Goal: Information Seeking & Learning: Learn about a topic

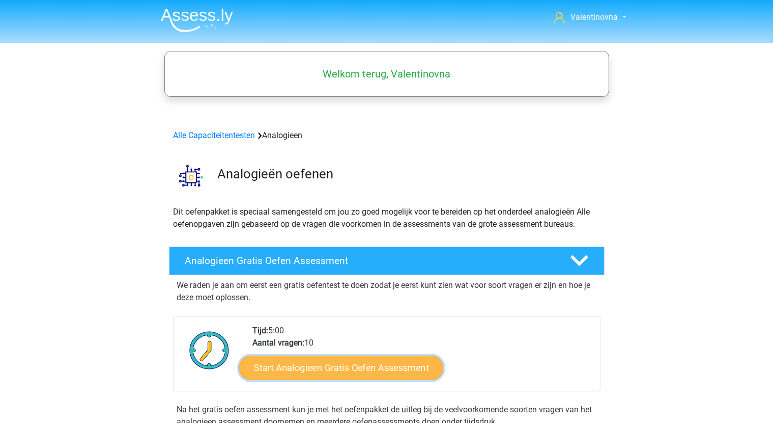
click at [358, 373] on link "Start Analogieen Gratis Oefen Assessment" at bounding box center [341, 367] width 204 height 24
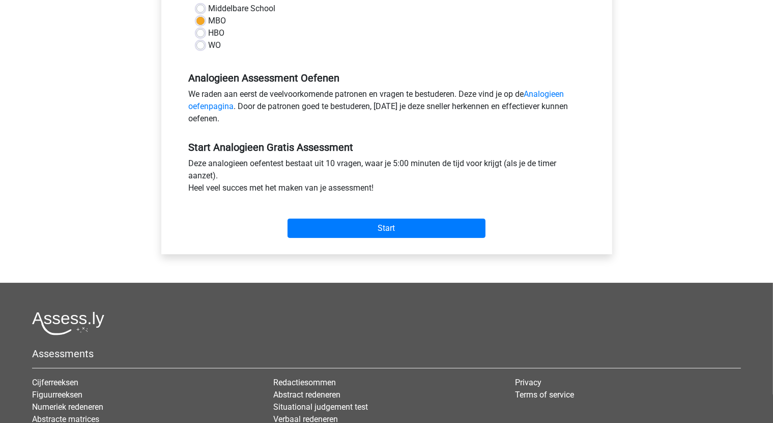
scroll to position [255, 0]
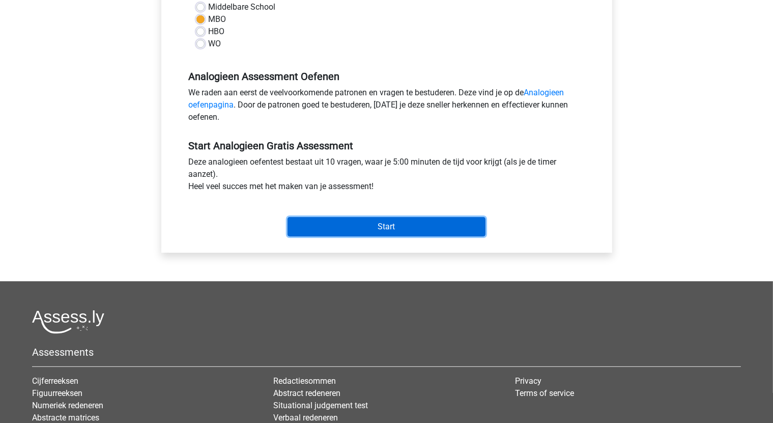
click at [404, 227] on input "Start" at bounding box center [387, 226] width 198 height 19
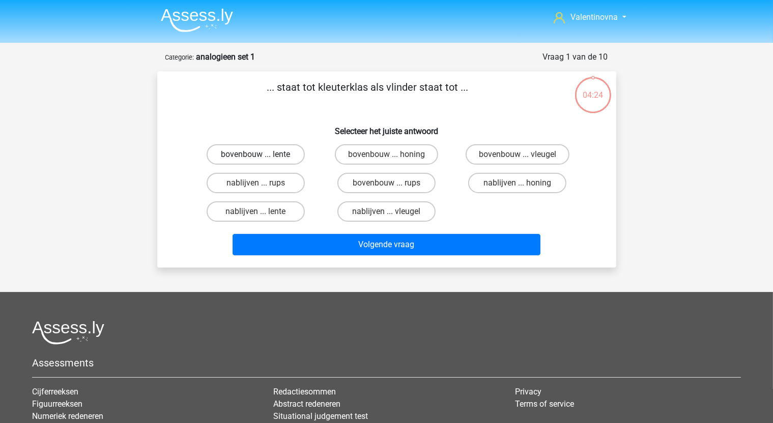
click at [257, 152] on label "bovenbouw ... lente" at bounding box center [256, 154] width 98 height 20
click at [257, 154] on input "bovenbouw ... lente" at bounding box center [259, 157] width 7 height 7
radio input "true"
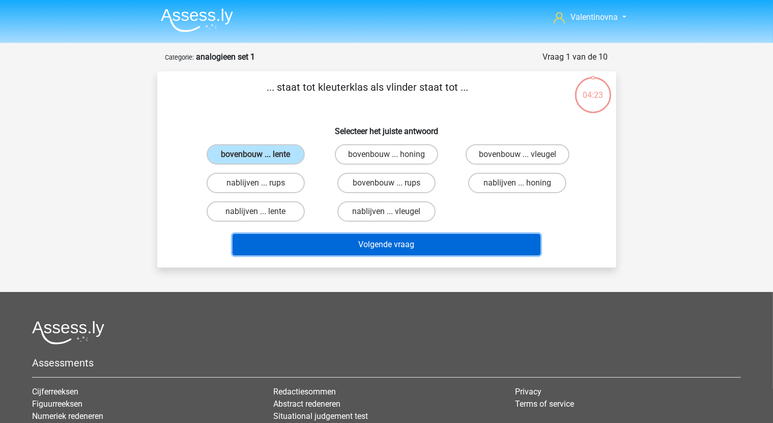
click at [368, 243] on button "Volgende vraag" at bounding box center [387, 244] width 308 height 21
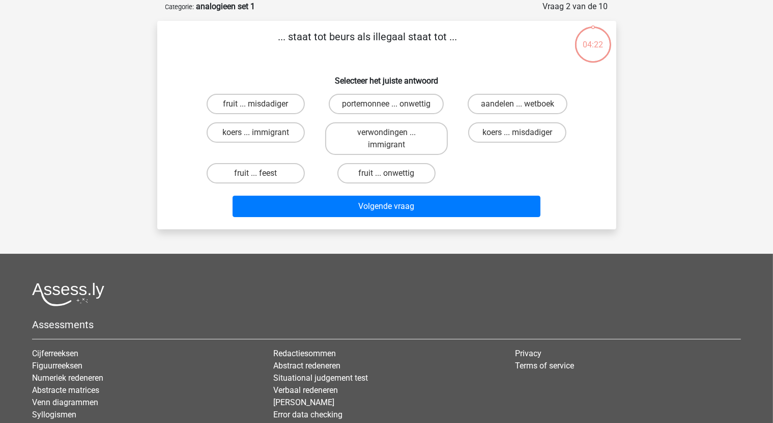
scroll to position [51, 0]
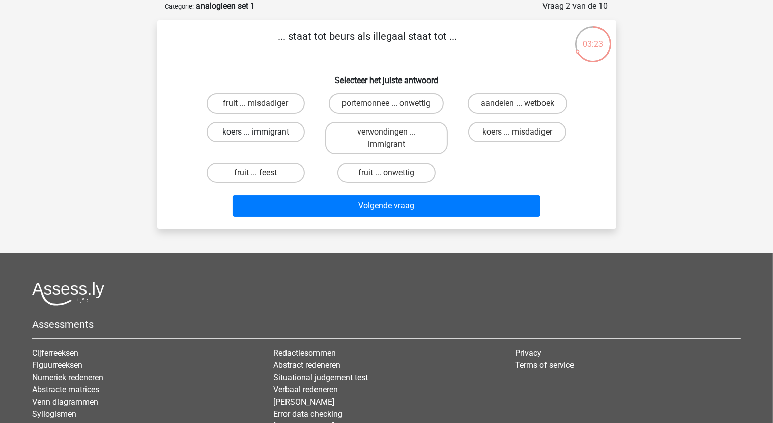
click at [268, 131] on label "koers ... immigrant" at bounding box center [256, 132] width 98 height 20
click at [262, 132] on input "koers ... immigrant" at bounding box center [259, 135] width 7 height 7
radio input "true"
click at [398, 109] on label "portemonnee ... onwettig" at bounding box center [386, 103] width 115 height 20
click at [393, 109] on input "portemonnee ... onwettig" at bounding box center [389, 106] width 7 height 7
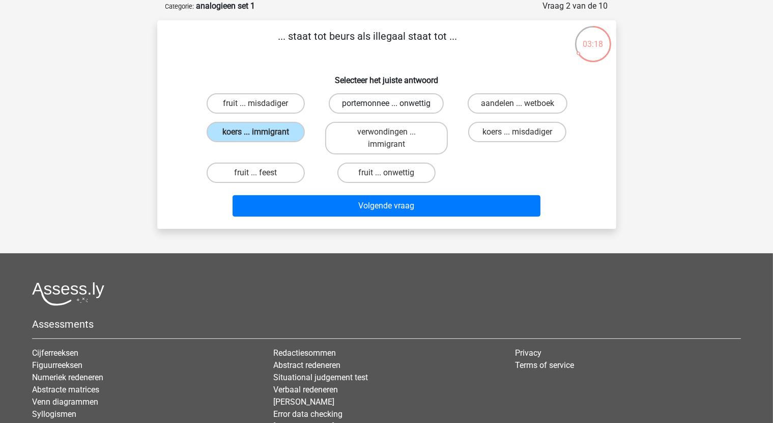
radio input "true"
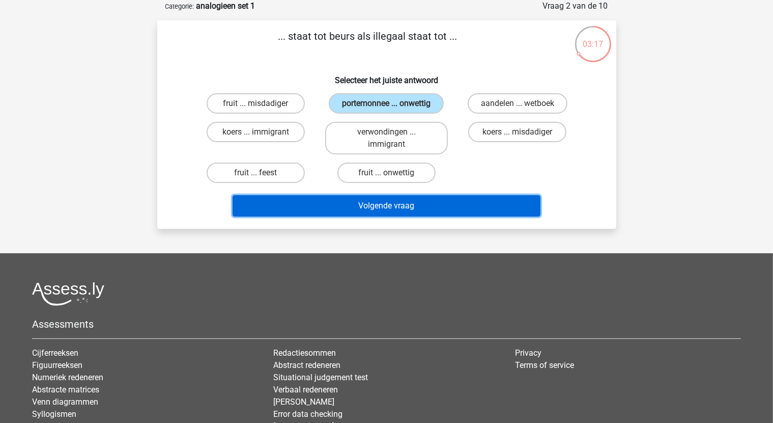
click at [397, 212] on button "Volgende vraag" at bounding box center [387, 205] width 308 height 21
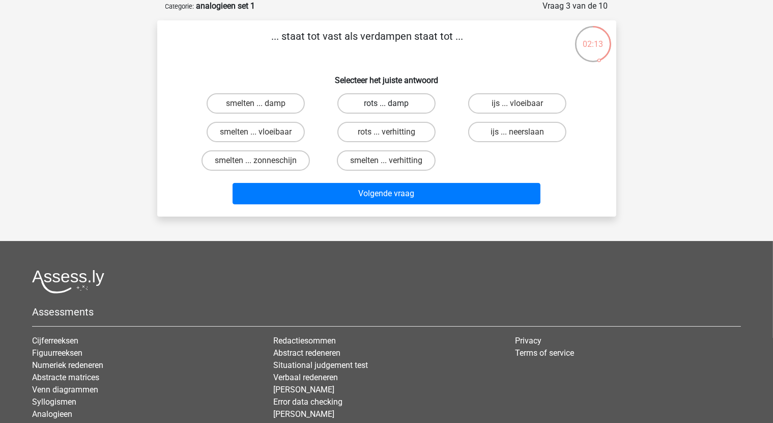
click at [403, 106] on label "rots ... damp" at bounding box center [387, 103] width 98 height 20
click at [393, 106] on input "rots ... damp" at bounding box center [389, 106] width 7 height 7
radio input "true"
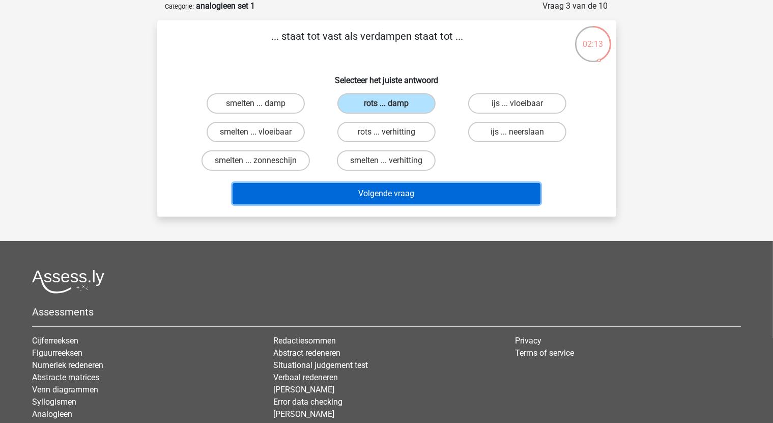
click at [405, 196] on button "Volgende vraag" at bounding box center [387, 193] width 308 height 21
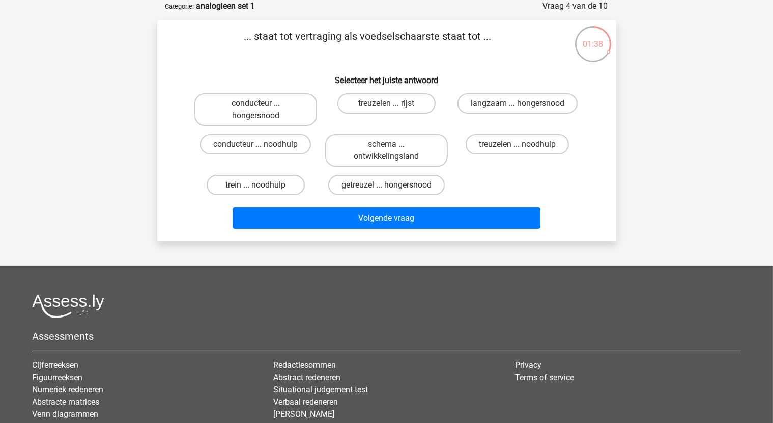
click at [261, 186] on input "trein ... noodhulp" at bounding box center [259, 188] width 7 height 7
radio input "true"
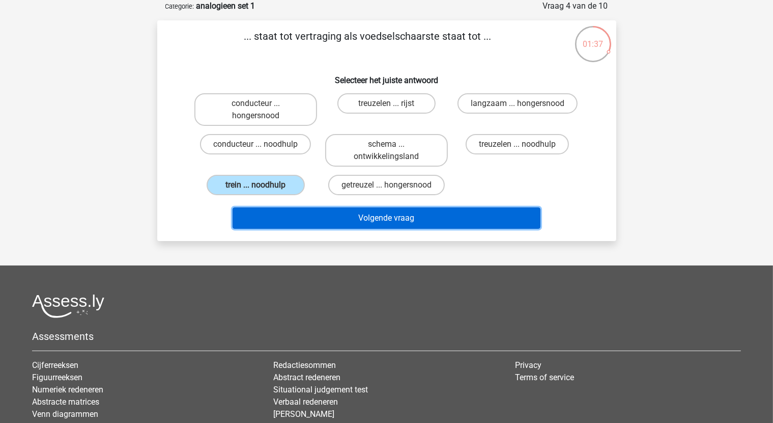
click at [407, 213] on button "Volgende vraag" at bounding box center [387, 217] width 308 height 21
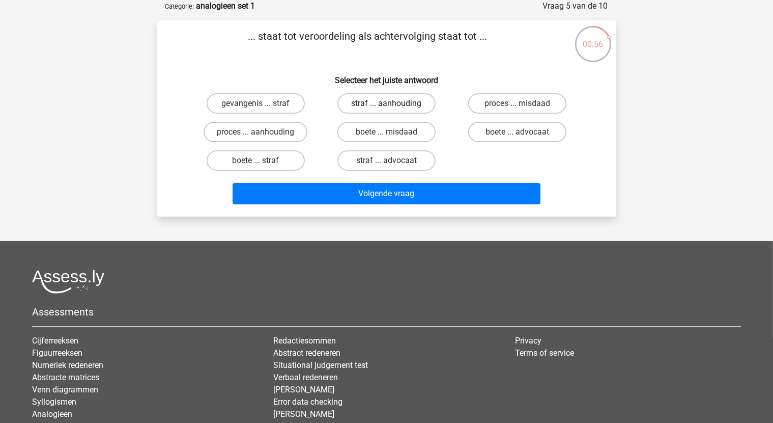
click at [407, 101] on label "straf ... aanhouding" at bounding box center [387, 103] width 98 height 20
click at [393, 103] on input "straf ... aanhouding" at bounding box center [389, 106] width 7 height 7
radio input "true"
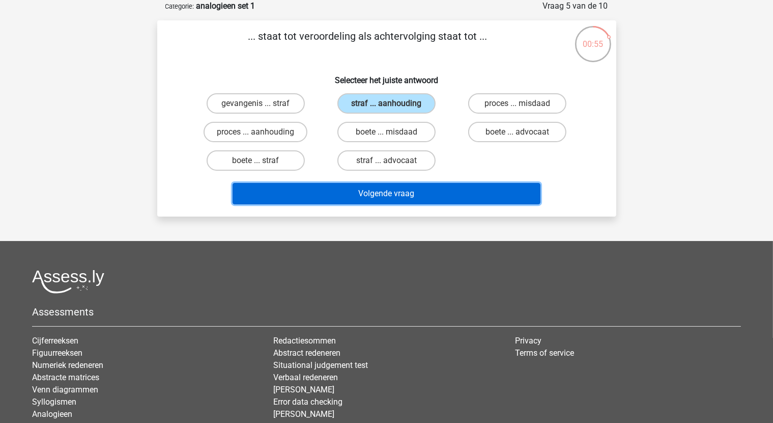
click at [424, 193] on button "Volgende vraag" at bounding box center [387, 193] width 308 height 21
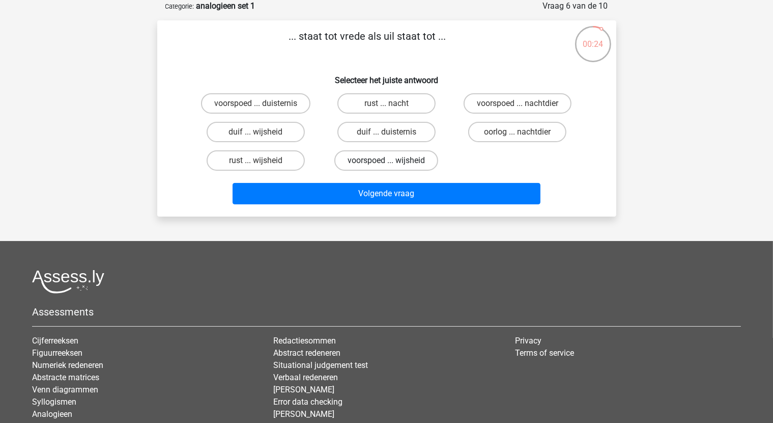
click at [375, 159] on label "voorspoed ... wijsheid" at bounding box center [386, 160] width 104 height 20
click at [386, 160] on input "voorspoed ... wijsheid" at bounding box center [389, 163] width 7 height 7
radio input "true"
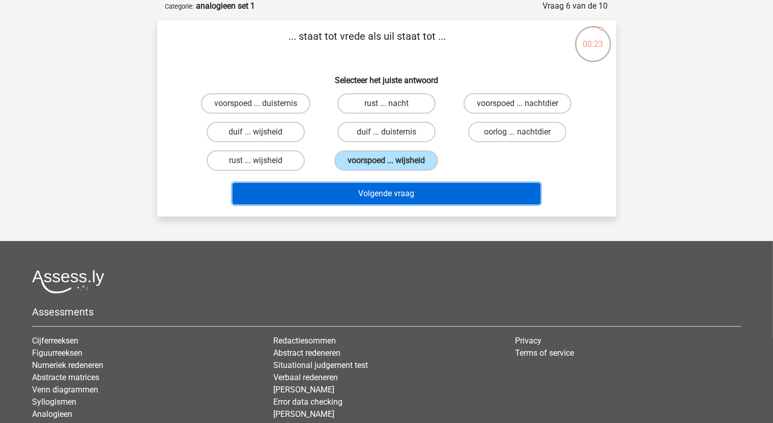
click at [397, 184] on button "Volgende vraag" at bounding box center [387, 193] width 308 height 21
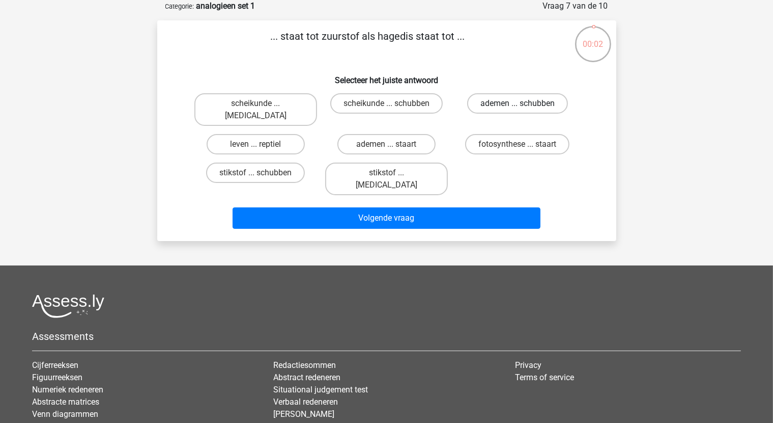
click at [503, 108] on label "ademen ... schubben" at bounding box center [517, 103] width 101 height 20
click at [518, 108] on input "ademen ... schubben" at bounding box center [521, 106] width 7 height 7
radio input "true"
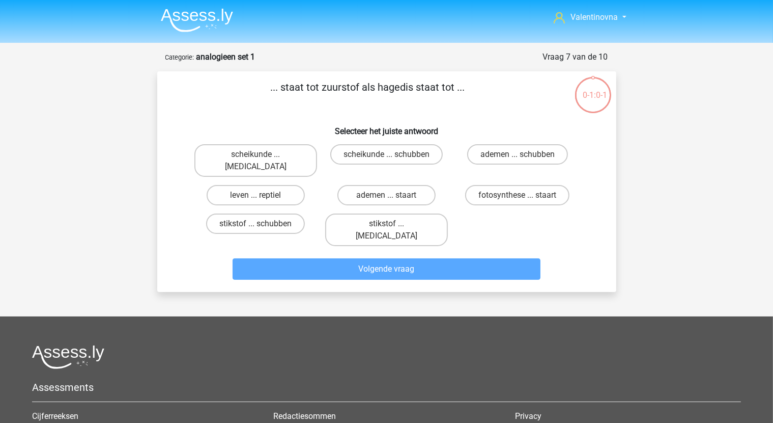
click at [593, 99] on div "0-1:0-1" at bounding box center [593, 88] width 38 height 25
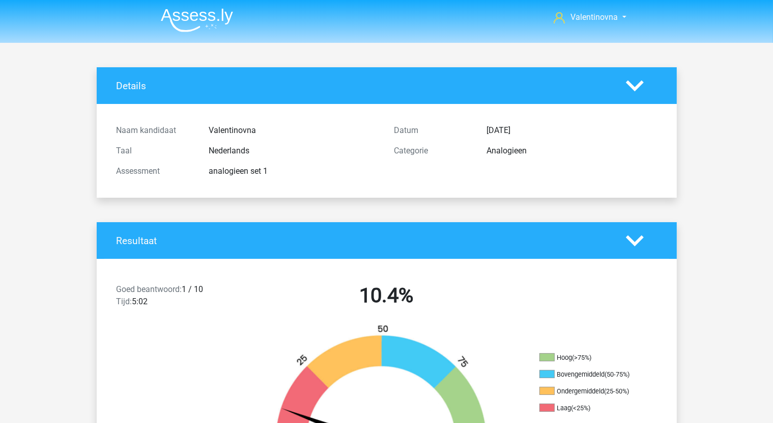
click at [482, 239] on h4 "Resultaat" at bounding box center [364, 241] width 494 height 12
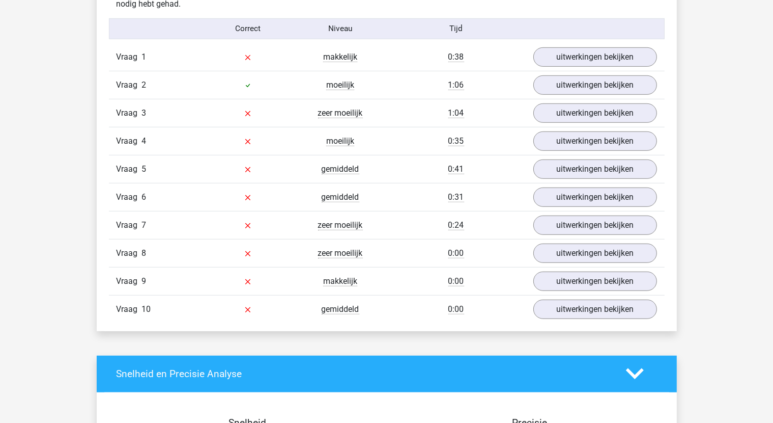
scroll to position [662, 0]
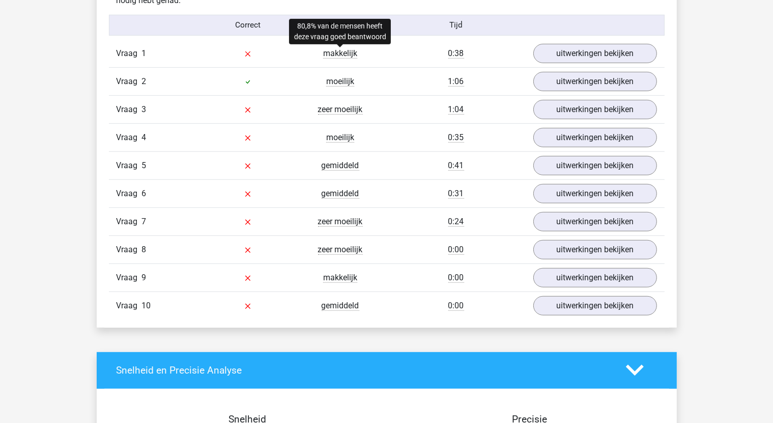
click at [342, 52] on span "makkelijk" at bounding box center [340, 53] width 34 height 10
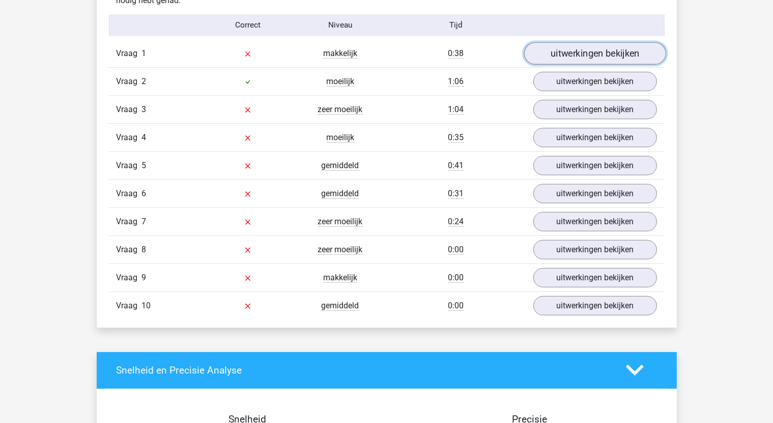
click at [578, 52] on link "uitwerkingen bekijken" at bounding box center [595, 53] width 142 height 22
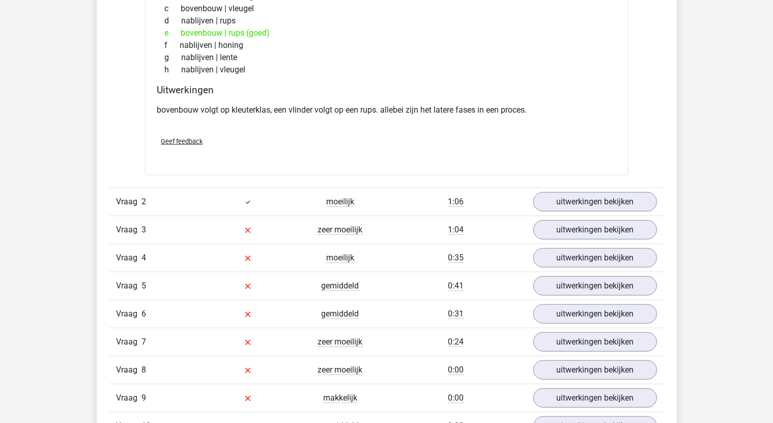
scroll to position [815, 0]
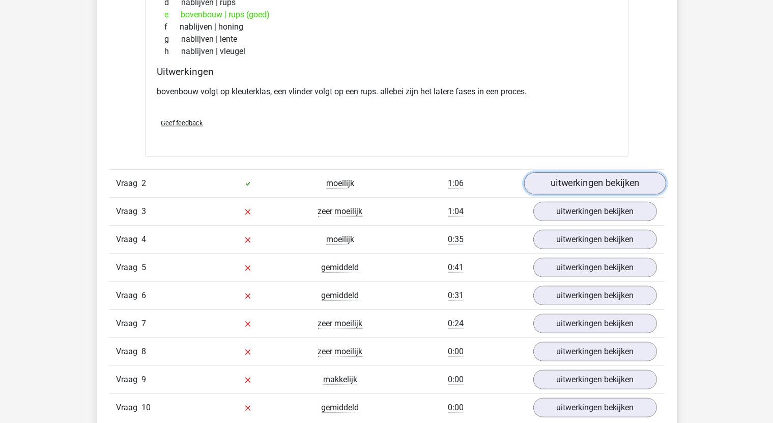
click at [623, 182] on link "uitwerkingen bekijken" at bounding box center [595, 183] width 142 height 22
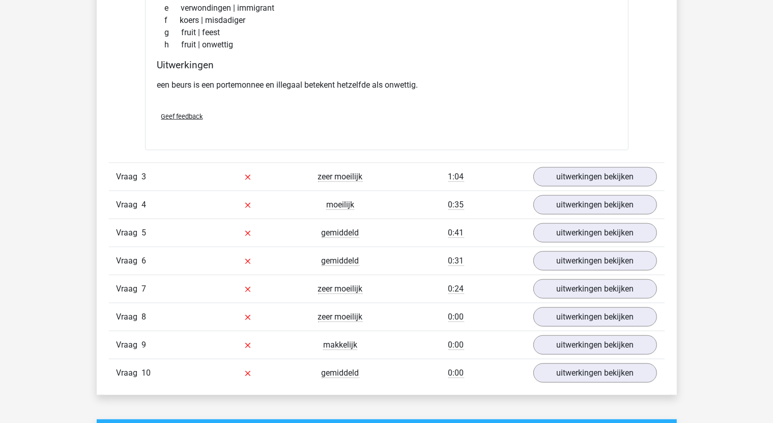
scroll to position [1120, 0]
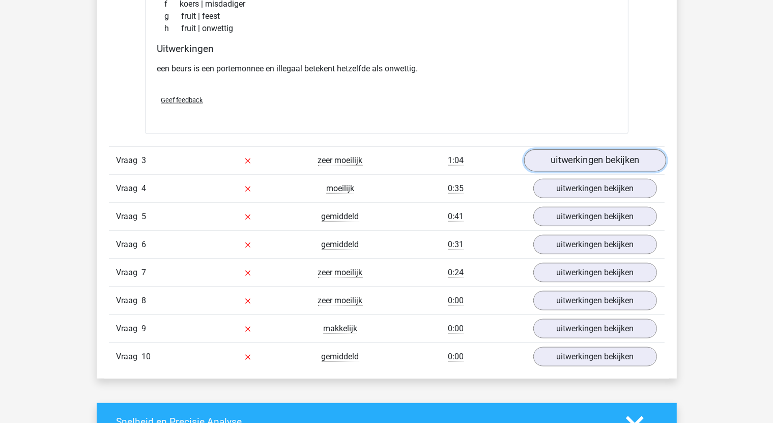
click at [611, 158] on link "uitwerkingen bekijken" at bounding box center [595, 161] width 142 height 22
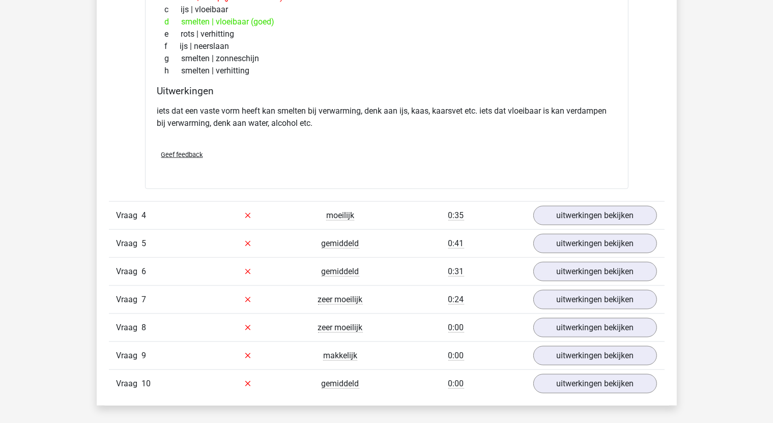
scroll to position [1375, 0]
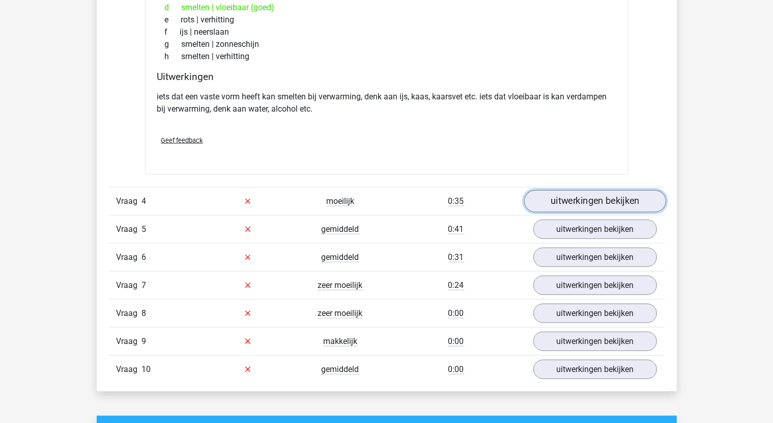
click at [615, 195] on link "uitwerkingen bekijken" at bounding box center [595, 201] width 142 height 22
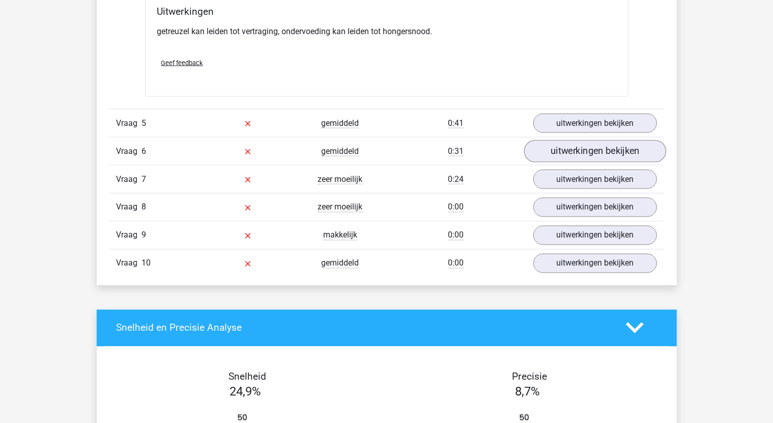
scroll to position [1782, 0]
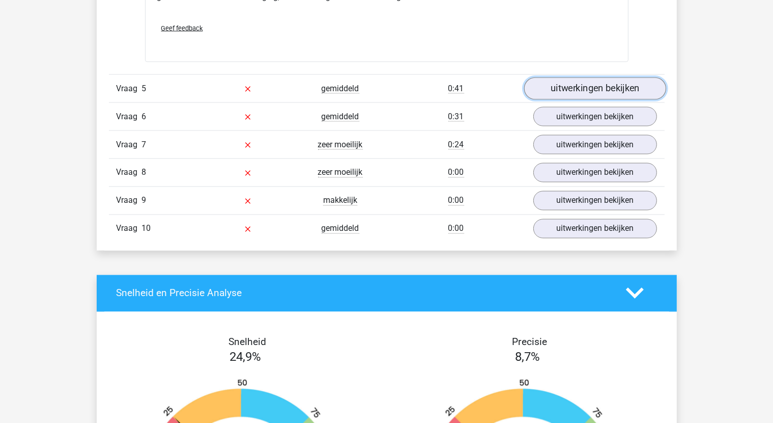
click at [575, 88] on link "uitwerkingen bekijken" at bounding box center [595, 88] width 142 height 22
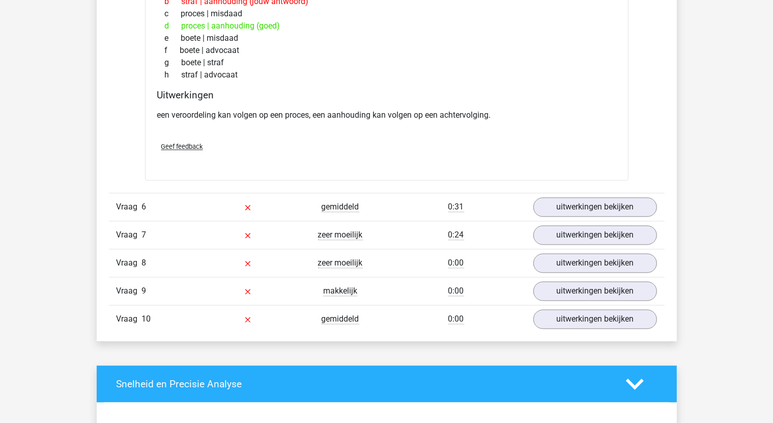
scroll to position [1935, 0]
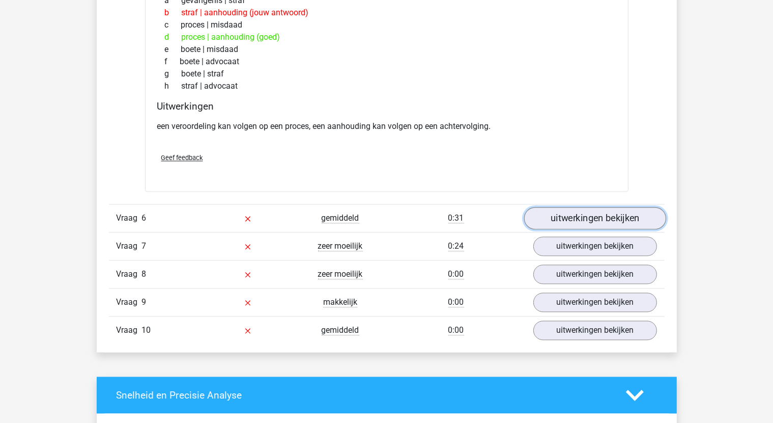
click at [594, 216] on link "uitwerkingen bekijken" at bounding box center [595, 218] width 142 height 22
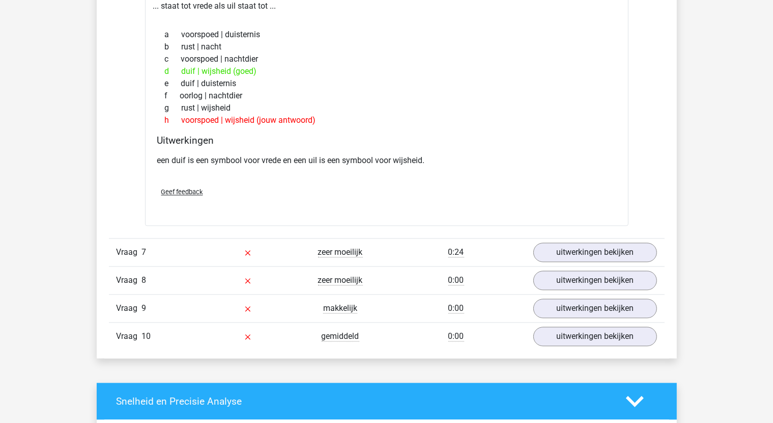
scroll to position [2189, 0]
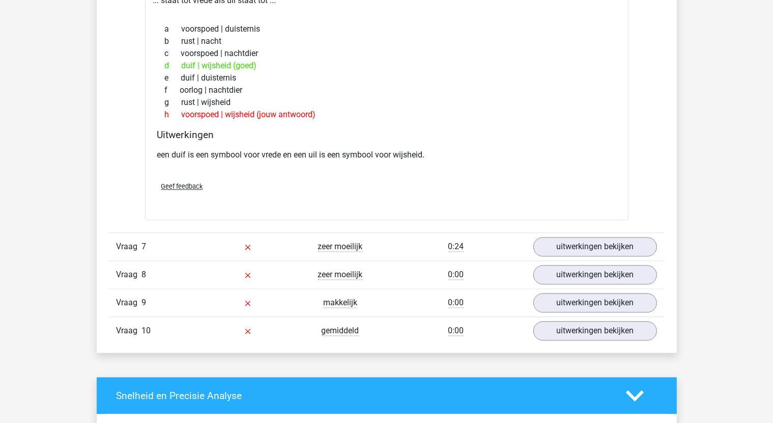
click at [607, 233] on div "Vraag 7 zeer moeilijk 0:24 uitwerkingen bekijken" at bounding box center [387, 246] width 556 height 28
click at [610, 239] on link "uitwerkingen bekijken" at bounding box center [595, 246] width 142 height 22
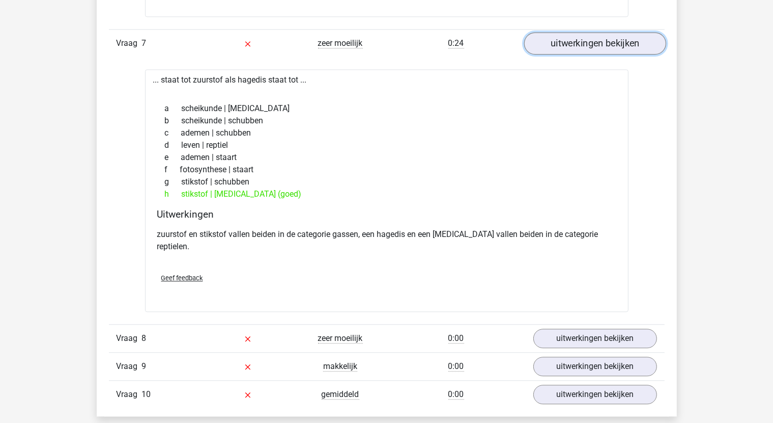
scroll to position [2393, 0]
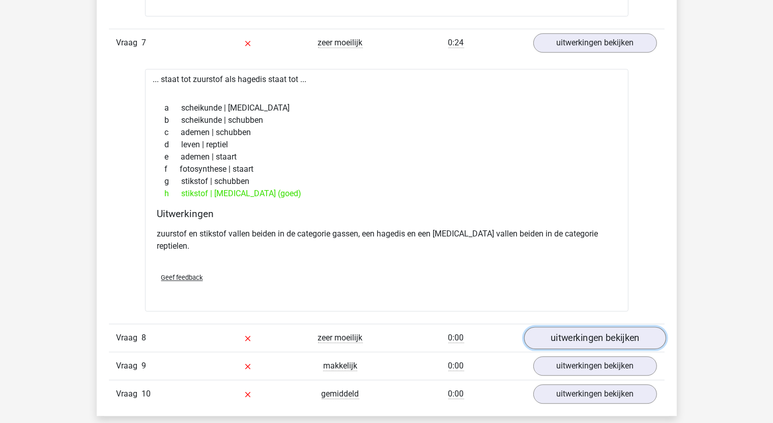
click at [599, 327] on link "uitwerkingen bekijken" at bounding box center [595, 338] width 142 height 22
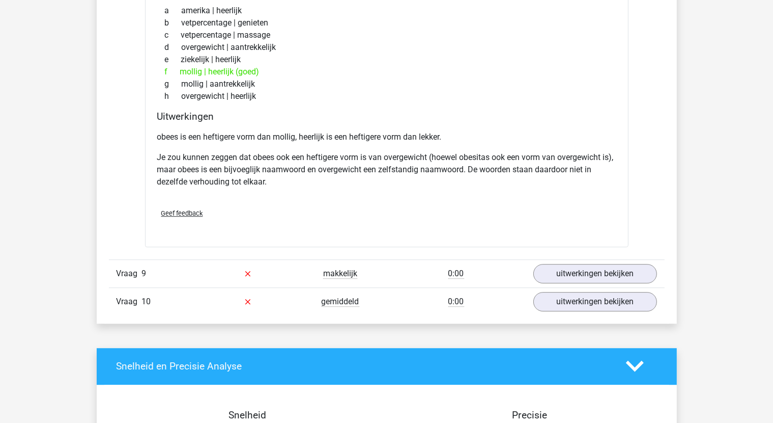
scroll to position [2800, 0]
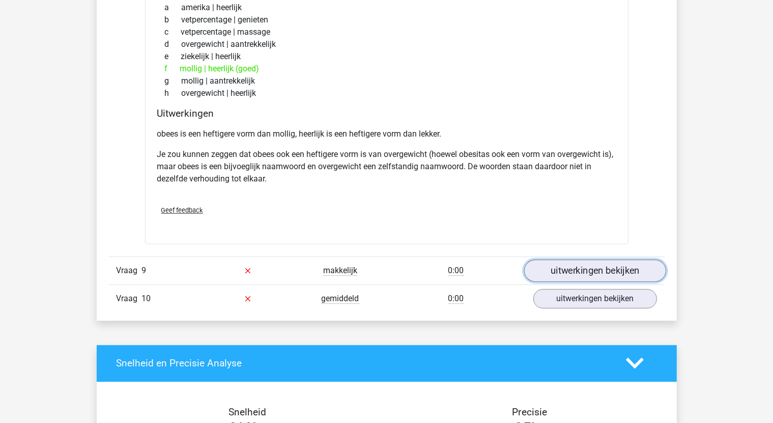
click at [599, 259] on link "uitwerkingen bekijken" at bounding box center [595, 270] width 142 height 22
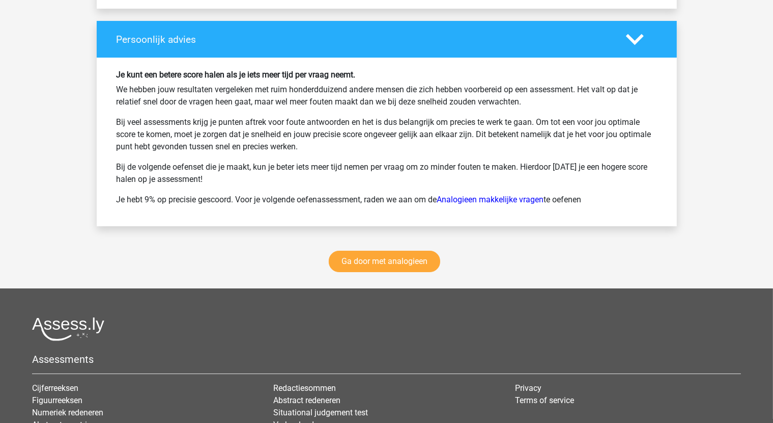
scroll to position [3767, 0]
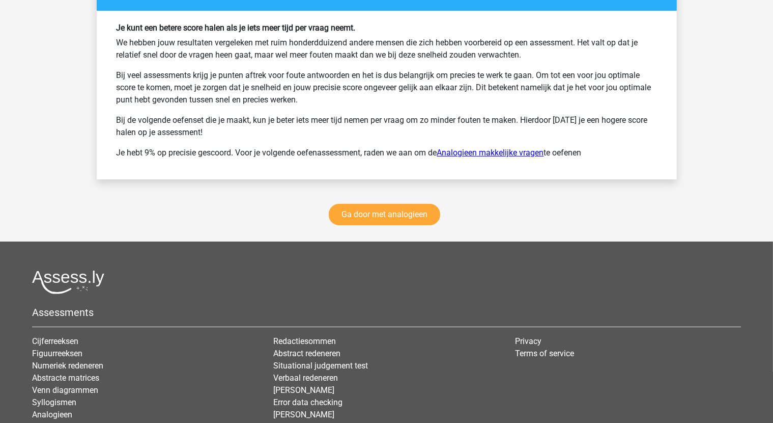
click at [529, 148] on link "Analogieen makkelijke vragen" at bounding box center [490, 153] width 107 height 10
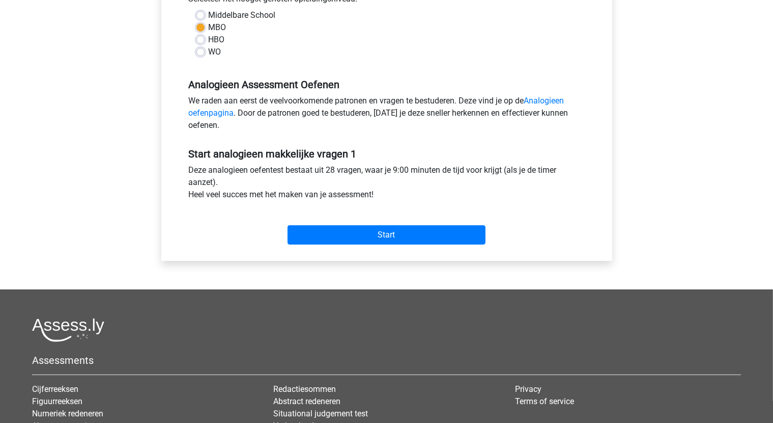
scroll to position [255, 0]
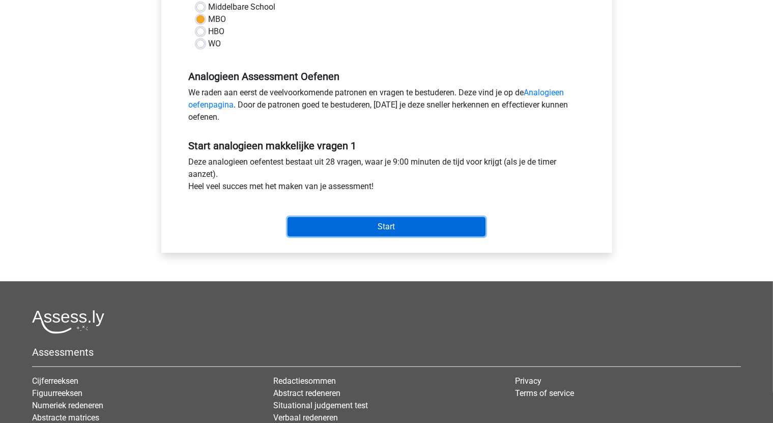
click at [429, 227] on input "Start" at bounding box center [387, 226] width 198 height 19
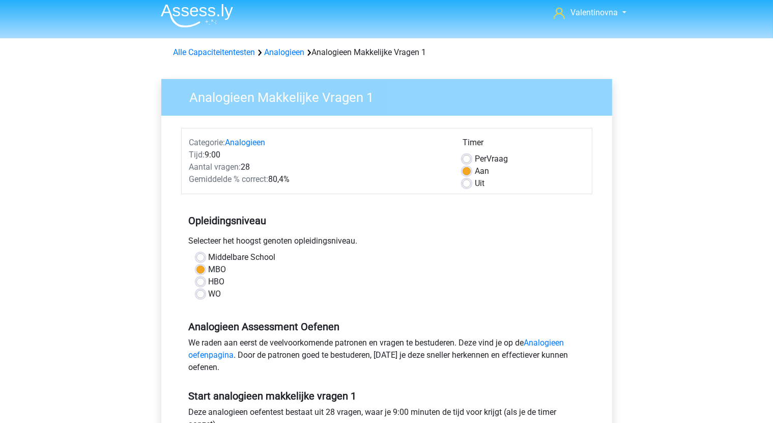
scroll to position [0, 0]
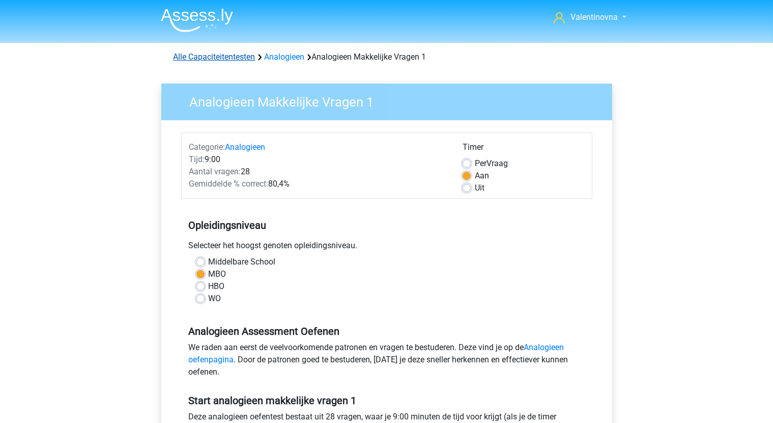
click at [210, 58] on link "Alle Capaciteitentesten" at bounding box center [215, 57] width 82 height 10
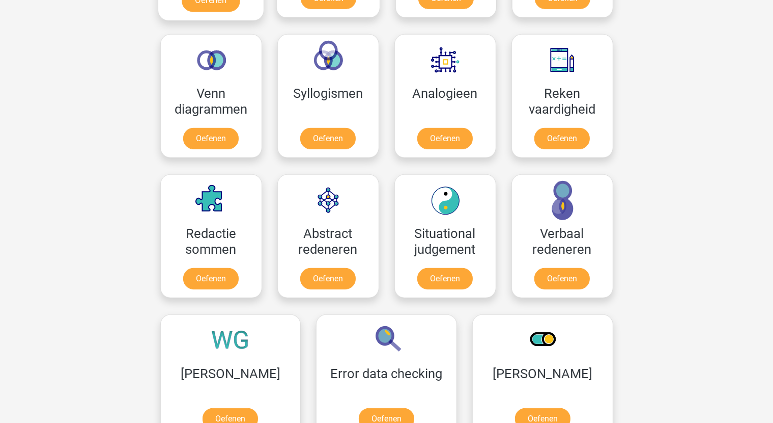
scroll to position [584, 0]
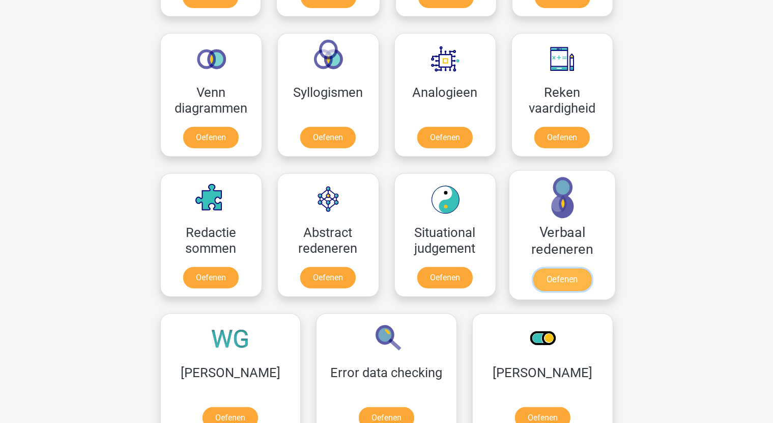
click at [558, 285] on link "Oefenen" at bounding box center [562, 279] width 58 height 22
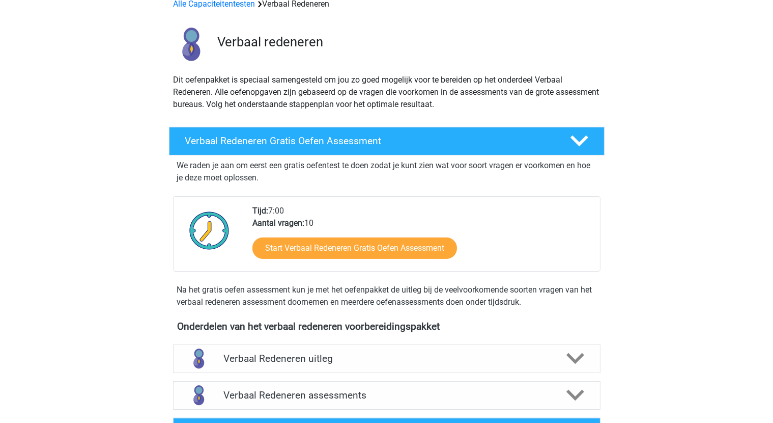
scroll to position [153, 0]
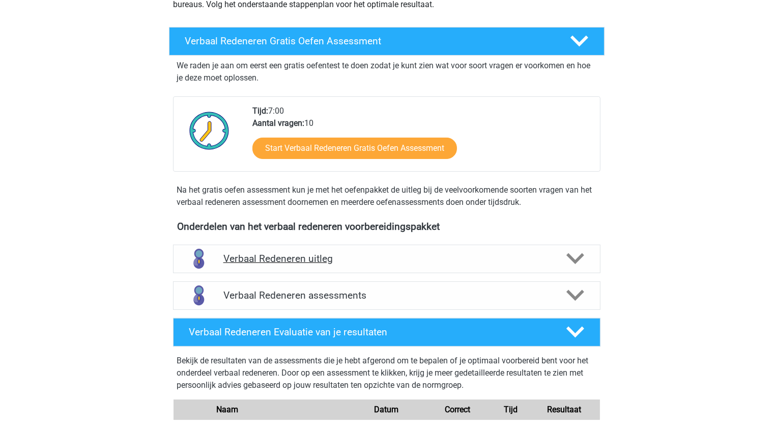
click at [291, 261] on h4 "Verbaal Redeneren uitleg" at bounding box center [387, 259] width 327 height 12
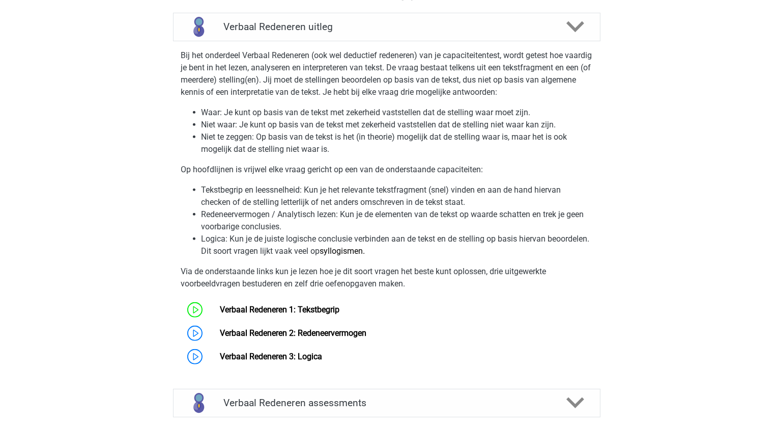
scroll to position [458, 0]
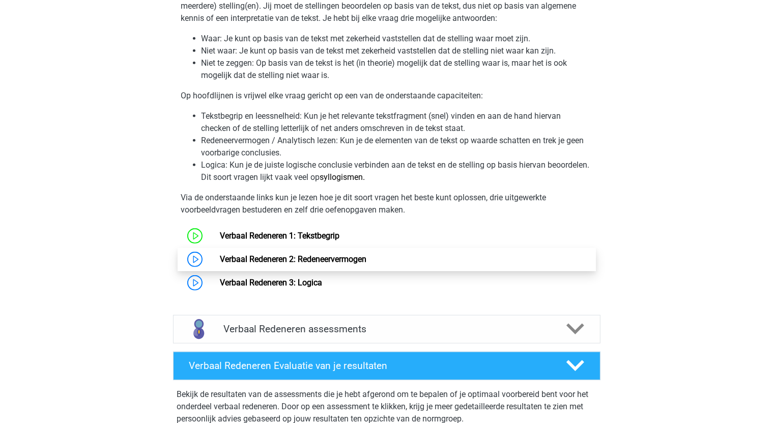
click at [309, 259] on link "Verbaal Redeneren 2: Redeneervermogen" at bounding box center [293, 259] width 147 height 10
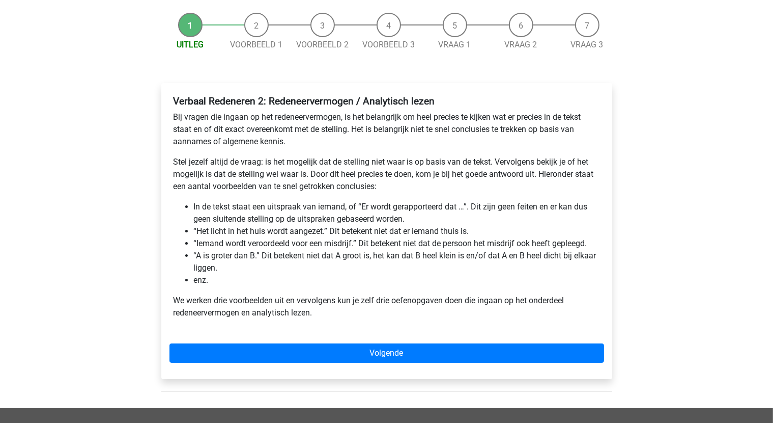
scroll to position [102, 0]
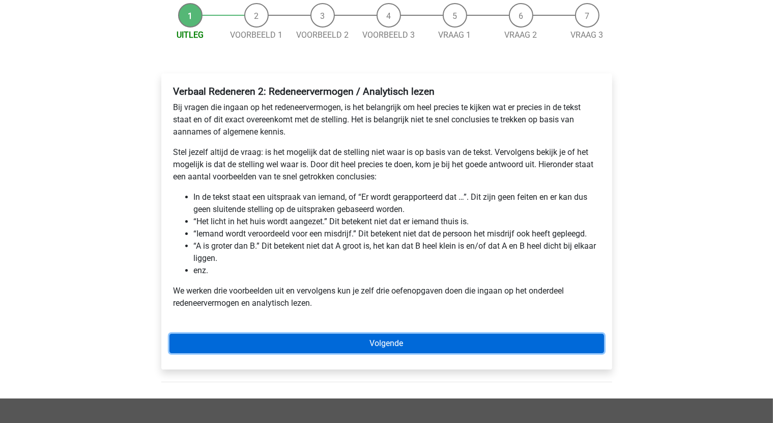
click at [376, 343] on link "Volgende" at bounding box center [387, 342] width 435 height 19
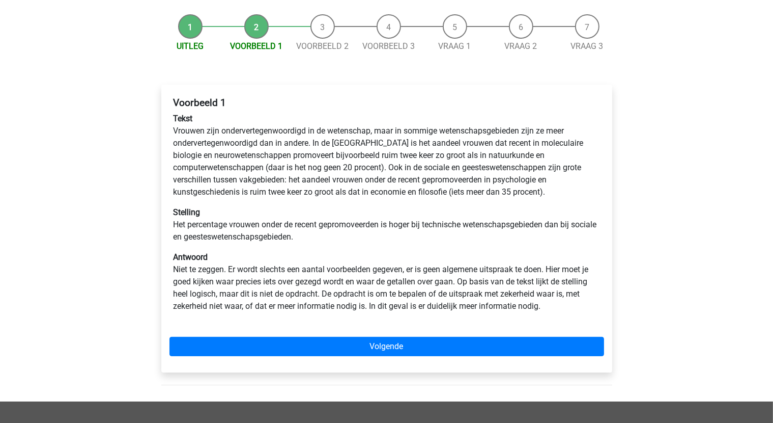
scroll to position [102, 0]
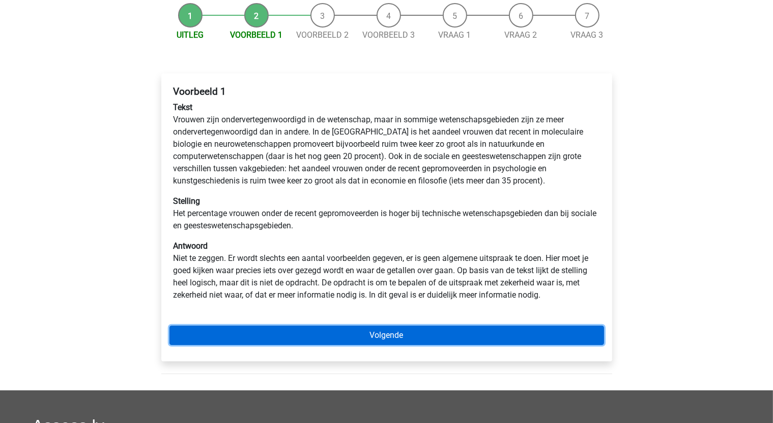
click at [410, 336] on link "Volgende" at bounding box center [387, 334] width 435 height 19
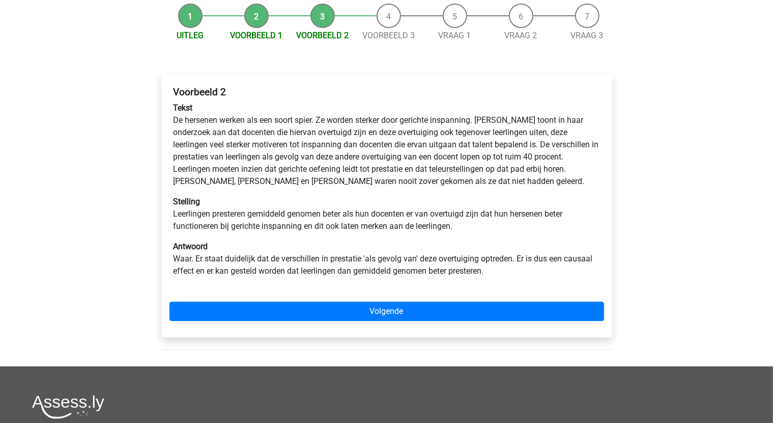
scroll to position [102, 0]
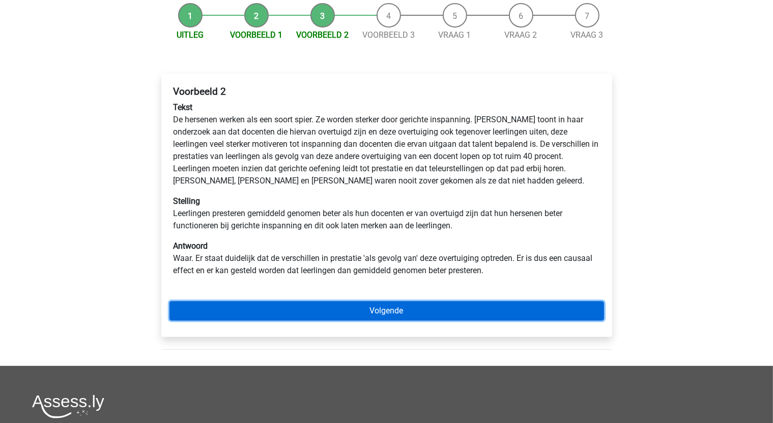
click at [377, 306] on link "Volgende" at bounding box center [387, 310] width 435 height 19
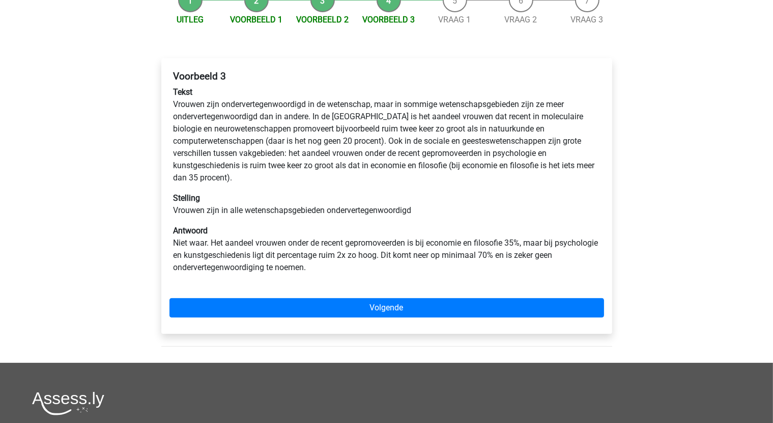
scroll to position [153, 0]
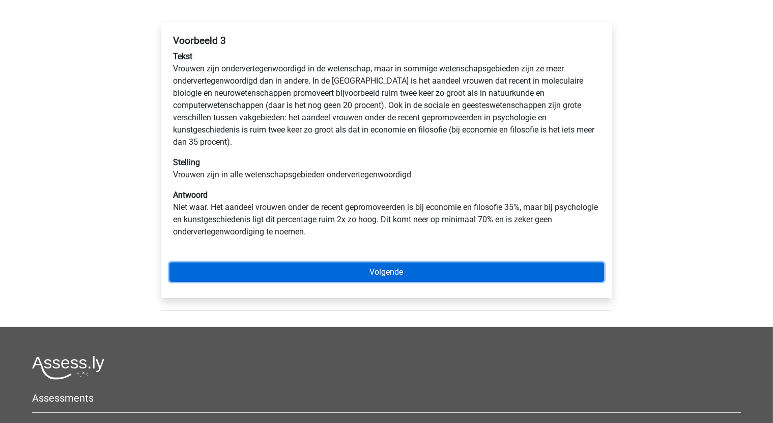
click at [379, 272] on link "Volgende" at bounding box center [387, 271] width 435 height 19
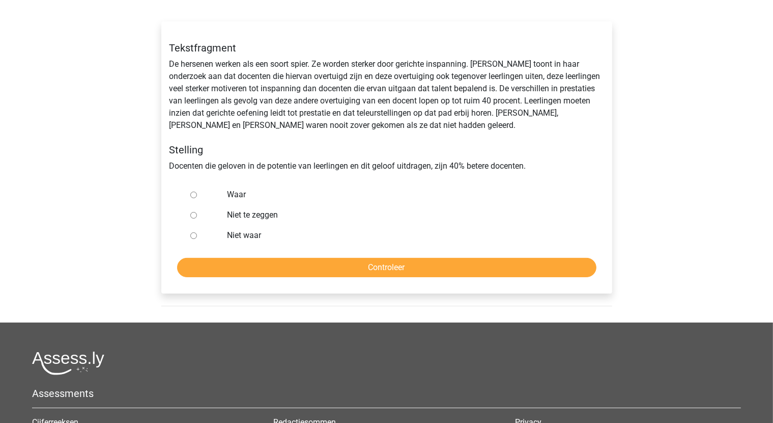
scroll to position [153, 0]
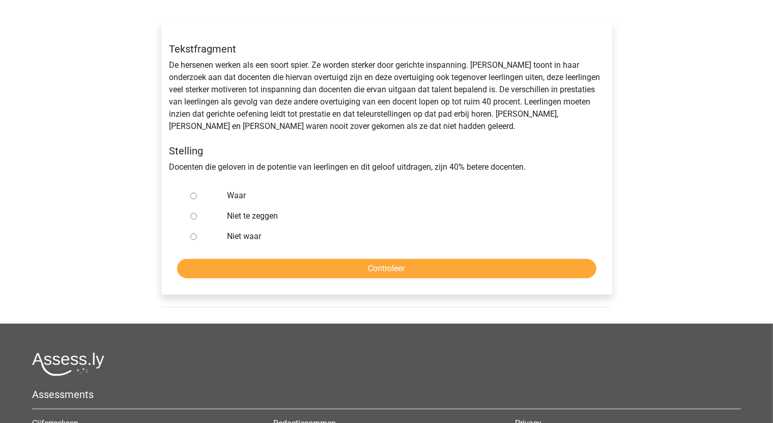
click at [195, 194] on input "Waar" at bounding box center [193, 195] width 7 height 7
radio input "true"
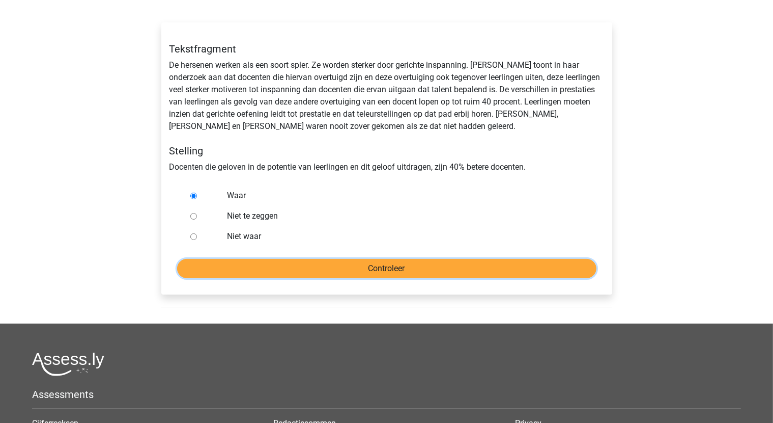
click at [357, 275] on input "Controleer" at bounding box center [387, 268] width 420 height 19
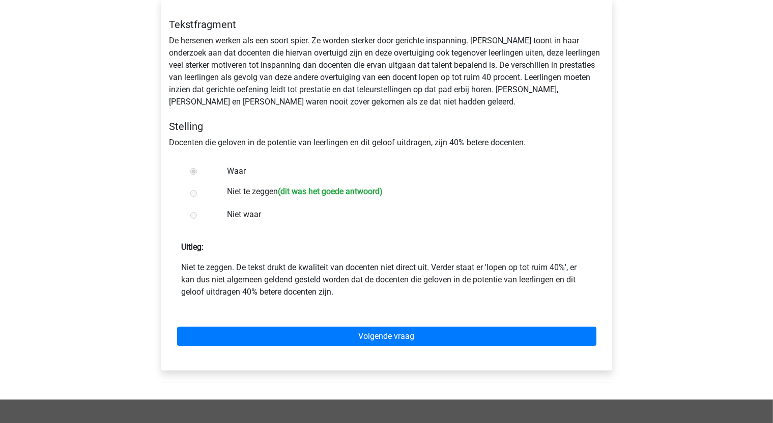
scroll to position [204, 0]
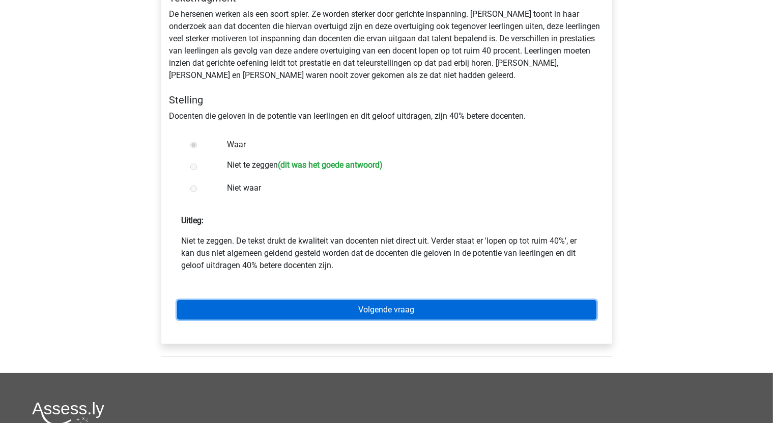
click at [383, 308] on link "Volgende vraag" at bounding box center [387, 309] width 420 height 19
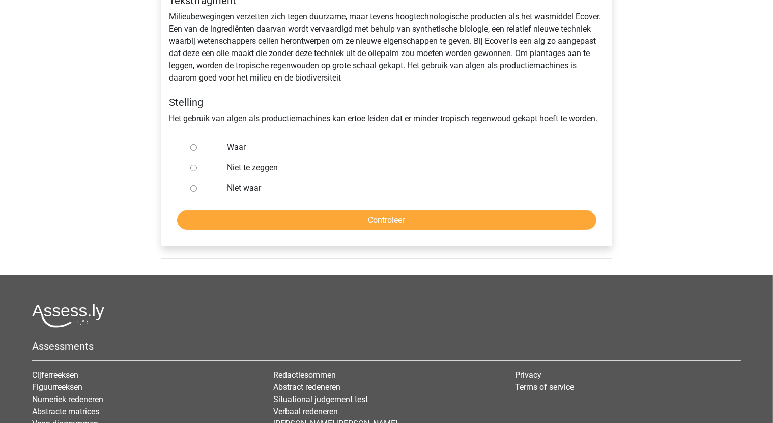
scroll to position [204, 0]
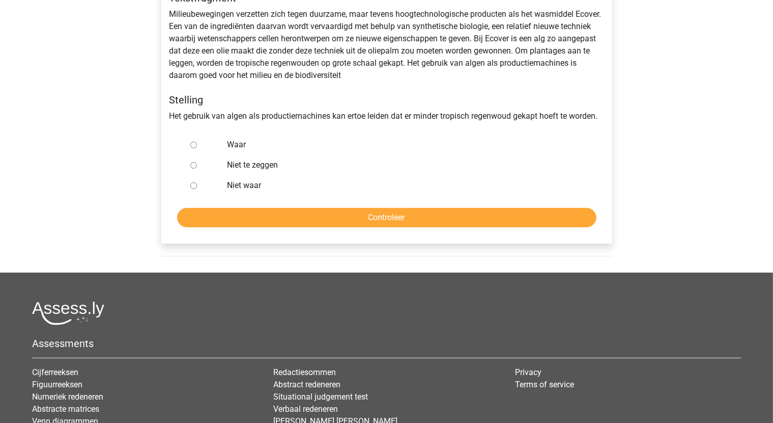
click at [196, 167] on input "Niet te zeggen" at bounding box center [193, 165] width 7 height 7
radio input "true"
click at [400, 223] on input "Controleer" at bounding box center [387, 217] width 420 height 19
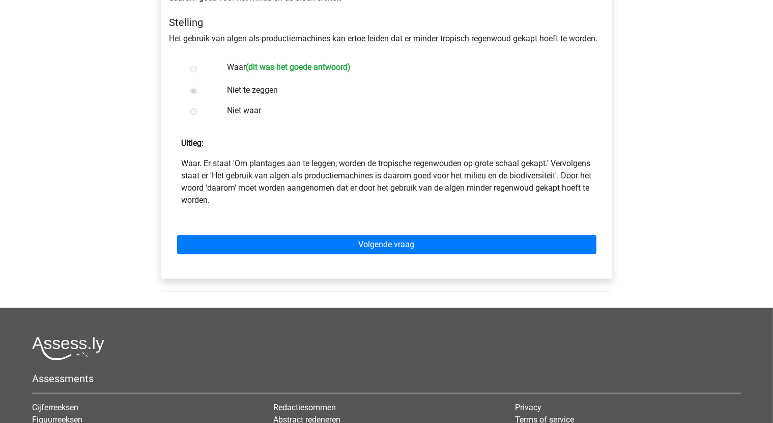
scroll to position [305, 0]
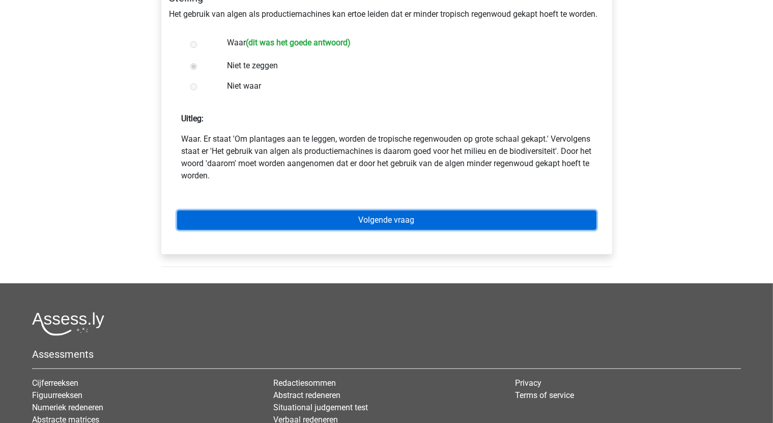
click at [415, 222] on link "Volgende vraag" at bounding box center [387, 219] width 420 height 19
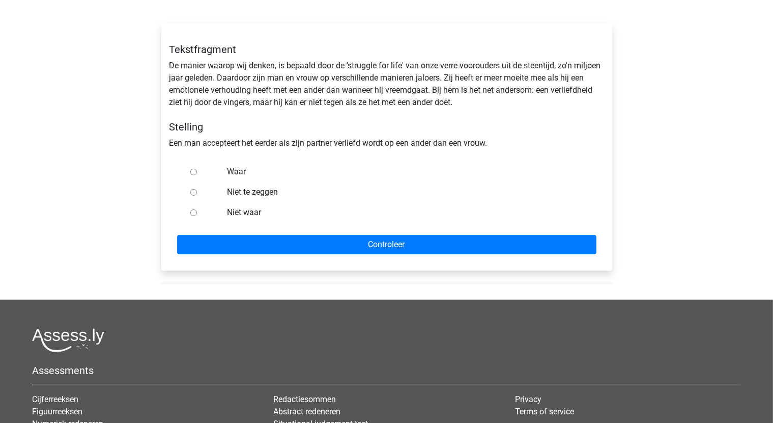
scroll to position [153, 0]
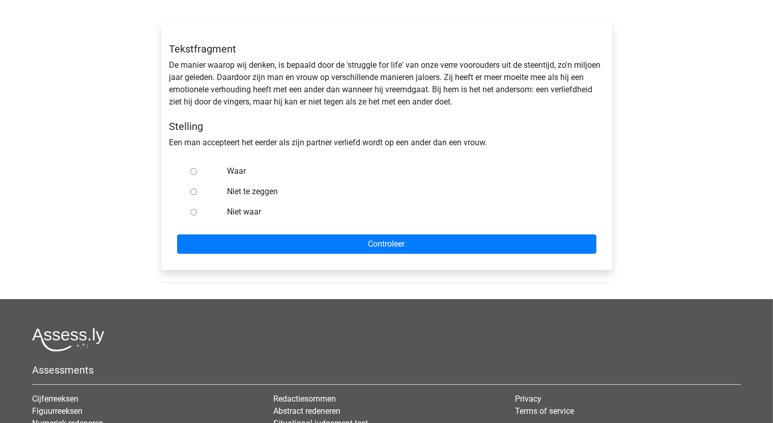
click at [192, 192] on input "Niet te zeggen" at bounding box center [193, 191] width 7 height 7
radio input "true"
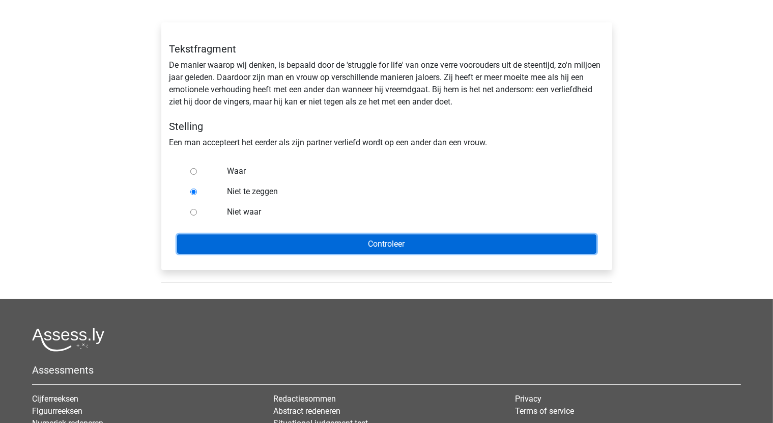
click at [374, 235] on input "Controleer" at bounding box center [387, 243] width 420 height 19
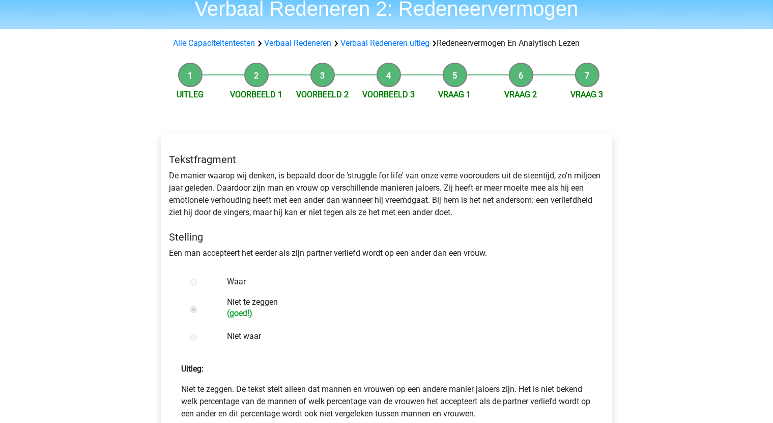
scroll to position [204, 0]
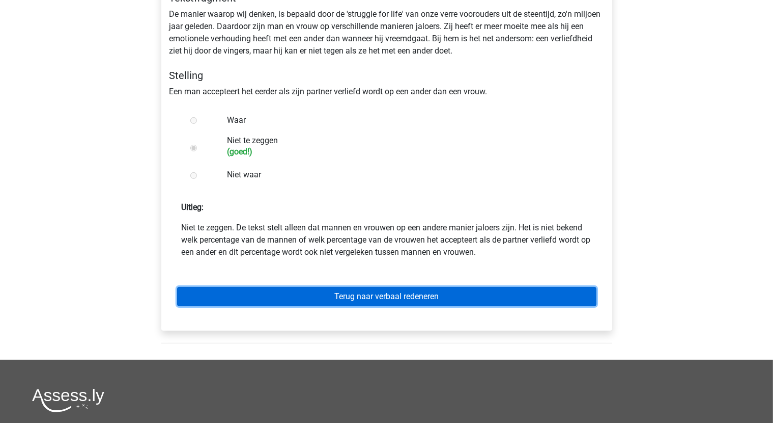
click at [437, 290] on link "Terug naar verbaal redeneren" at bounding box center [387, 296] width 420 height 19
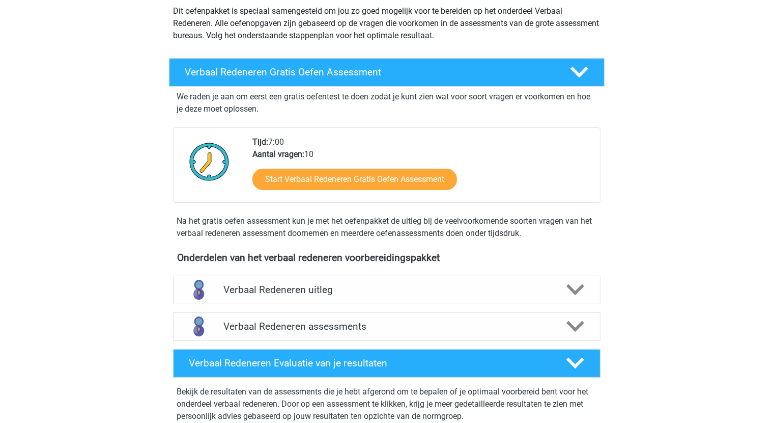
scroll to position [153, 0]
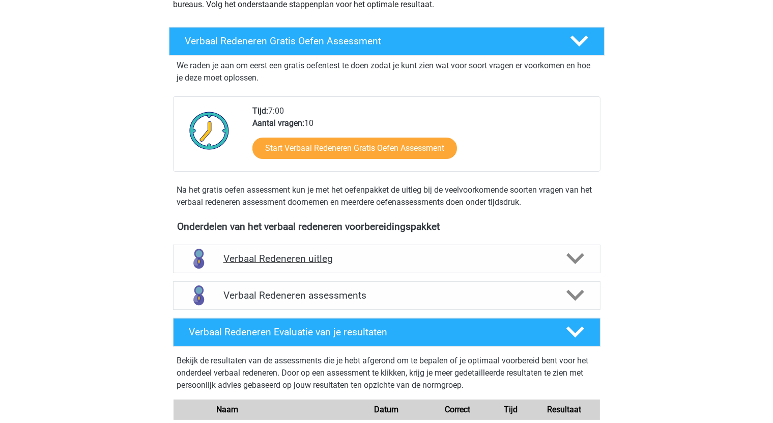
click at [327, 251] on div "Verbaal Redeneren uitleg" at bounding box center [387, 258] width 428 height 29
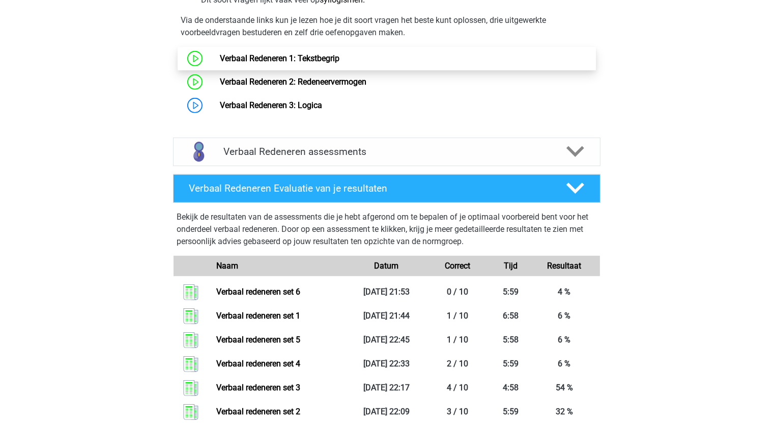
scroll to position [662, 0]
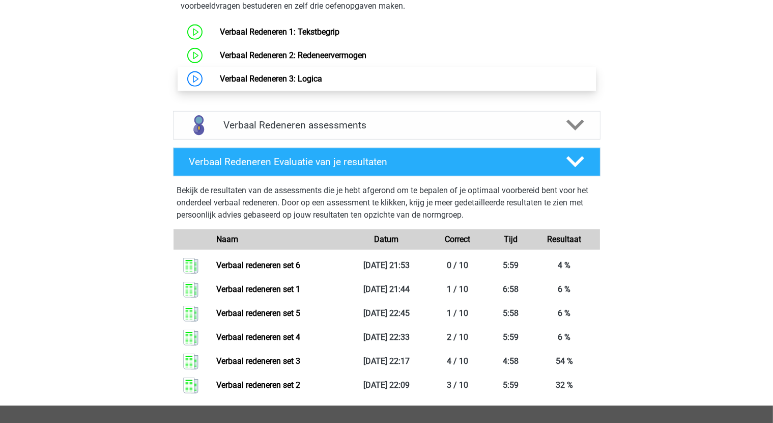
click at [278, 79] on link "Verbaal Redeneren 3: Logica" at bounding box center [271, 79] width 102 height 10
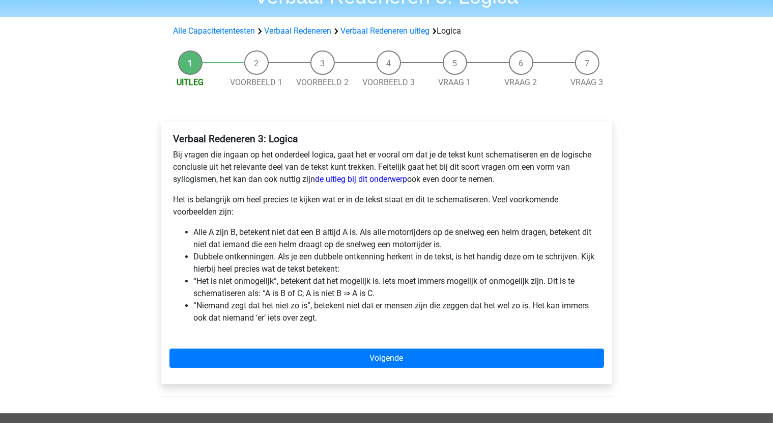
scroll to position [51, 0]
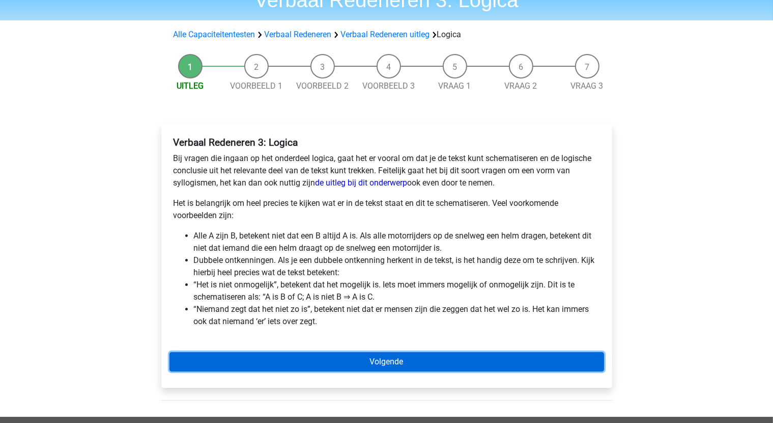
click at [426, 360] on link "Volgende" at bounding box center [387, 361] width 435 height 19
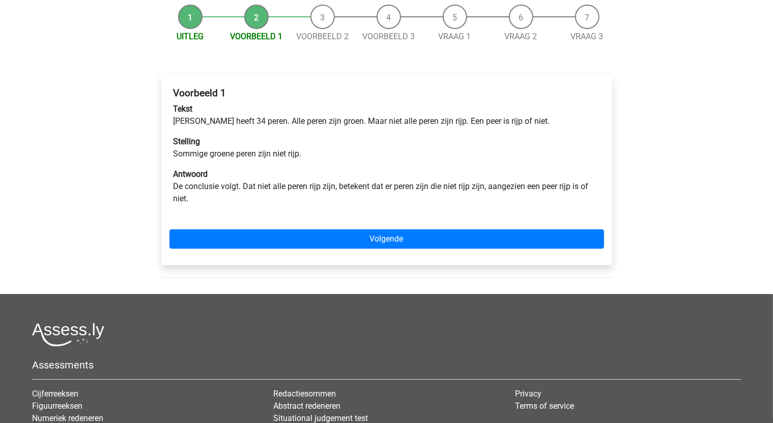
scroll to position [102, 0]
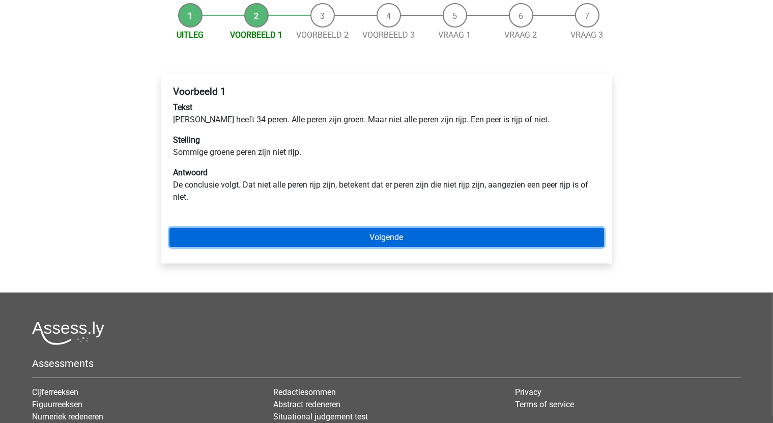
click at [385, 243] on link "Volgende" at bounding box center [387, 237] width 435 height 19
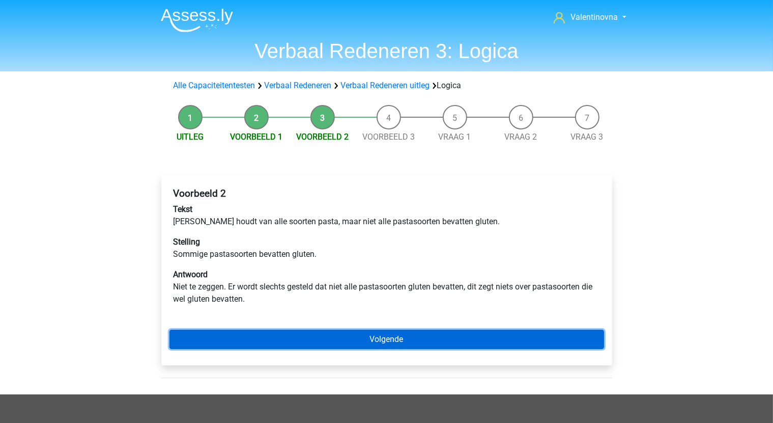
click at [416, 339] on link "Volgende" at bounding box center [387, 338] width 435 height 19
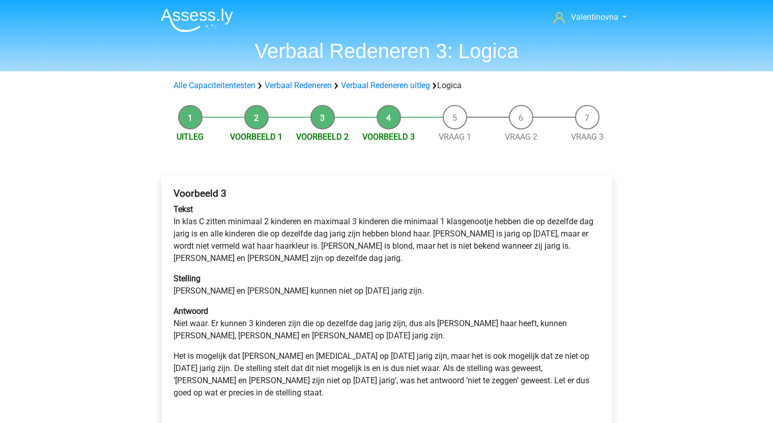
scroll to position [51, 0]
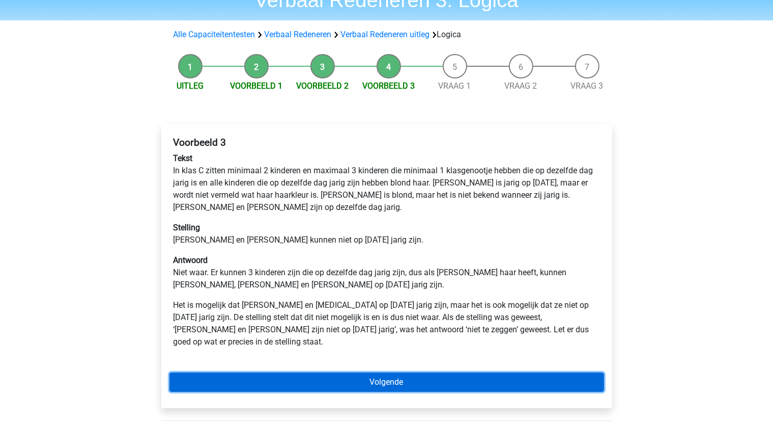
click at [407, 372] on link "Volgende" at bounding box center [387, 381] width 435 height 19
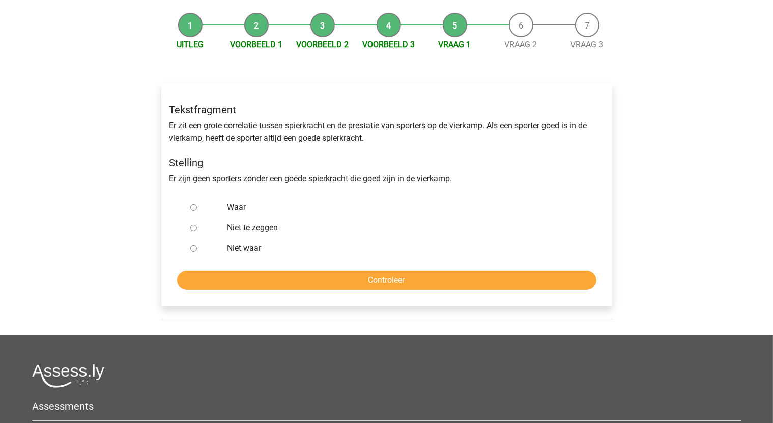
scroll to position [102, 0]
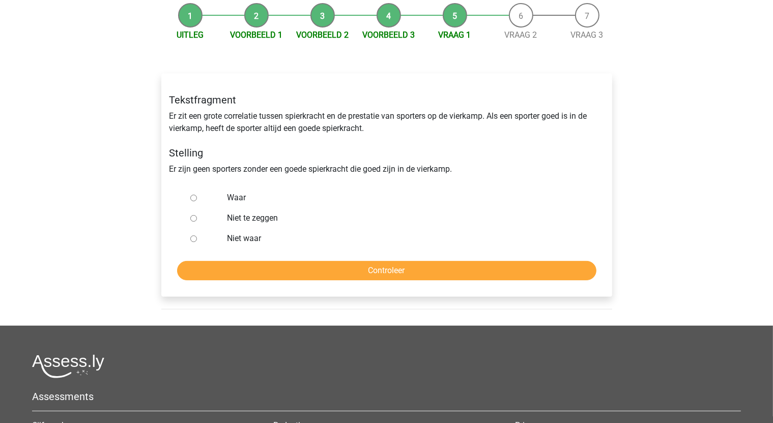
click at [193, 216] on input "Niet te zeggen" at bounding box center [193, 218] width 7 height 7
radio input "true"
click at [249, 263] on input "Controleer" at bounding box center [387, 270] width 420 height 19
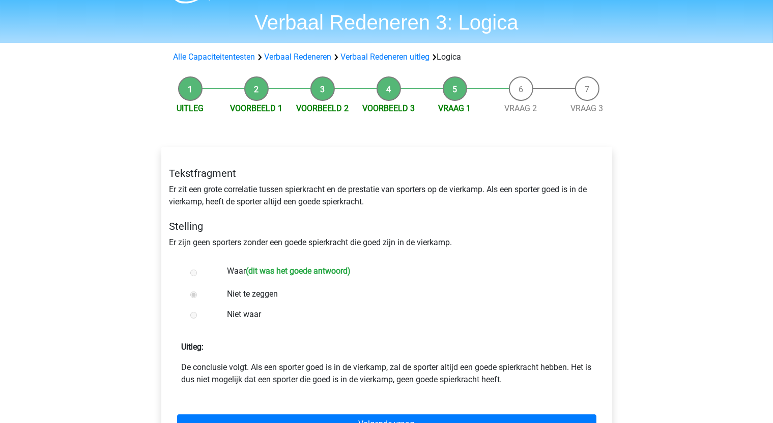
scroll to position [102, 0]
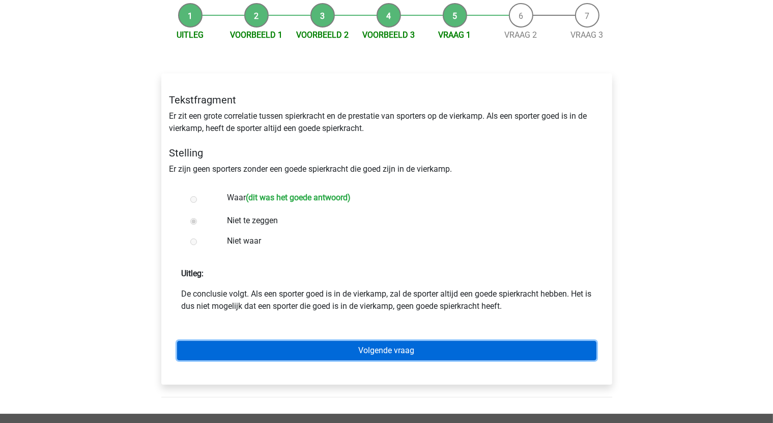
click at [428, 351] on link "Volgende vraag" at bounding box center [387, 350] width 420 height 19
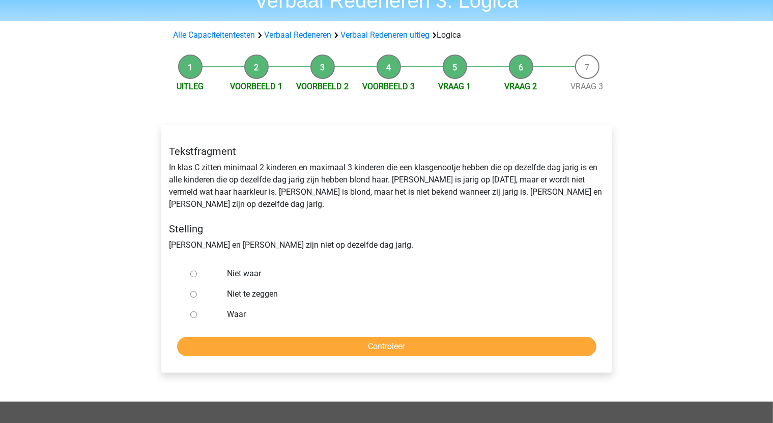
scroll to position [51, 0]
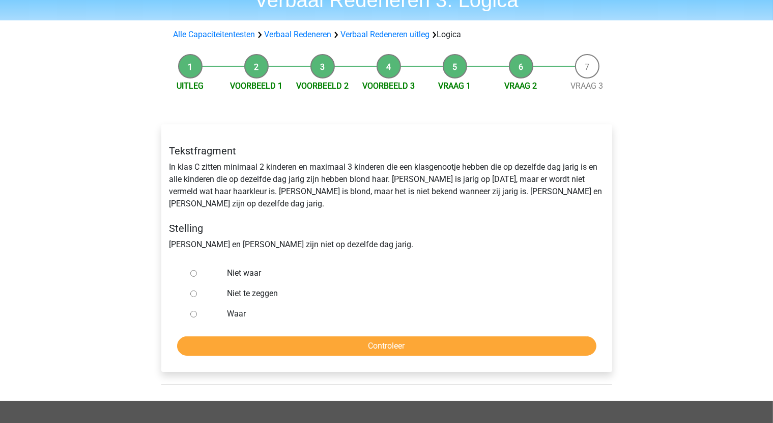
click at [193, 270] on input "Niet waar" at bounding box center [193, 273] width 7 height 7
radio input "true"
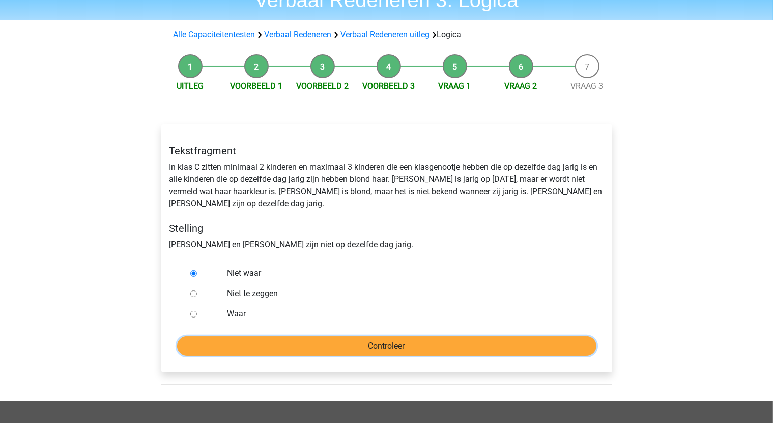
click at [440, 336] on input "Controleer" at bounding box center [387, 345] width 420 height 19
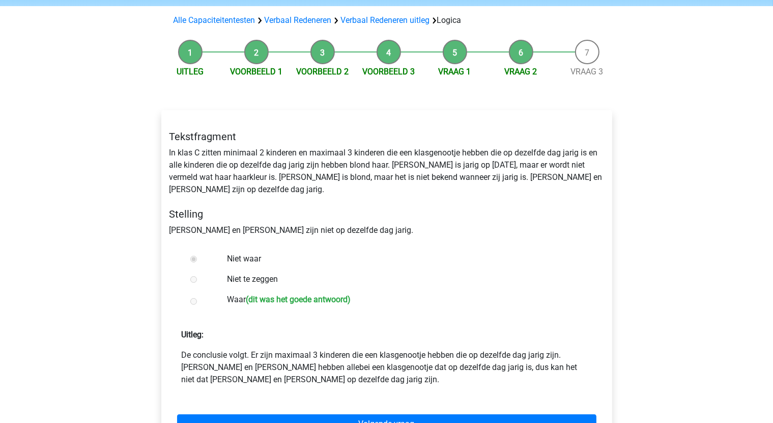
scroll to position [153, 0]
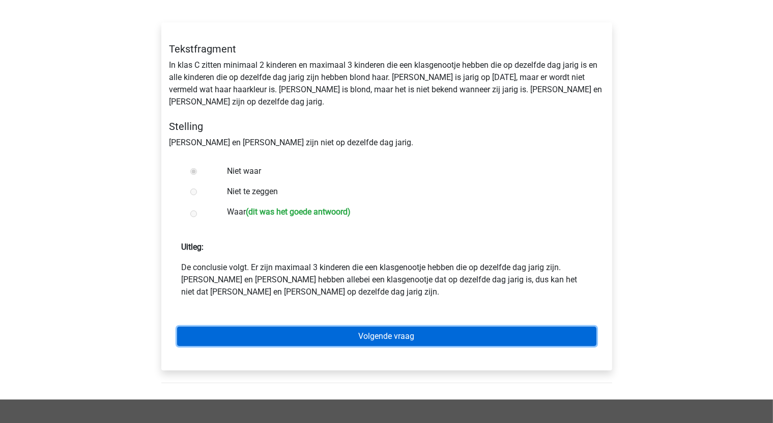
click at [384, 326] on link "Volgende vraag" at bounding box center [387, 335] width 420 height 19
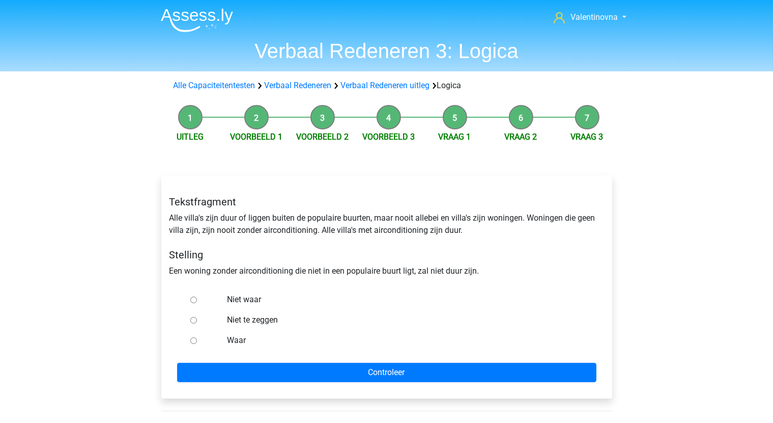
click at [193, 319] on input "Niet te zeggen" at bounding box center [193, 320] width 7 height 7
radio input "true"
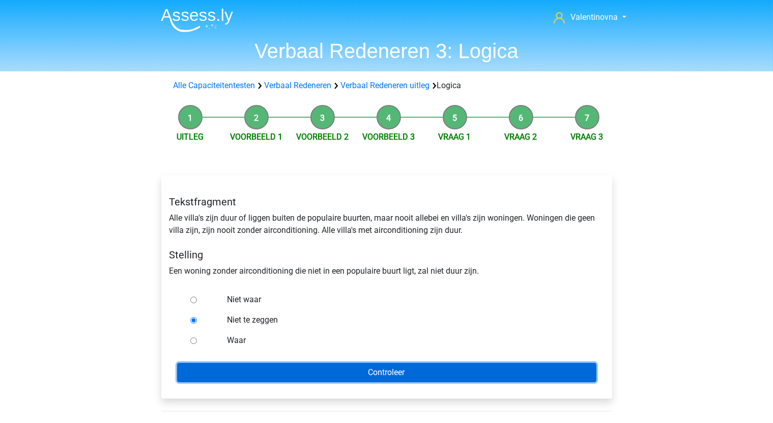
click at [303, 369] on input "Controleer" at bounding box center [387, 371] width 420 height 19
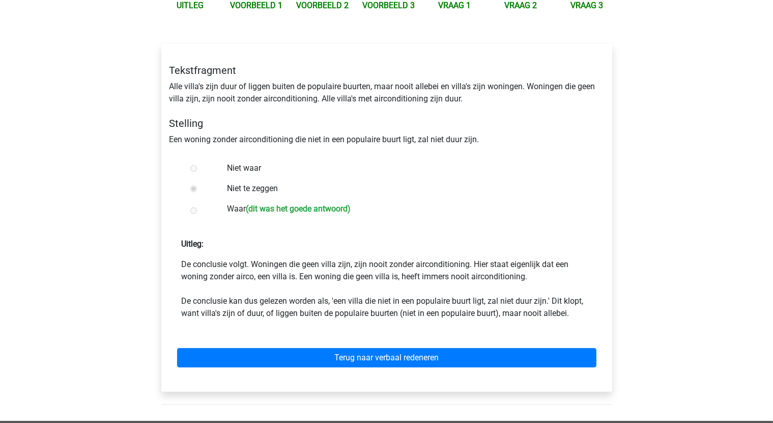
scroll to position [153, 0]
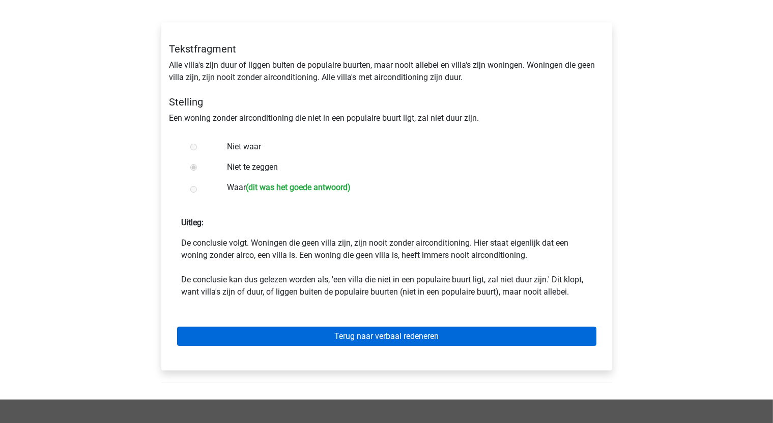
click at [375, 346] on div "Terug naar verbaal redeneren" at bounding box center [387, 334] width 435 height 56
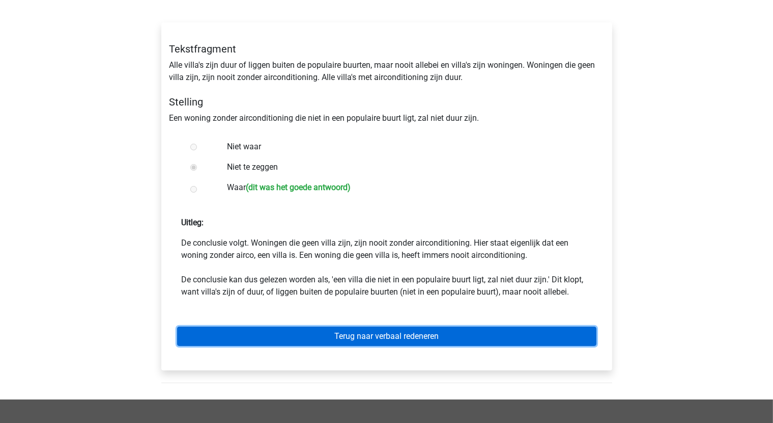
click at [377, 343] on link "Terug naar verbaal redeneren" at bounding box center [387, 335] width 420 height 19
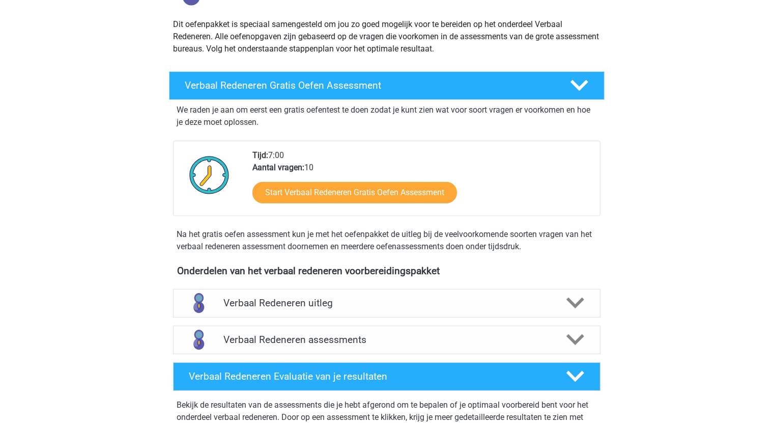
scroll to position [102, 0]
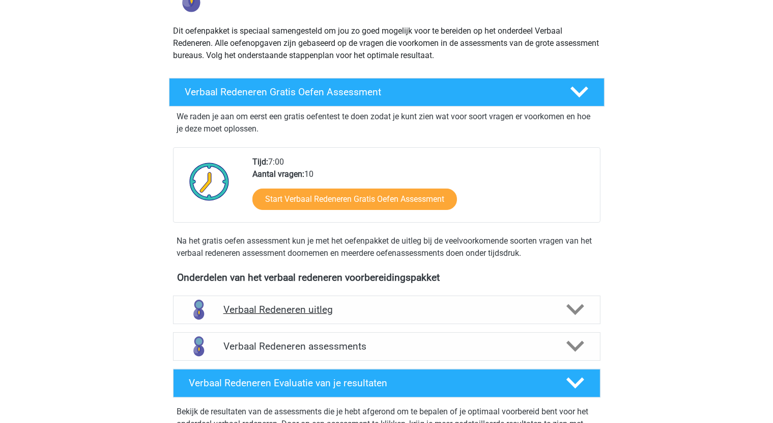
click at [579, 303] on icon at bounding box center [576, 309] width 18 height 18
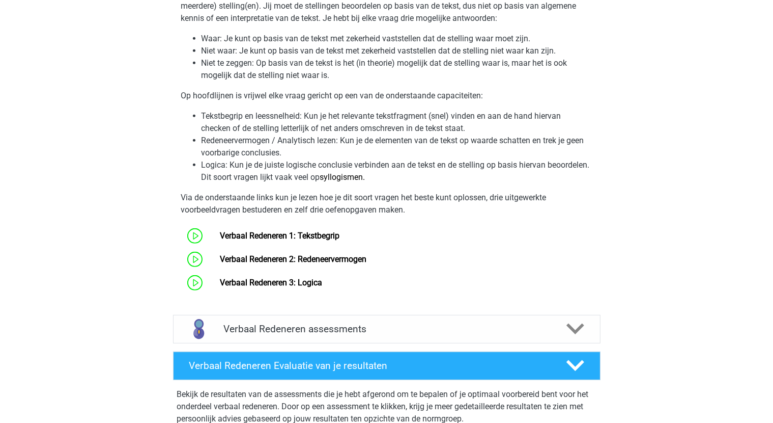
scroll to position [560, 0]
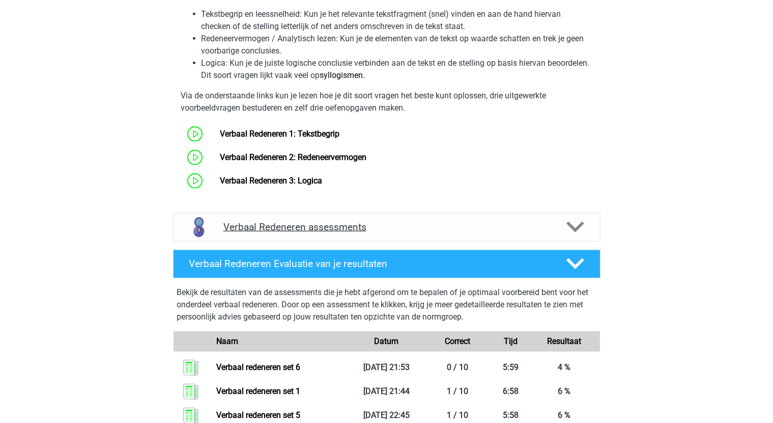
click at [301, 233] on div "Verbaal Redeneren assessments" at bounding box center [387, 227] width 428 height 29
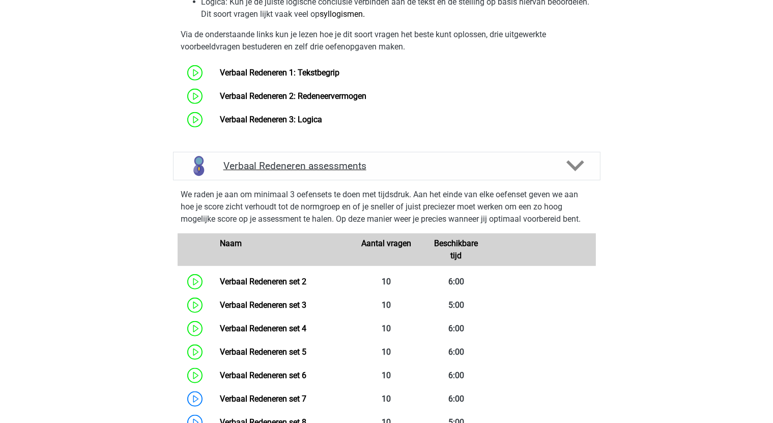
scroll to position [713, 0]
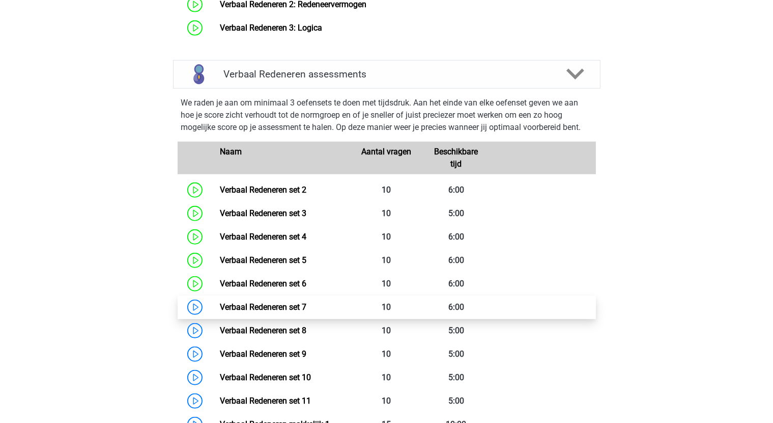
click at [277, 304] on link "Verbaal Redeneren set 7" at bounding box center [263, 307] width 87 height 10
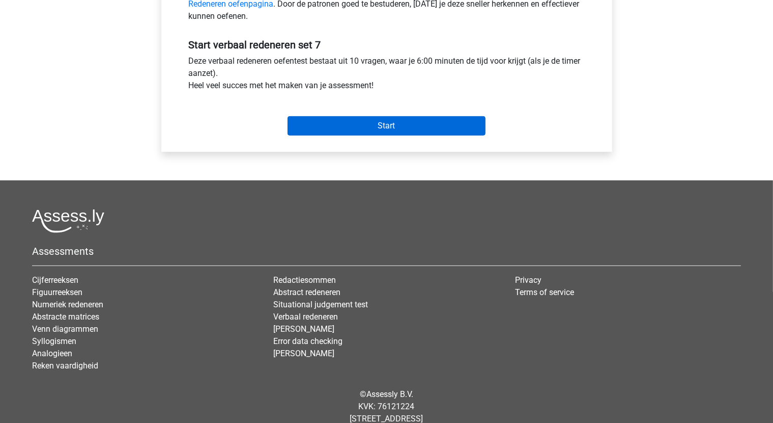
scroll to position [356, 0]
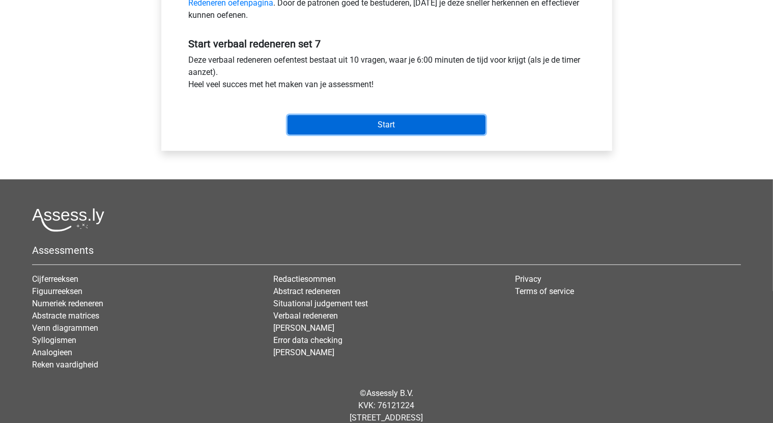
click at [405, 125] on input "Start" at bounding box center [387, 124] width 198 height 19
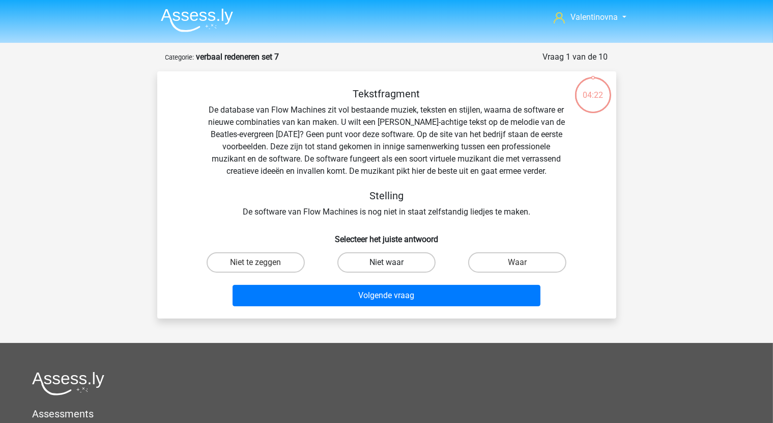
click at [393, 260] on label "Niet waar" at bounding box center [387, 262] width 98 height 20
click at [393, 262] on input "Niet waar" at bounding box center [389, 265] width 7 height 7
radio input "true"
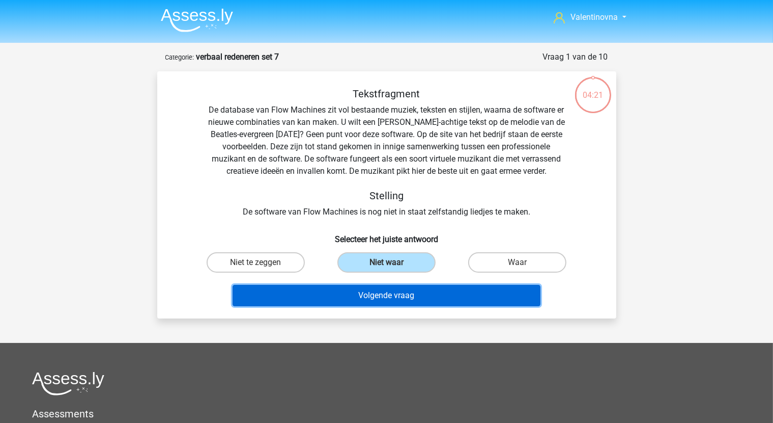
click at [417, 296] on button "Volgende vraag" at bounding box center [387, 295] width 308 height 21
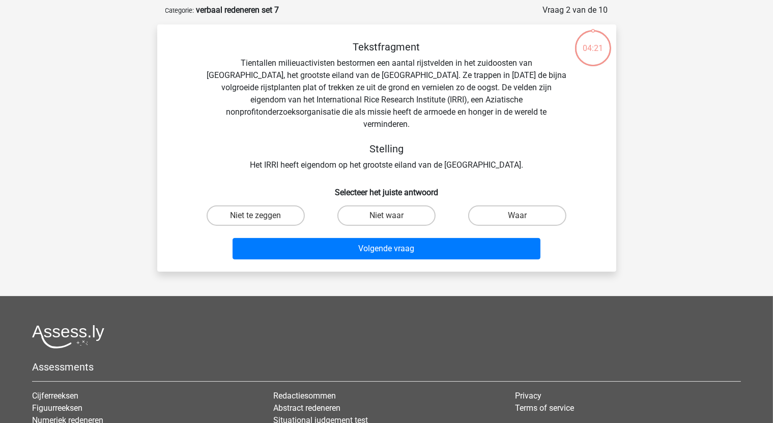
scroll to position [51, 0]
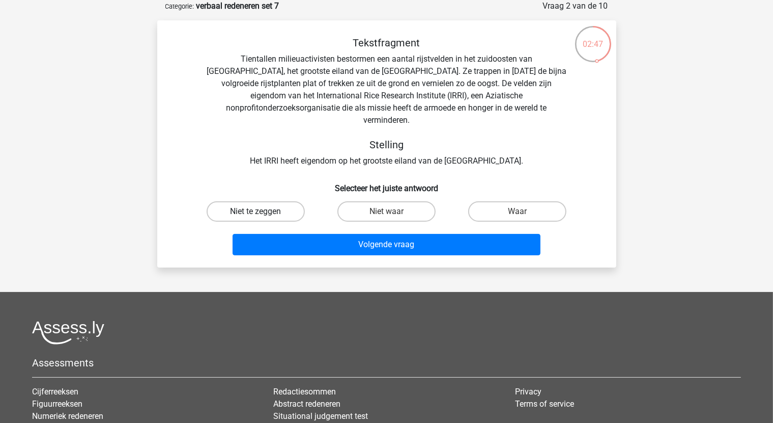
click at [294, 201] on label "Niet te zeggen" at bounding box center [256, 211] width 98 height 20
click at [262, 211] on input "Niet te zeggen" at bounding box center [259, 214] width 7 height 7
radio input "true"
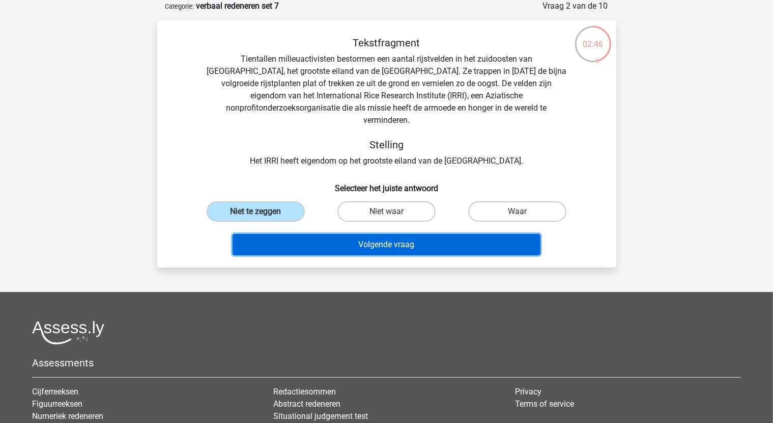
click at [390, 234] on button "Volgende vraag" at bounding box center [387, 244] width 308 height 21
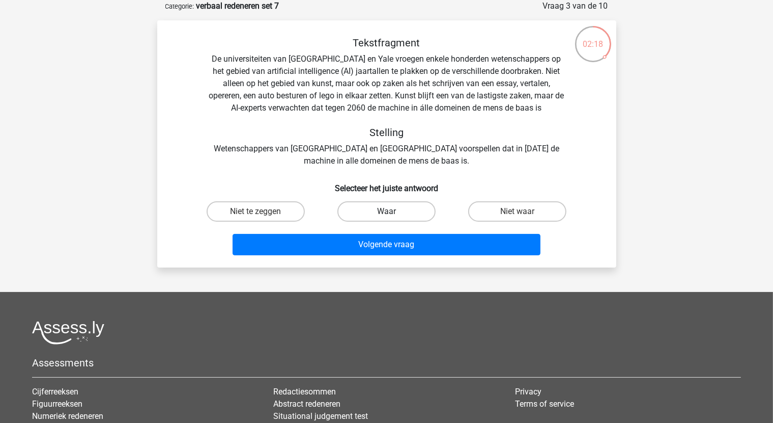
click at [410, 218] on label "Waar" at bounding box center [387, 211] width 98 height 20
click at [393, 218] on input "Waar" at bounding box center [389, 214] width 7 height 7
radio input "true"
click at [255, 204] on label "Niet te zeggen" at bounding box center [256, 211] width 98 height 20
click at [256, 211] on input "Niet te zeggen" at bounding box center [259, 214] width 7 height 7
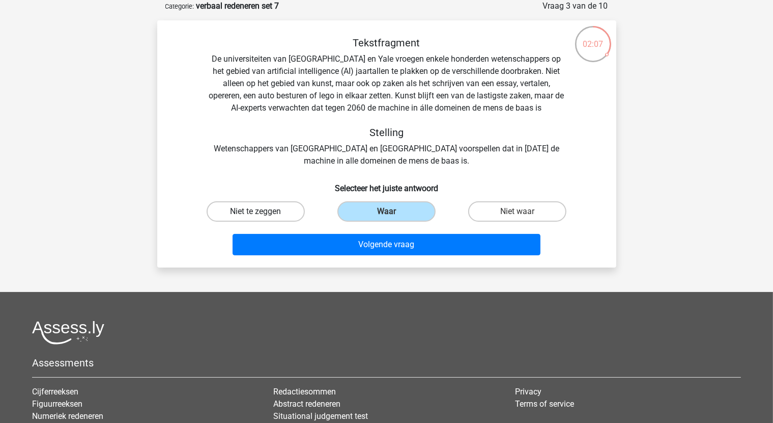
radio input "true"
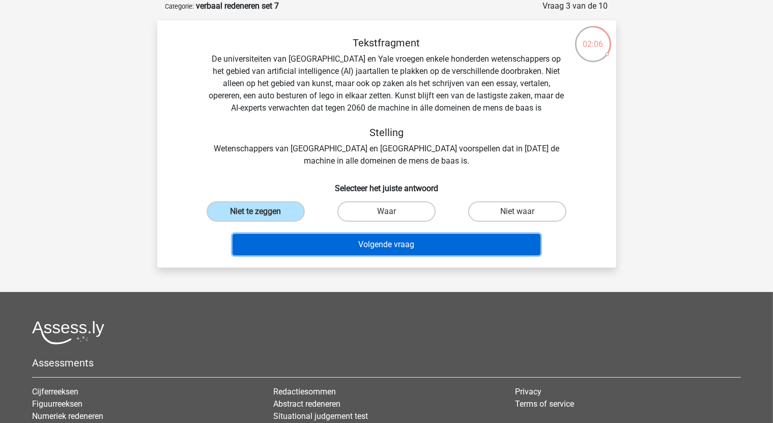
click at [386, 246] on button "Volgende vraag" at bounding box center [387, 244] width 308 height 21
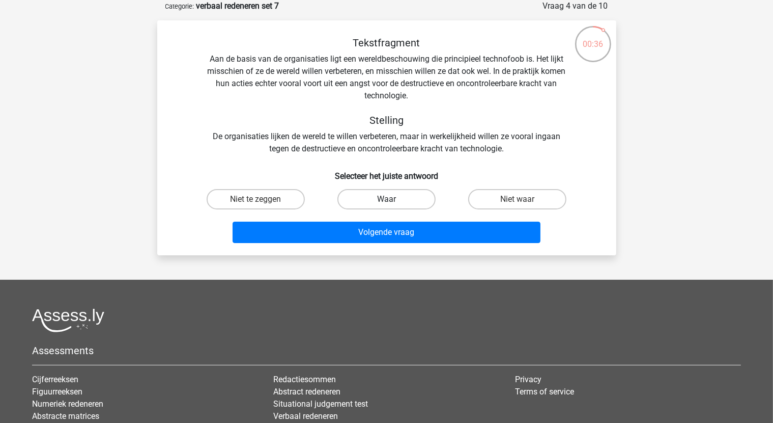
click at [373, 197] on label "Waar" at bounding box center [387, 199] width 98 height 20
click at [386, 199] on input "Waar" at bounding box center [389, 202] width 7 height 7
radio input "true"
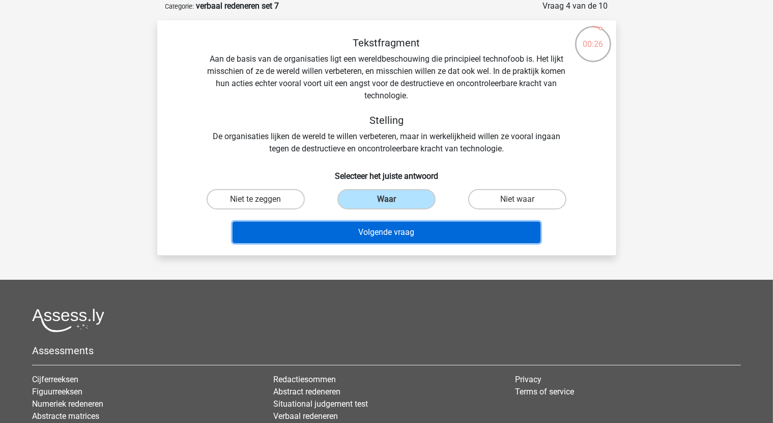
click at [417, 229] on button "Volgende vraag" at bounding box center [387, 231] width 308 height 21
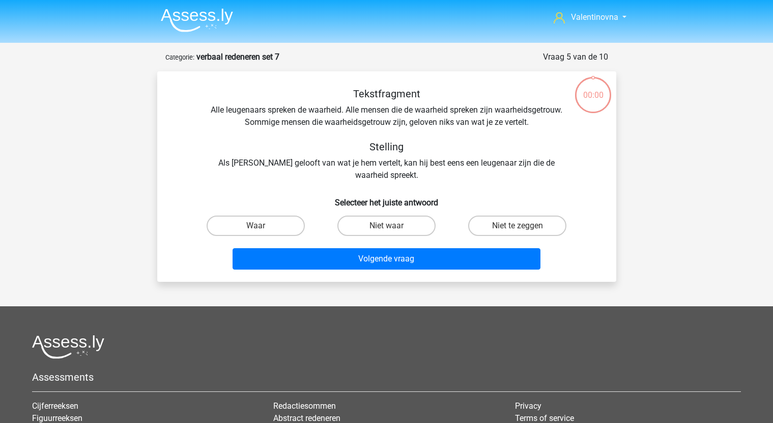
scroll to position [51, 0]
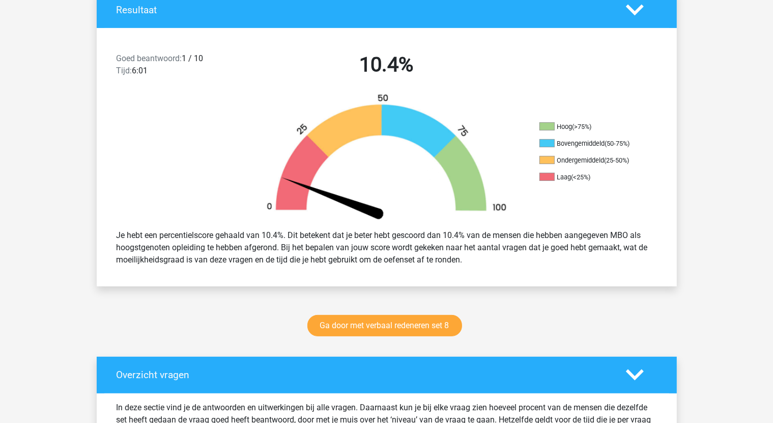
scroll to position [255, 0]
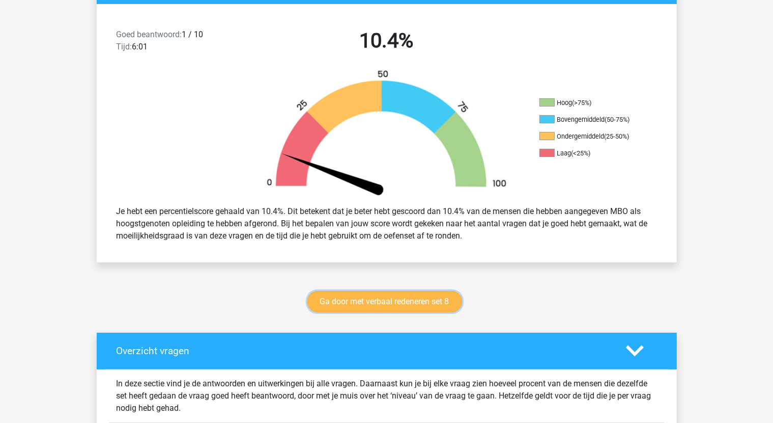
click at [385, 298] on link "Ga door met verbaal redeneren set 8" at bounding box center [385, 301] width 155 height 21
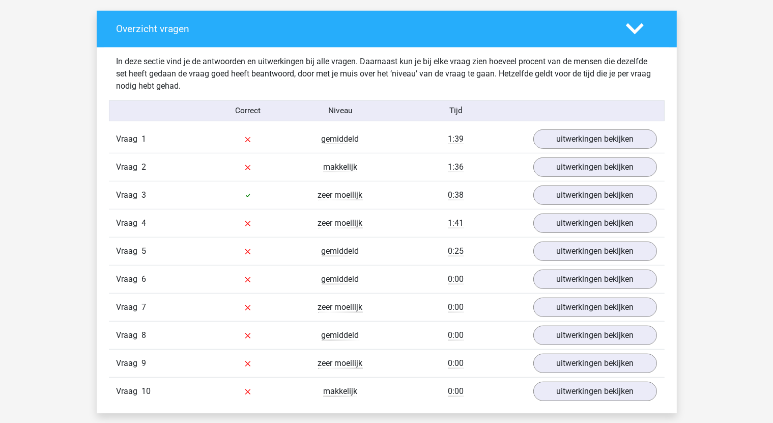
scroll to position [611, 0]
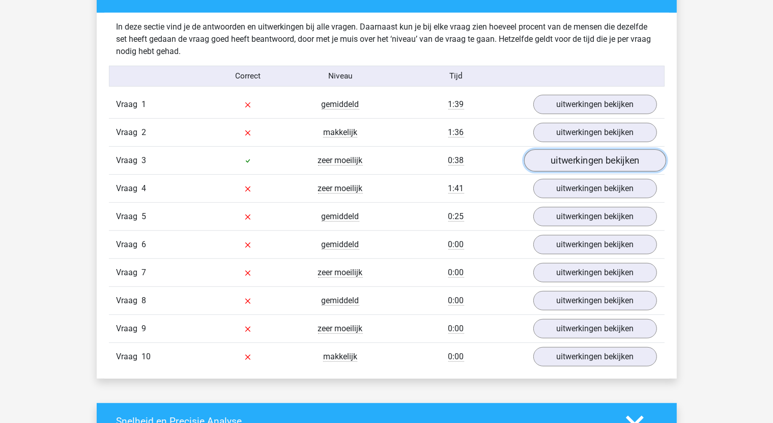
click at [565, 165] on link "uitwerkingen bekijken" at bounding box center [595, 160] width 142 height 22
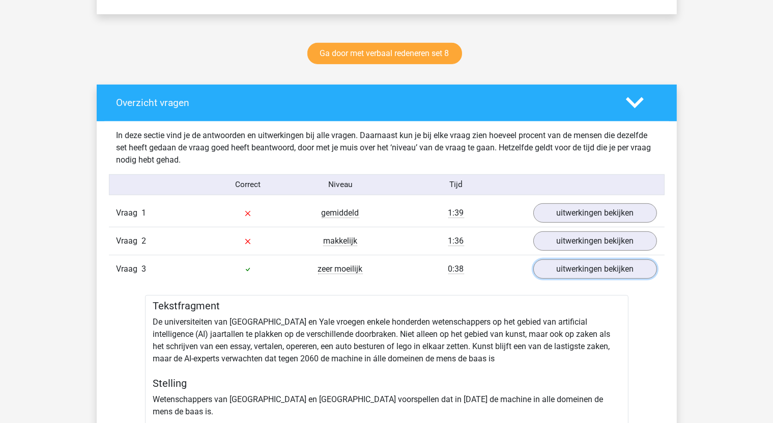
scroll to position [509, 0]
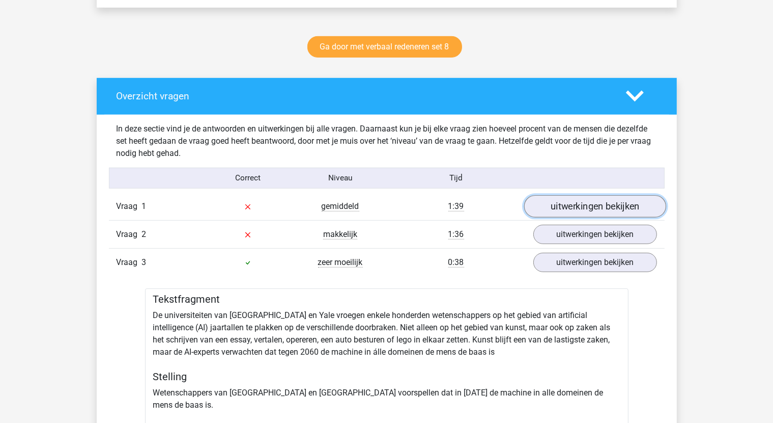
click at [572, 210] on link "uitwerkingen bekijken" at bounding box center [595, 206] width 142 height 22
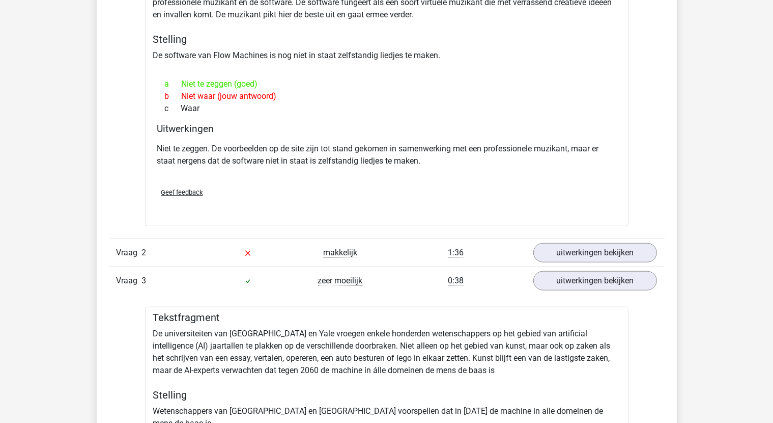
scroll to position [815, 0]
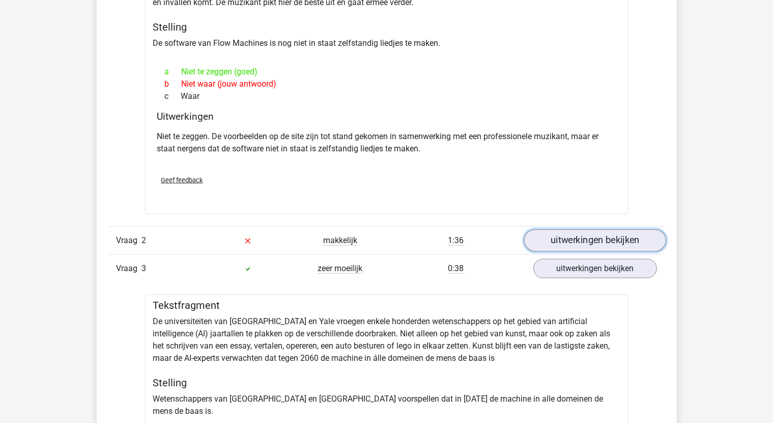
click at [577, 236] on link "uitwerkingen bekijken" at bounding box center [595, 240] width 142 height 22
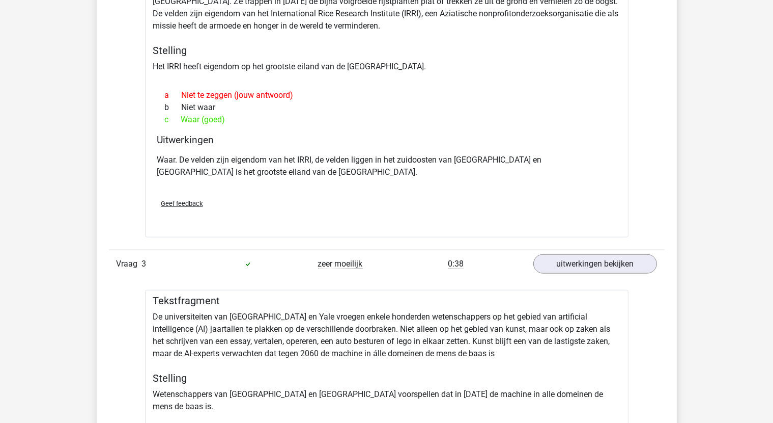
scroll to position [1120, 0]
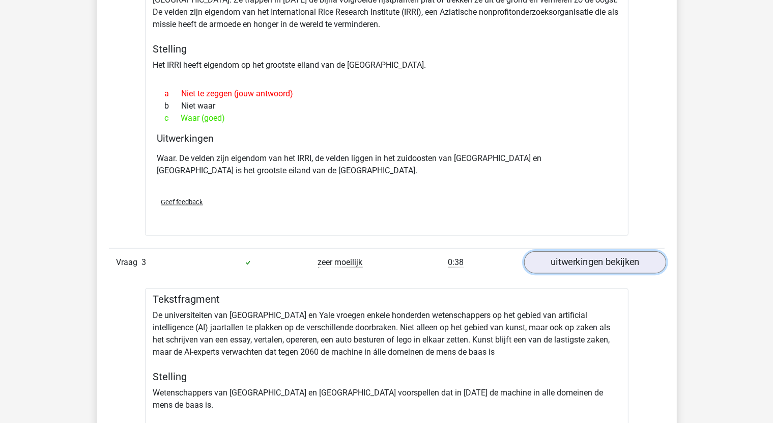
click at [644, 261] on link "uitwerkingen bekijken" at bounding box center [595, 263] width 142 height 22
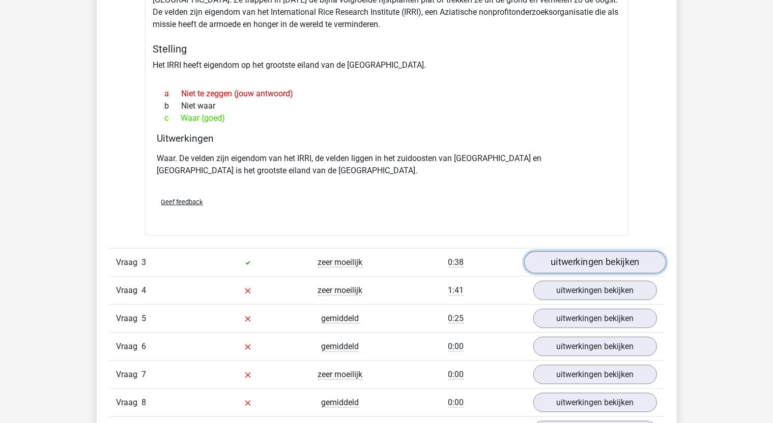
click at [643, 258] on link "uitwerkingen bekijken" at bounding box center [595, 263] width 142 height 22
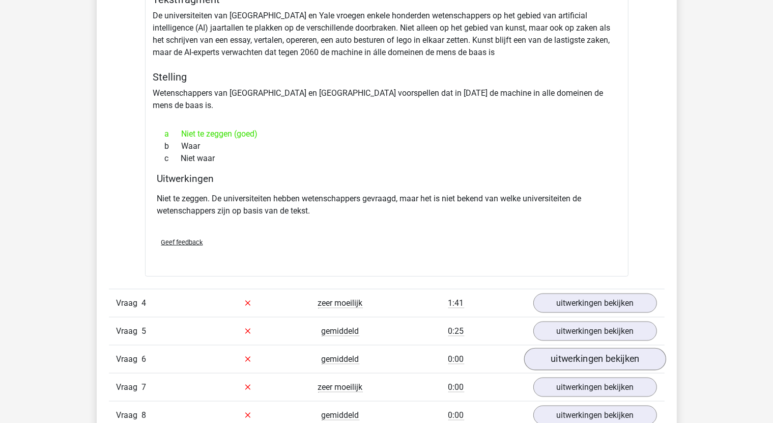
scroll to position [1426, 0]
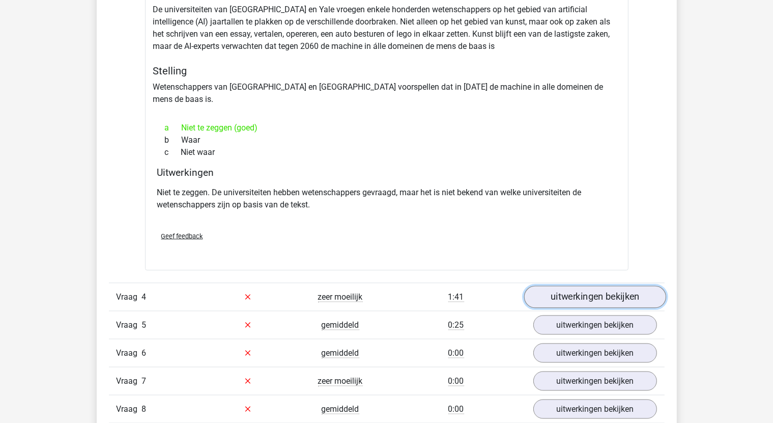
click at [607, 286] on link "uitwerkingen bekijken" at bounding box center [595, 297] width 142 height 22
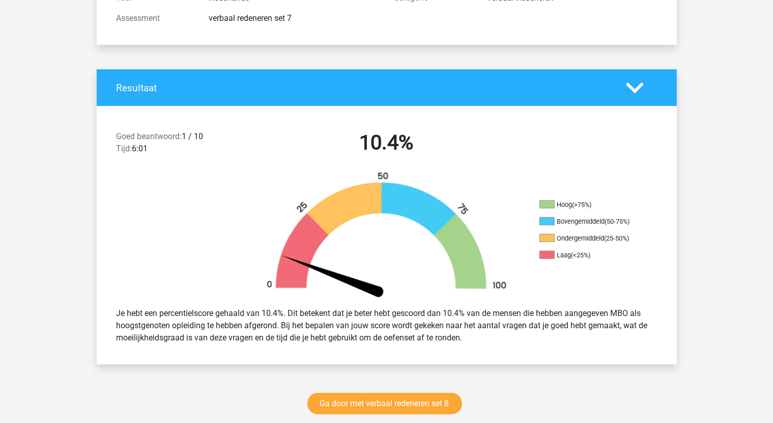
scroll to position [0, 0]
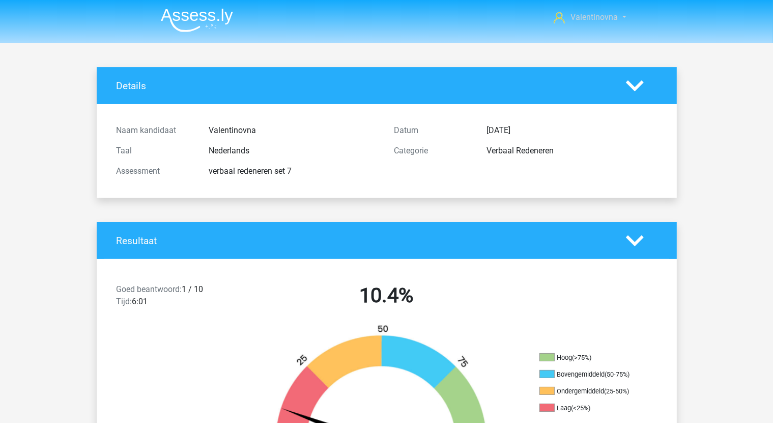
click at [575, 17] on span "Valentinovna" at bounding box center [594, 17] width 47 height 10
click at [411, 17] on nav "Valentinovna oksana397@hotmail.com" at bounding box center [387, 18] width 468 height 33
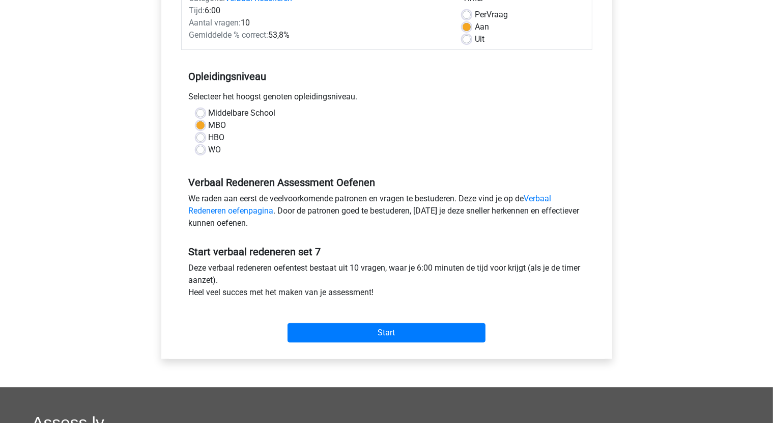
scroll to position [51, 0]
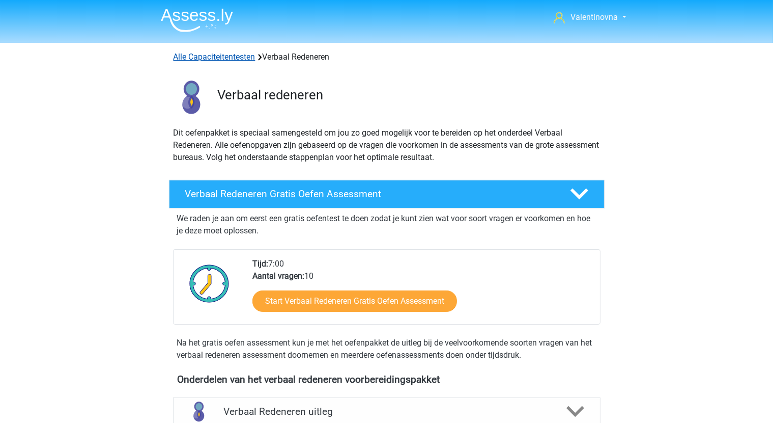
click at [200, 58] on link "Alle Capaciteitentesten" at bounding box center [215, 57] width 82 height 10
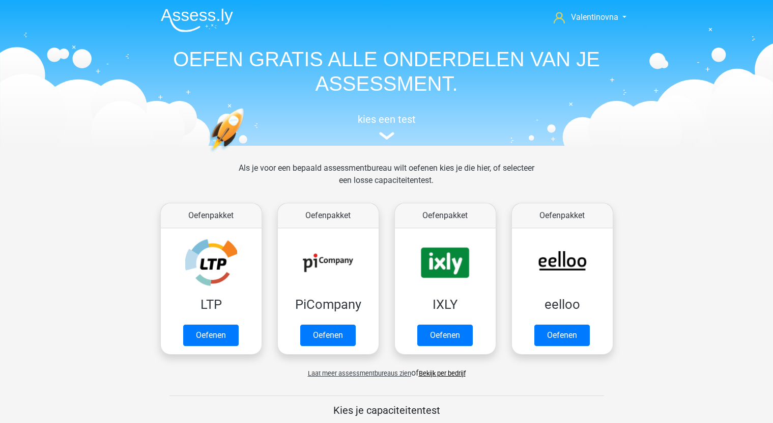
scroll to position [432, 0]
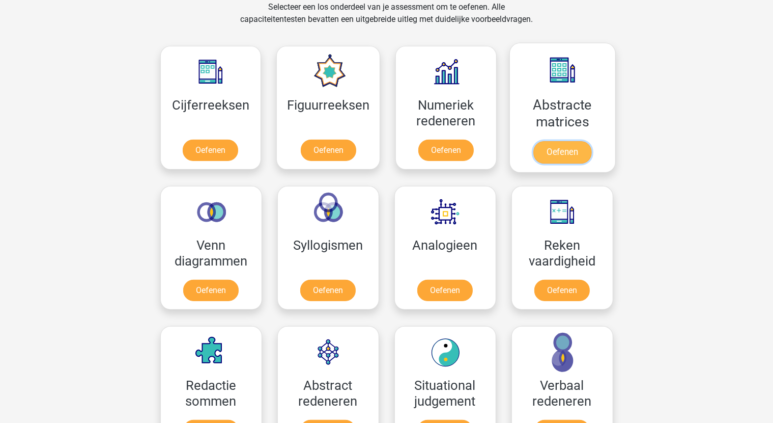
click at [560, 141] on link "Oefenen" at bounding box center [563, 152] width 58 height 22
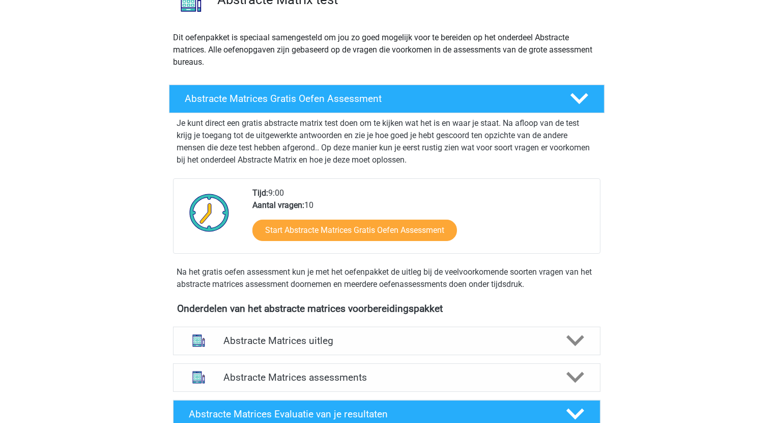
scroll to position [204, 0]
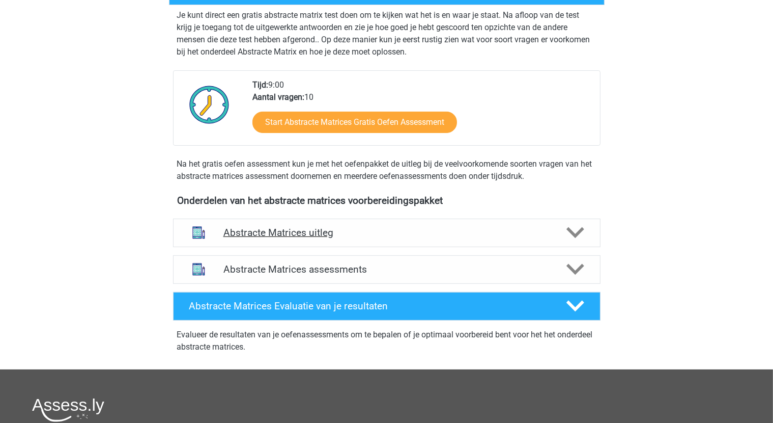
click at [584, 233] on icon at bounding box center [576, 233] width 18 height 18
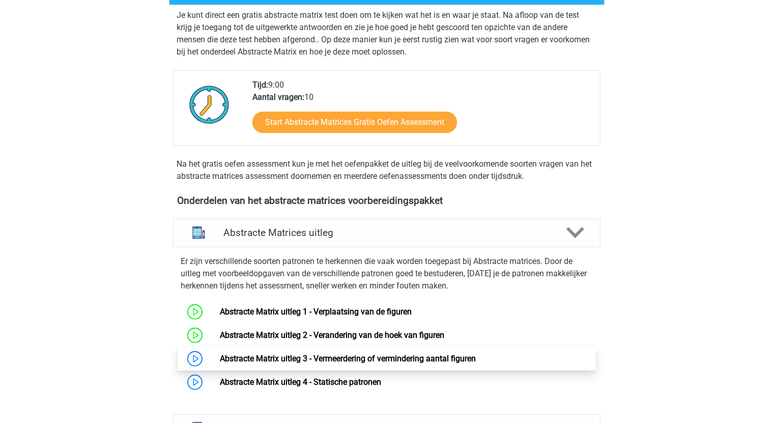
click at [297, 359] on link "Abstracte Matrix uitleg 3 - Vermeerdering of vermindering aantal figuren" at bounding box center [348, 358] width 256 height 10
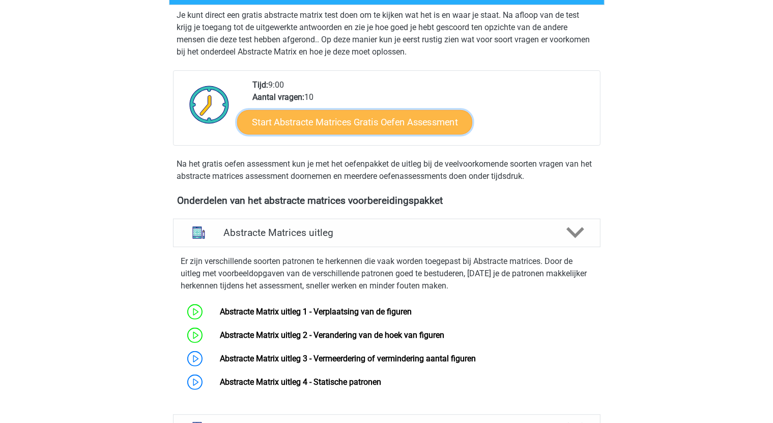
click at [402, 124] on link "Start Abstracte Matrices Gratis Oefen Assessment" at bounding box center [354, 121] width 235 height 24
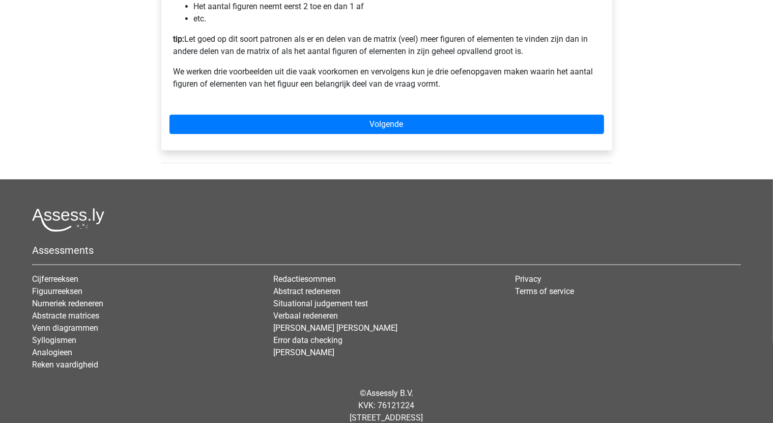
scroll to position [305, 0]
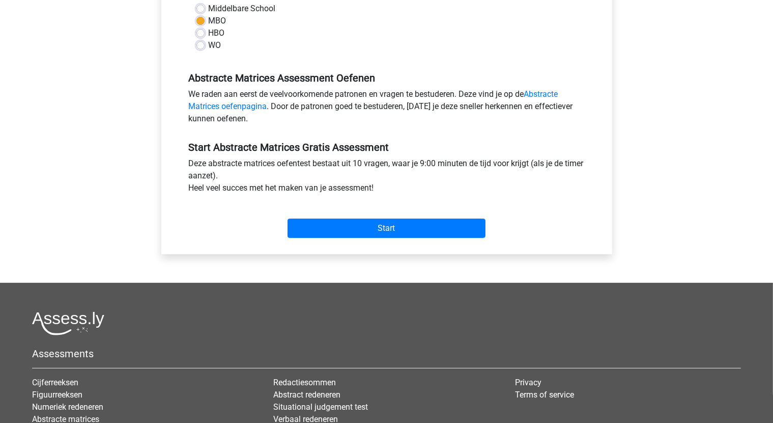
scroll to position [255, 0]
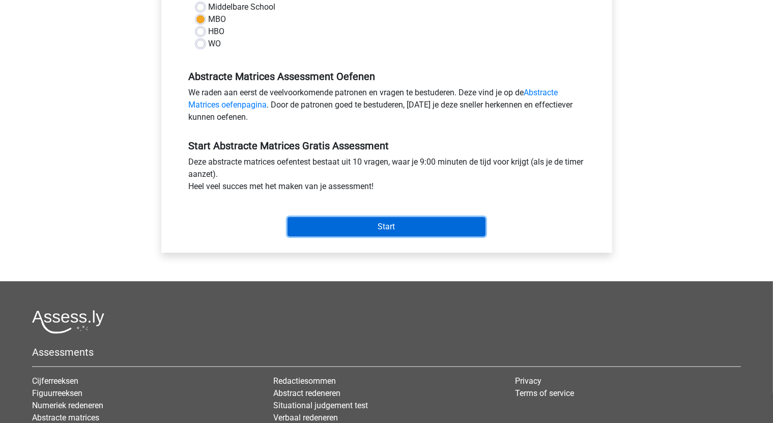
click at [378, 230] on input "Start" at bounding box center [387, 226] width 198 height 19
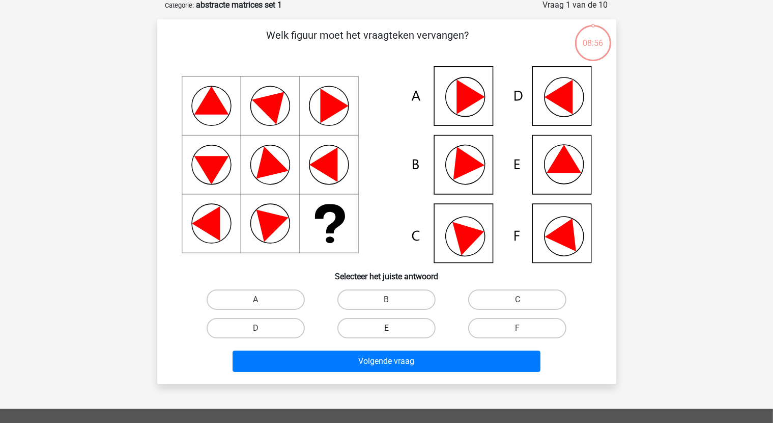
scroll to position [51, 0]
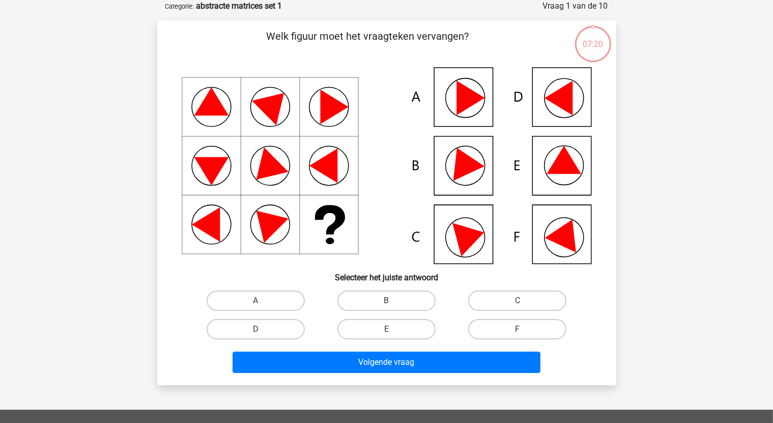
click at [452, 170] on icon at bounding box center [387, 165] width 410 height 197
click at [383, 295] on label "B" at bounding box center [387, 300] width 98 height 20
click at [386, 300] on input "B" at bounding box center [389, 303] width 7 height 7
radio input "true"
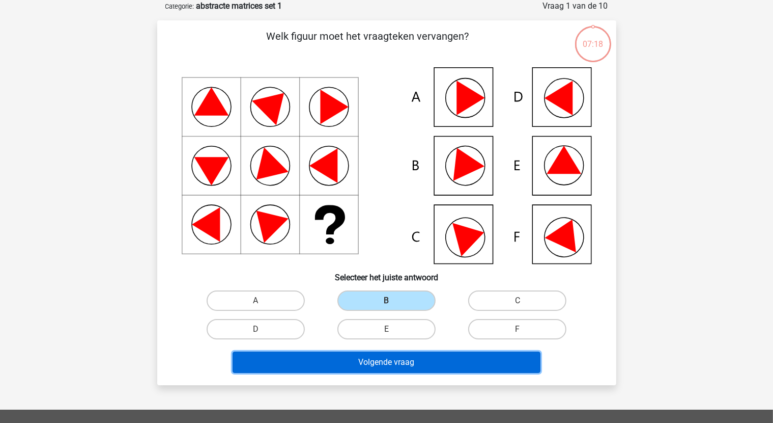
click at [402, 365] on button "Volgende vraag" at bounding box center [387, 361] width 308 height 21
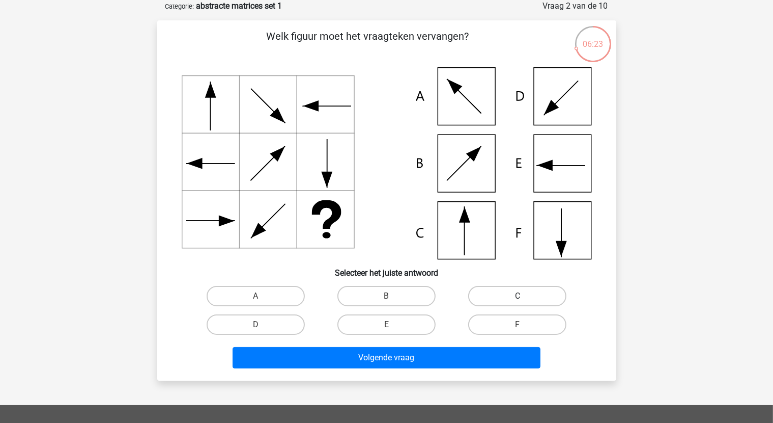
click at [549, 294] on label "C" at bounding box center [517, 296] width 98 height 20
click at [524, 296] on input "C" at bounding box center [521, 299] width 7 height 7
radio input "true"
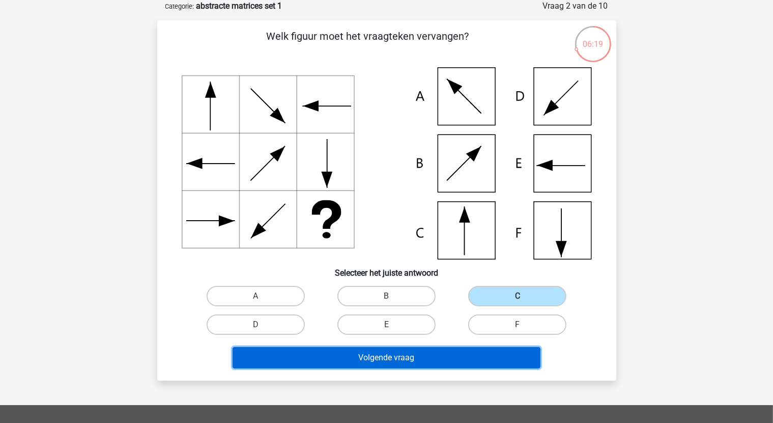
click at [399, 357] on button "Volgende vraag" at bounding box center [387, 357] width 308 height 21
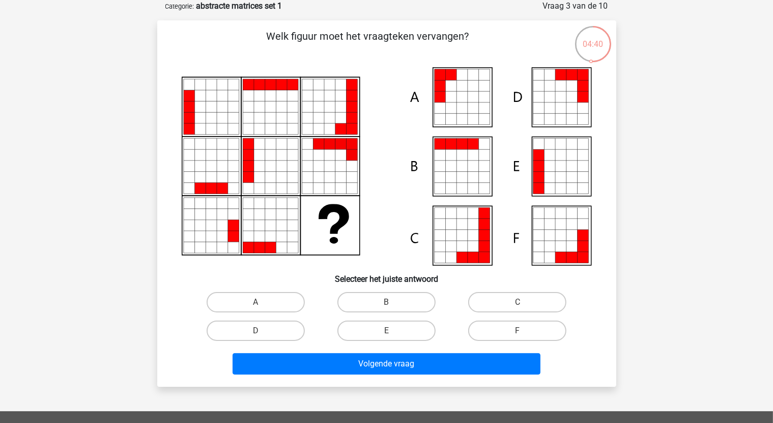
click at [256, 304] on input "A" at bounding box center [259, 305] width 7 height 7
radio input "true"
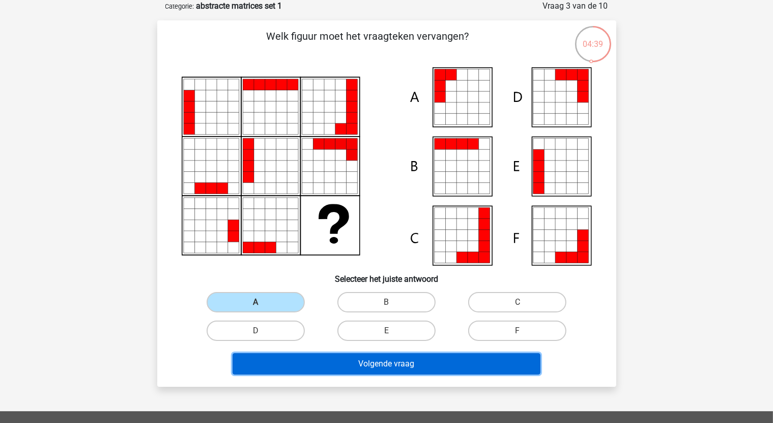
click at [368, 367] on button "Volgende vraag" at bounding box center [387, 363] width 308 height 21
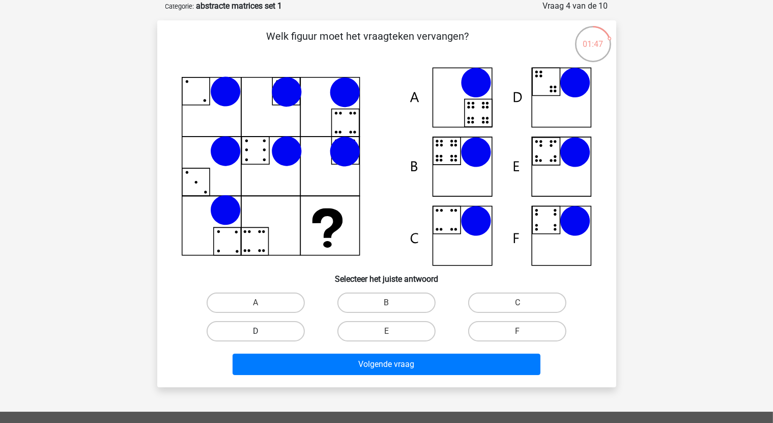
click at [248, 329] on label "D" at bounding box center [256, 331] width 98 height 20
click at [256, 331] on input "D" at bounding box center [259, 334] width 7 height 7
radio input "true"
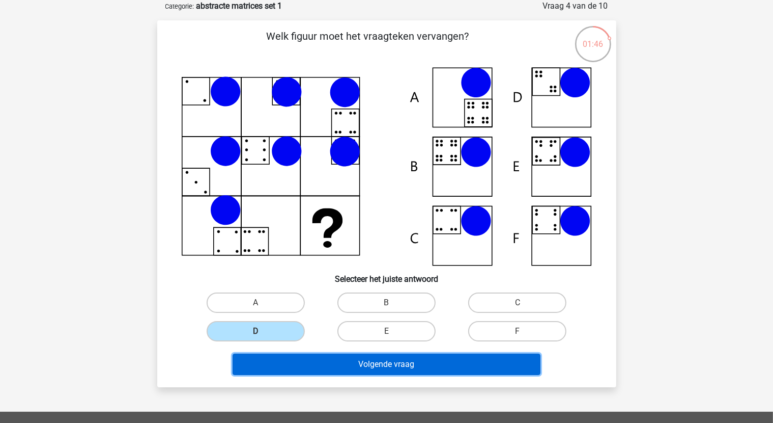
click at [380, 364] on button "Volgende vraag" at bounding box center [387, 363] width 308 height 21
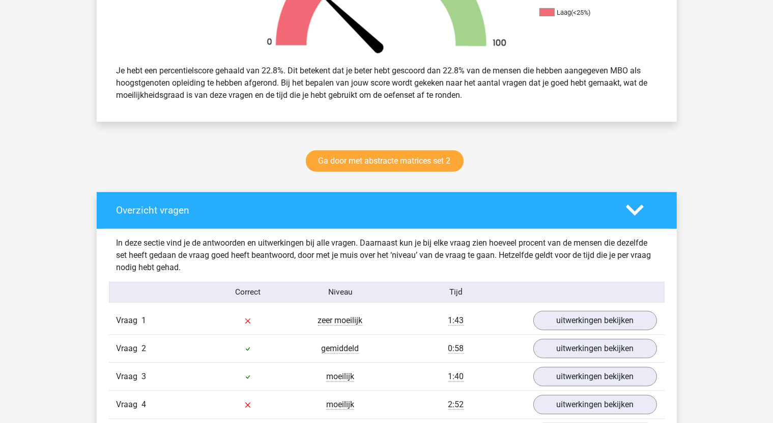
scroll to position [560, 0]
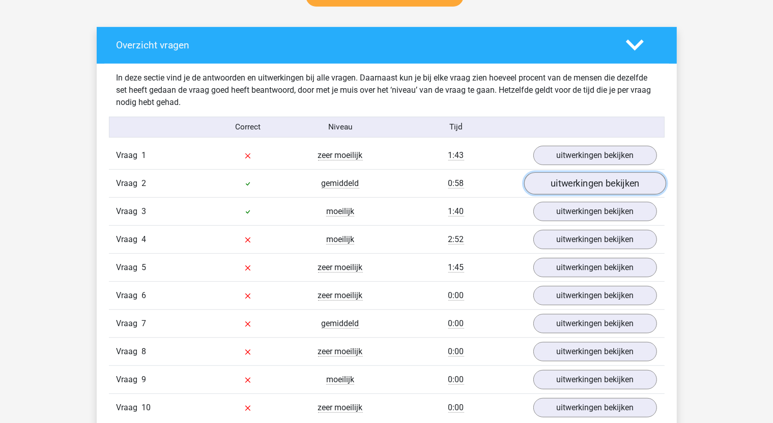
click at [581, 183] on link "uitwerkingen bekijken" at bounding box center [595, 183] width 142 height 22
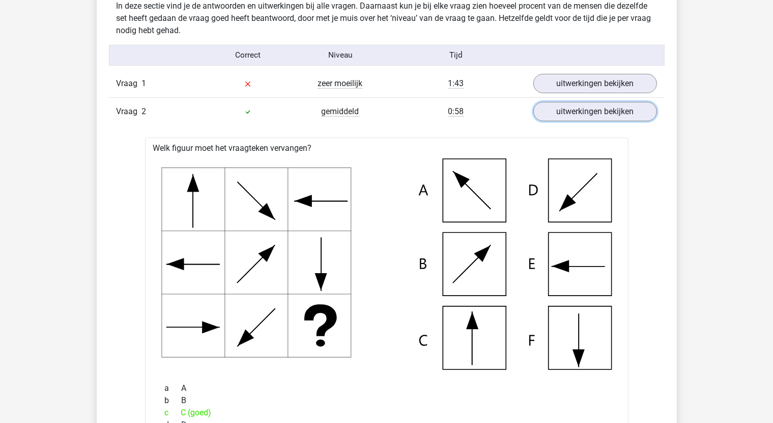
scroll to position [611, 0]
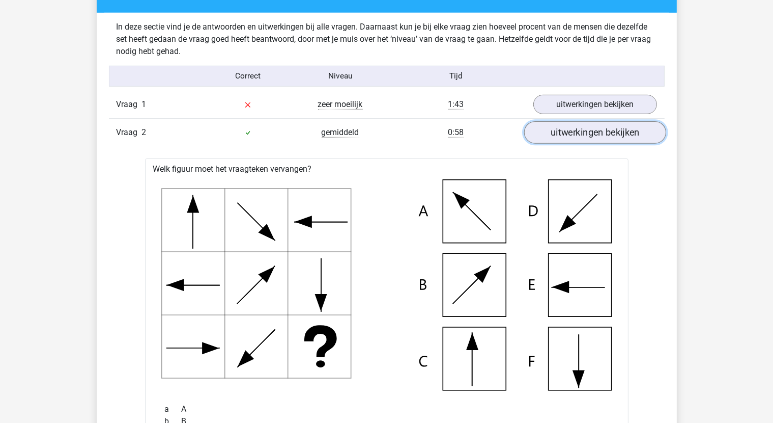
click at [616, 139] on link "uitwerkingen bekijken" at bounding box center [595, 132] width 142 height 22
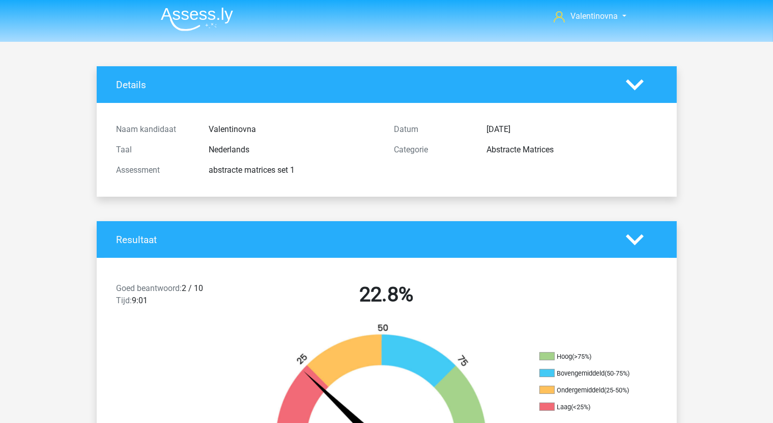
scroll to position [0, 0]
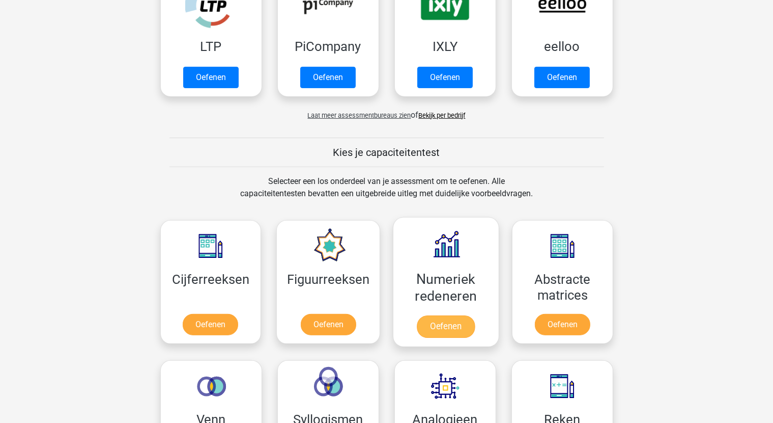
scroll to position [407, 0]
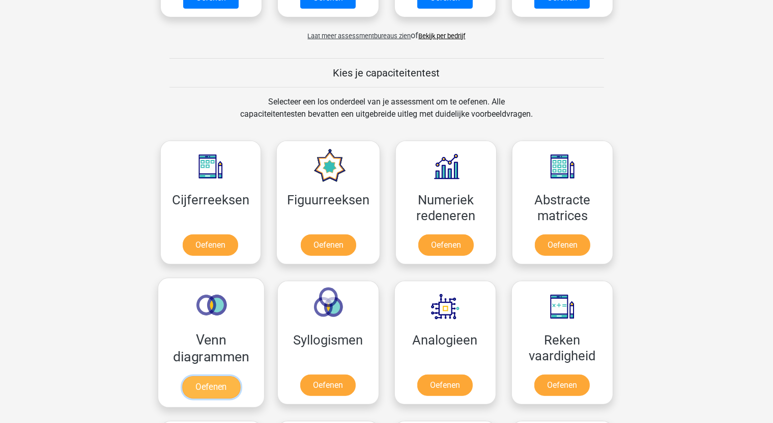
click at [210, 376] on link "Oefenen" at bounding box center [211, 387] width 58 height 22
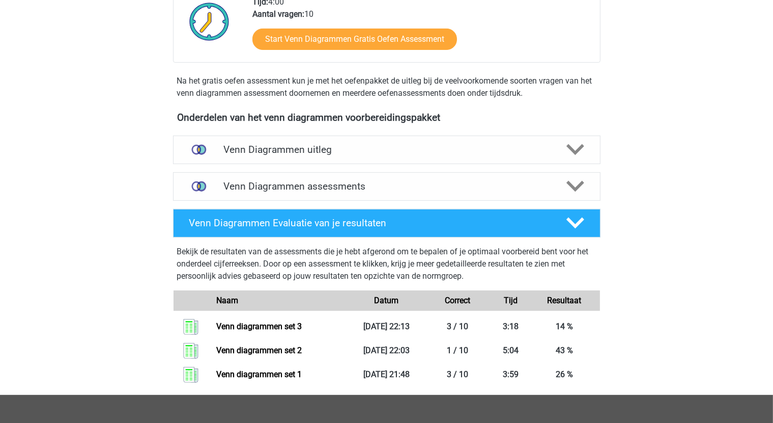
scroll to position [305, 0]
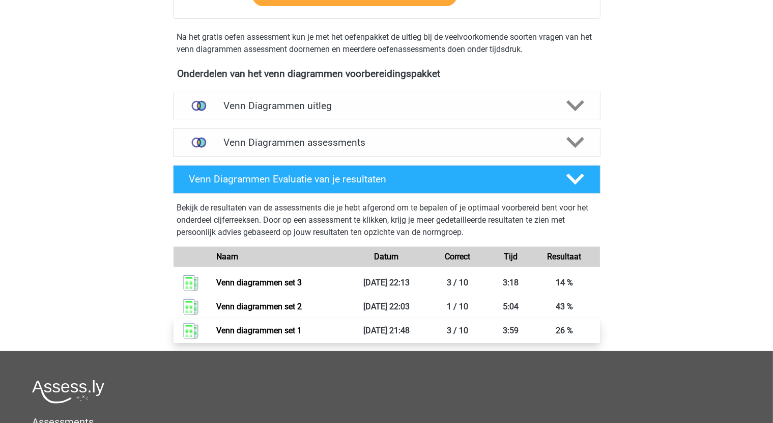
click at [273, 329] on link "Venn diagrammen set 1" at bounding box center [259, 330] width 86 height 10
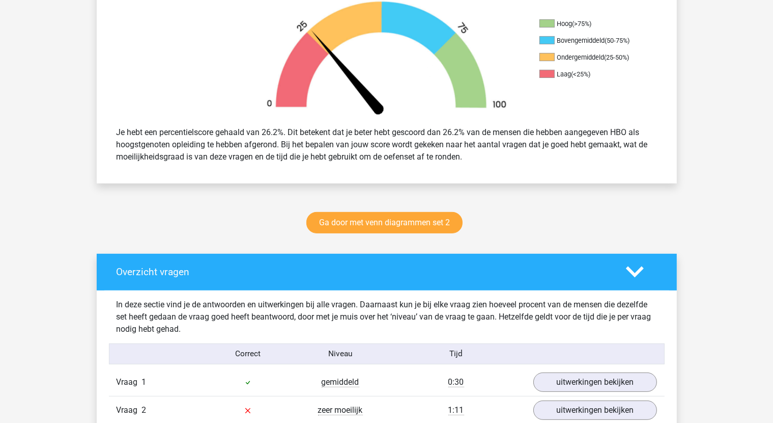
scroll to position [356, 0]
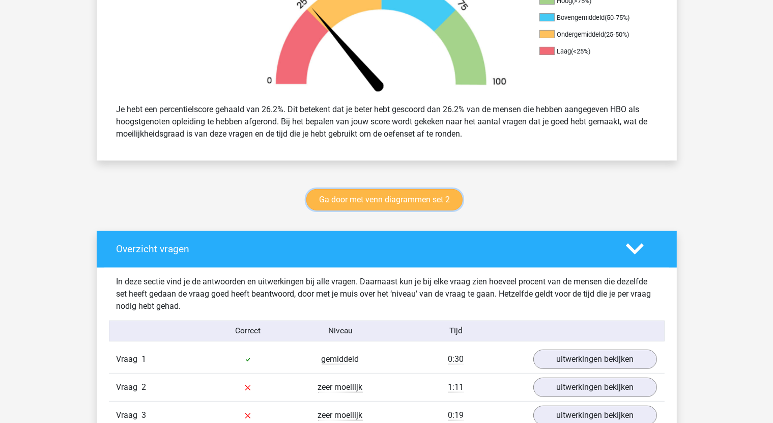
click at [394, 203] on link "Ga door met venn diagrammen set 2" at bounding box center [384, 199] width 156 height 21
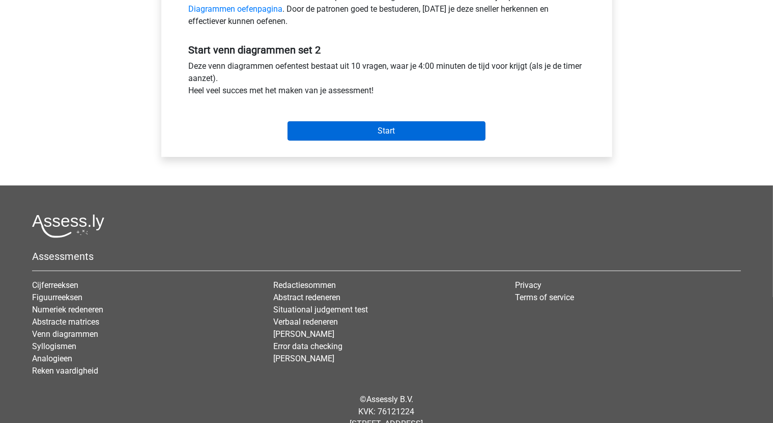
scroll to position [381, 0]
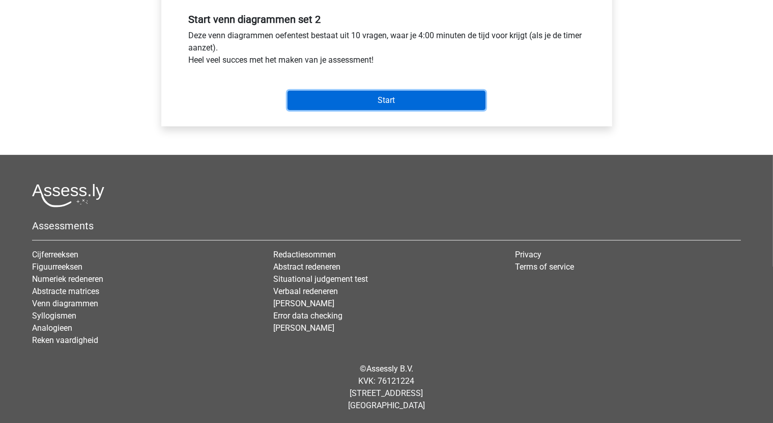
click at [377, 91] on input "Start" at bounding box center [387, 100] width 198 height 19
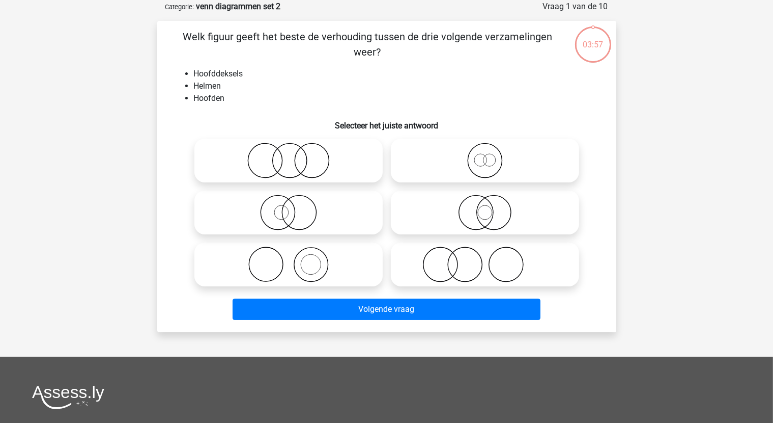
scroll to position [51, 0]
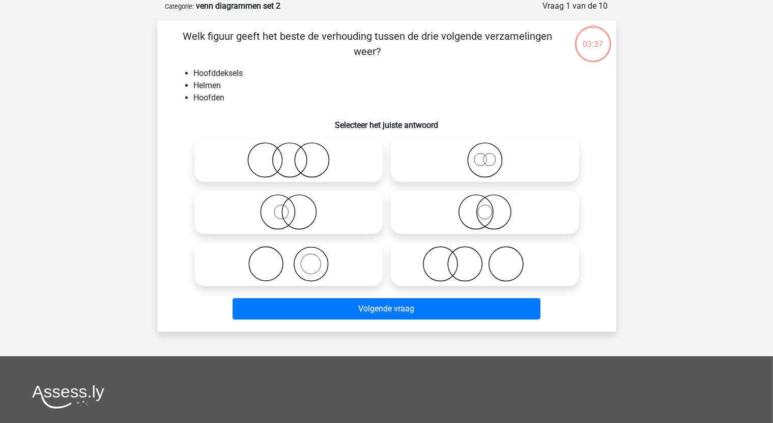
click at [295, 158] on circle at bounding box center [312, 160] width 34 height 34
click at [294, 155] on input "radio" at bounding box center [292, 151] width 7 height 7
radio input "true"
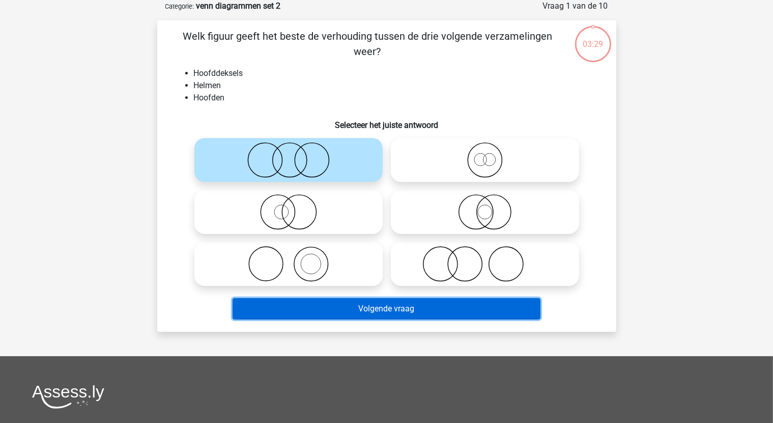
click at [370, 303] on button "Volgende vraag" at bounding box center [387, 308] width 308 height 21
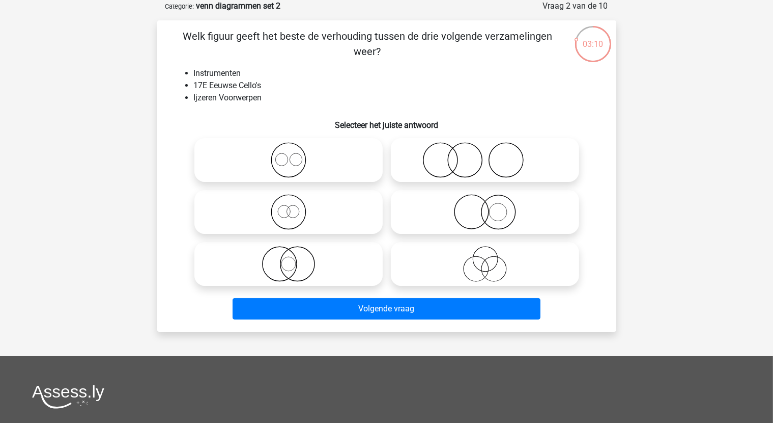
click at [513, 161] on icon at bounding box center [485, 160] width 180 height 36
click at [492, 155] on input "radio" at bounding box center [488, 151] width 7 height 7
radio input "true"
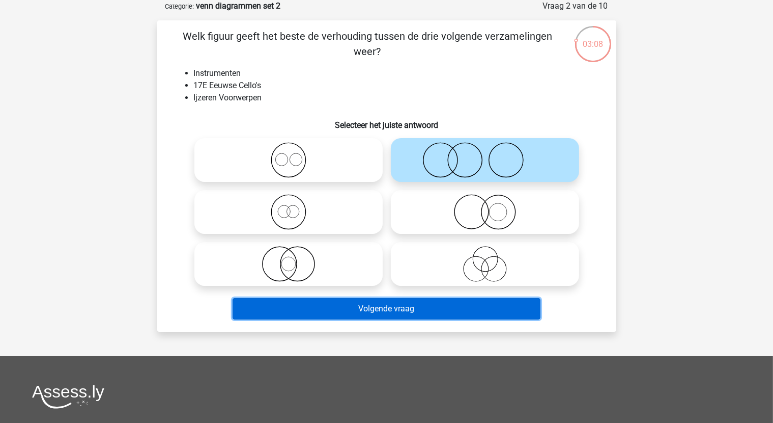
click at [408, 310] on button "Volgende vraag" at bounding box center [387, 308] width 308 height 21
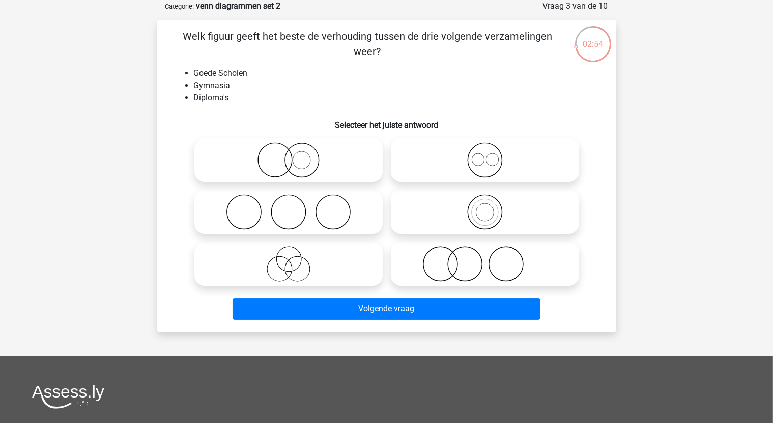
click at [315, 280] on icon at bounding box center [289, 264] width 180 height 36
click at [295, 259] on input "radio" at bounding box center [292, 255] width 7 height 7
radio input "true"
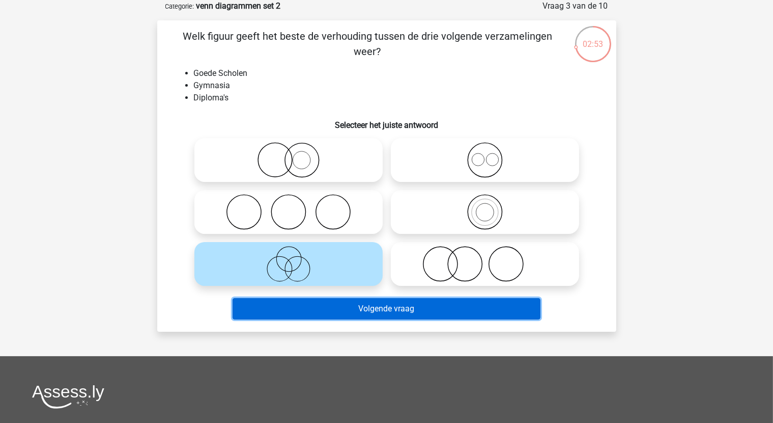
click at [367, 315] on button "Volgende vraag" at bounding box center [387, 308] width 308 height 21
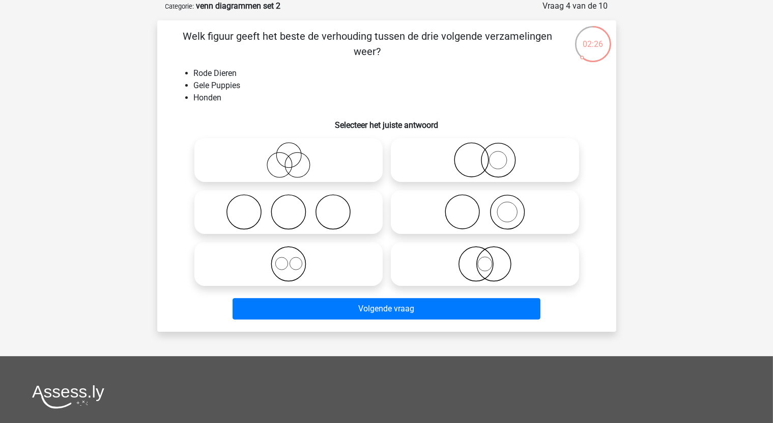
click at [273, 218] on icon at bounding box center [289, 212] width 180 height 36
click at [289, 207] on input "radio" at bounding box center [292, 203] width 7 height 7
radio input "true"
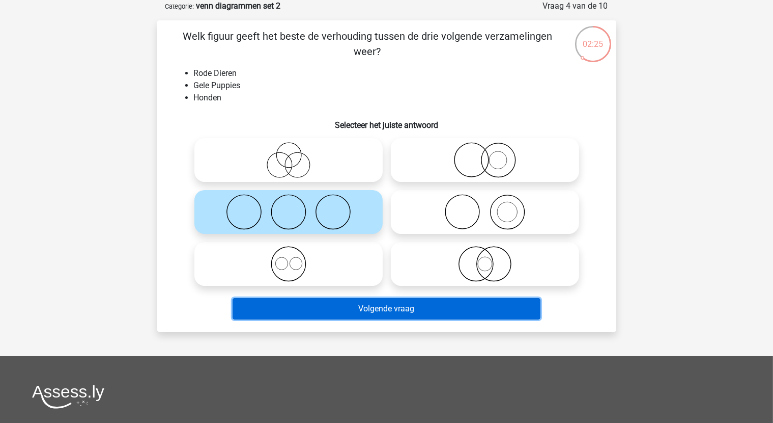
click at [394, 309] on button "Volgende vraag" at bounding box center [387, 308] width 308 height 21
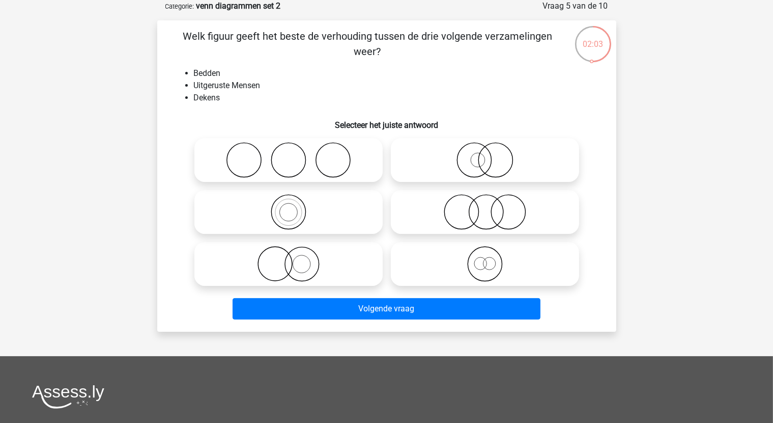
click at [311, 205] on icon at bounding box center [289, 212] width 180 height 36
click at [295, 205] on input "radio" at bounding box center [292, 203] width 7 height 7
radio input "true"
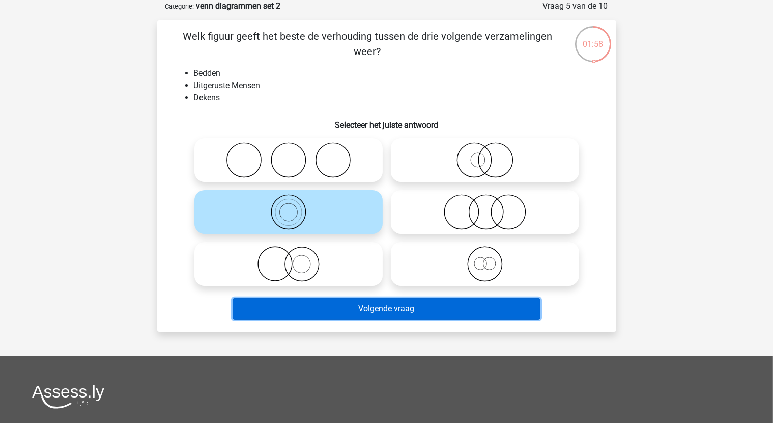
click at [380, 308] on button "Volgende vraag" at bounding box center [387, 308] width 308 height 21
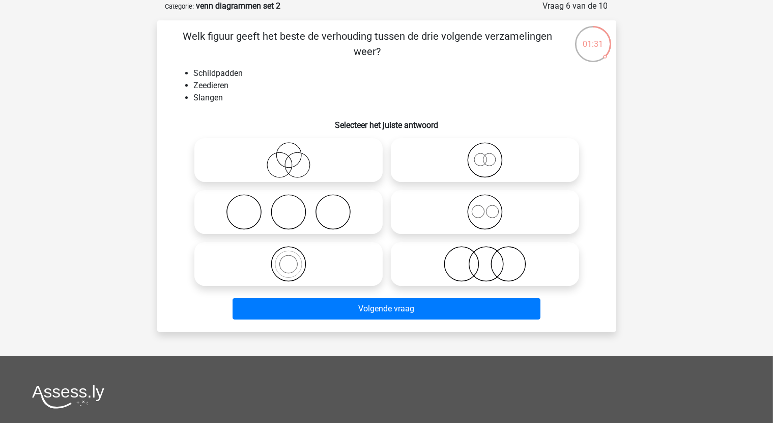
click at [326, 171] on icon at bounding box center [289, 160] width 180 height 36
click at [295, 155] on input "radio" at bounding box center [292, 151] width 7 height 7
radio input "true"
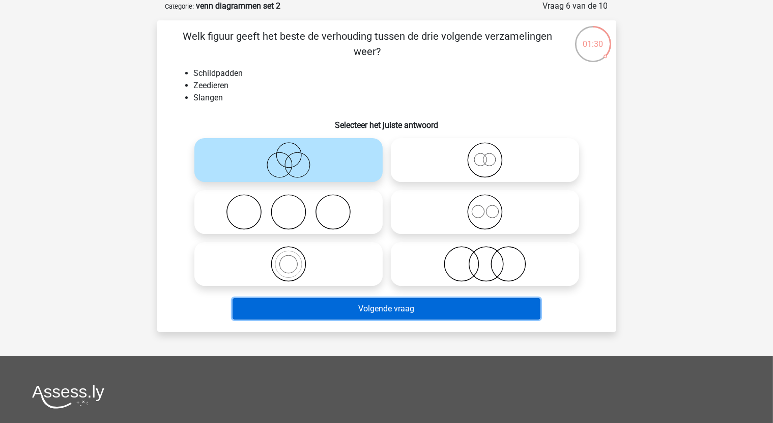
click at [417, 314] on button "Volgende vraag" at bounding box center [387, 308] width 308 height 21
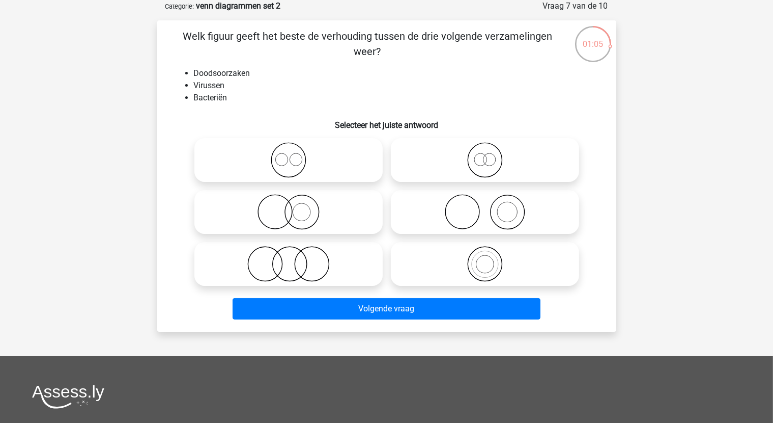
click at [332, 269] on icon at bounding box center [289, 264] width 180 height 36
click at [295, 259] on input "radio" at bounding box center [292, 255] width 7 height 7
radio input "true"
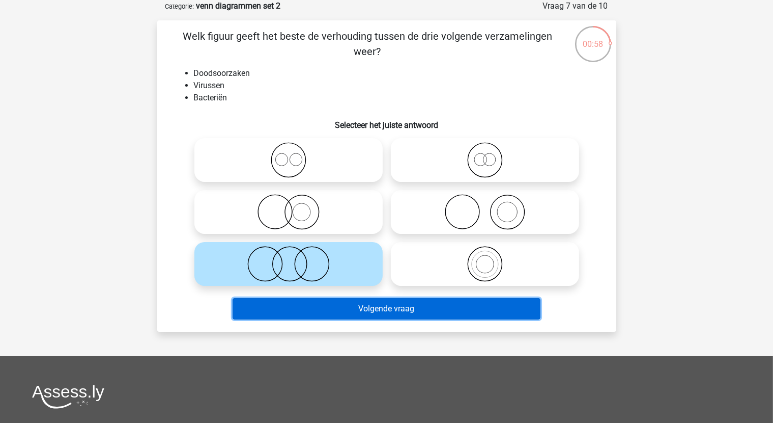
click at [380, 309] on button "Volgende vraag" at bounding box center [387, 308] width 308 height 21
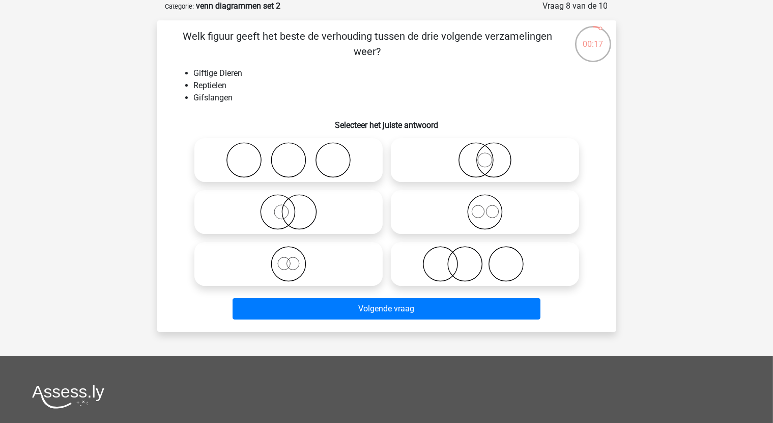
click at [509, 219] on icon at bounding box center [485, 212] width 180 height 36
click at [492, 207] on input "radio" at bounding box center [488, 203] width 7 height 7
radio input "true"
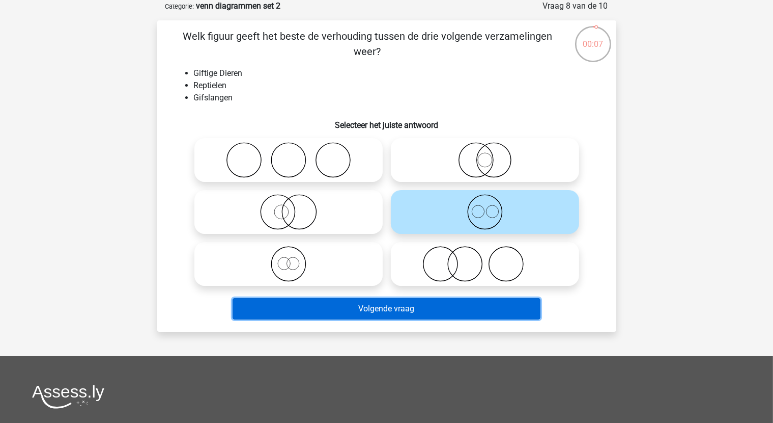
click at [422, 310] on button "Volgende vraag" at bounding box center [387, 308] width 308 height 21
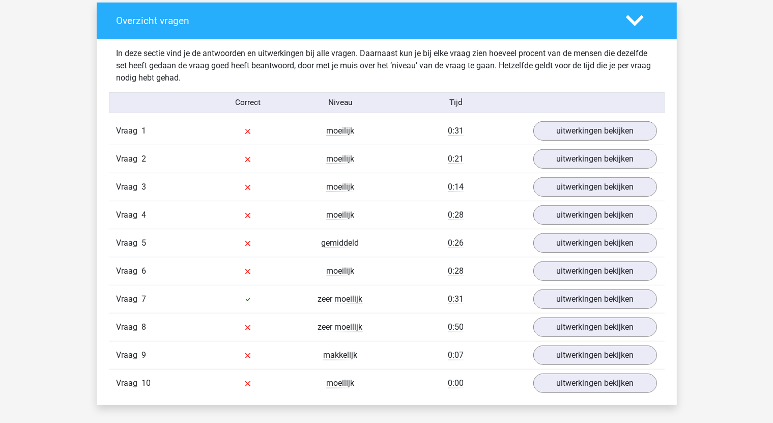
scroll to position [560, 0]
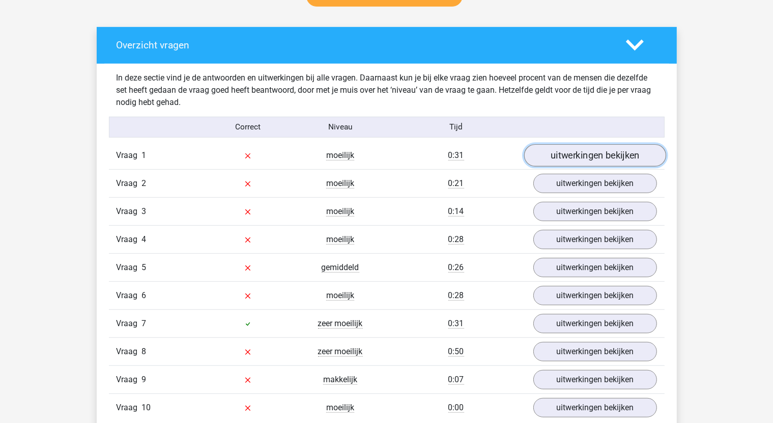
click at [634, 162] on link "uitwerkingen bekijken" at bounding box center [595, 155] width 142 height 22
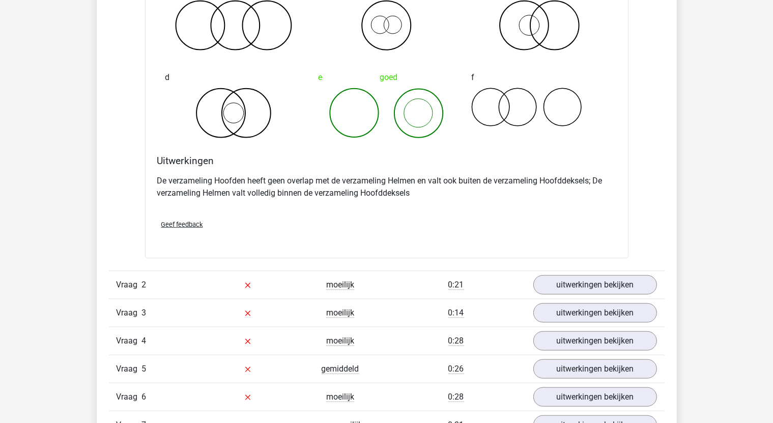
scroll to position [865, 0]
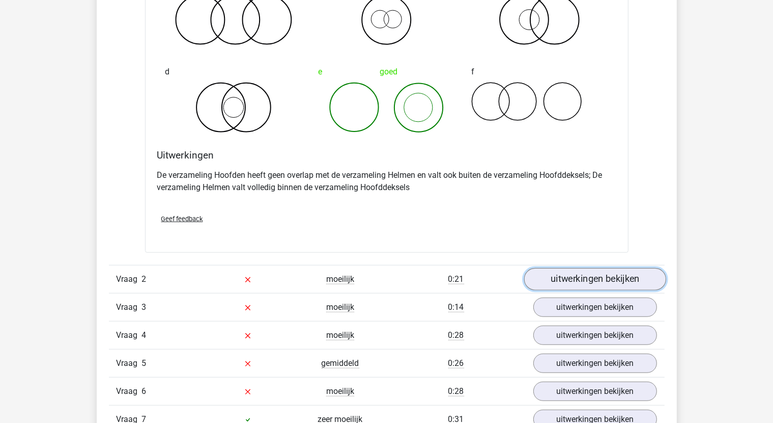
click at [596, 275] on link "uitwerkingen bekijken" at bounding box center [595, 279] width 142 height 22
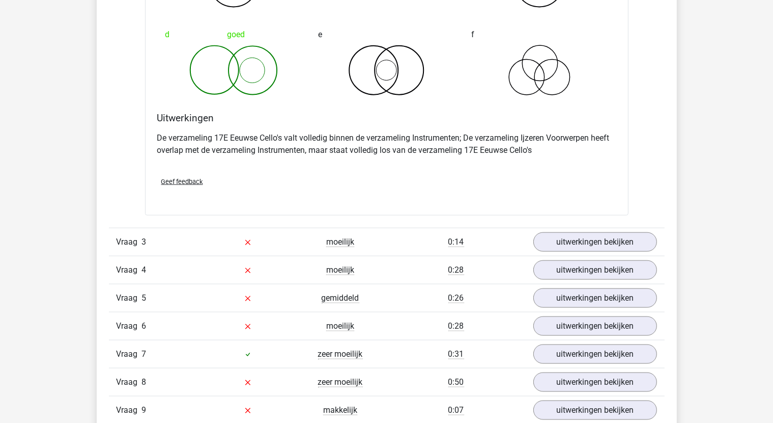
scroll to position [1324, 0]
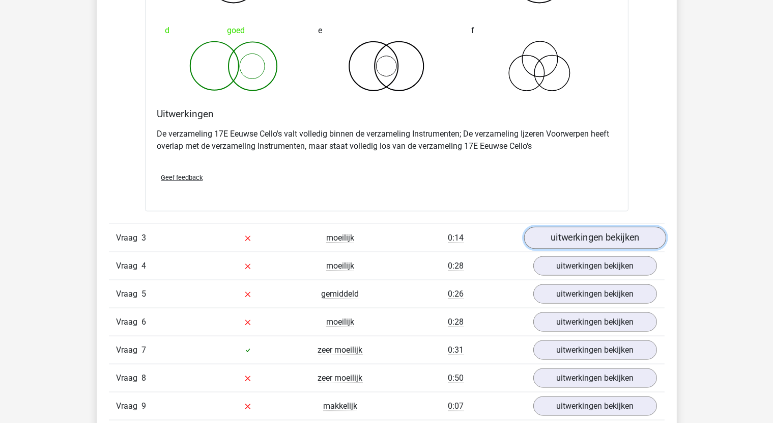
click at [598, 235] on link "uitwerkingen bekijken" at bounding box center [595, 238] width 142 height 22
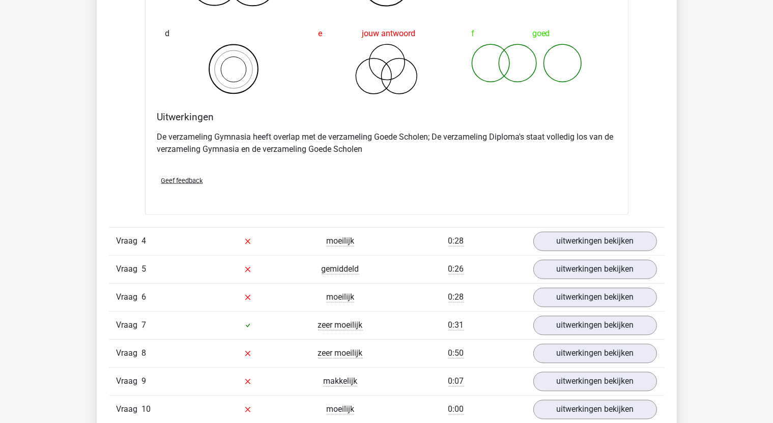
scroll to position [1782, 0]
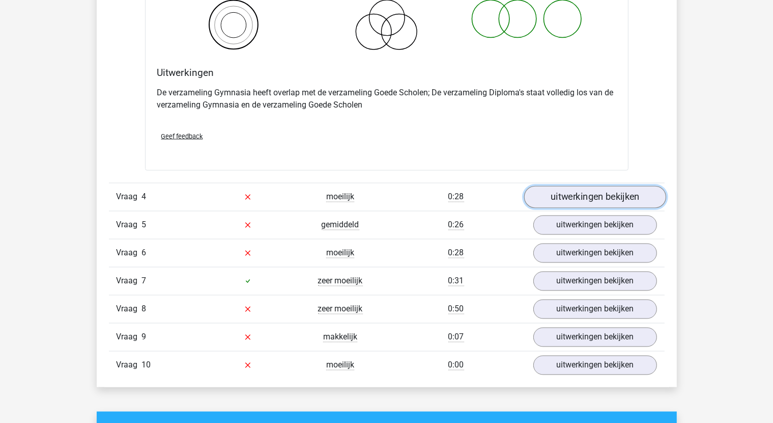
click at [551, 200] on link "uitwerkingen bekijken" at bounding box center [595, 197] width 142 height 22
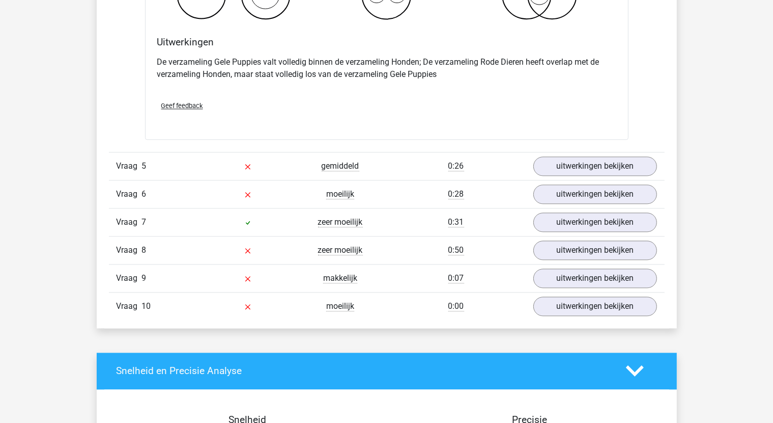
scroll to position [2291, 0]
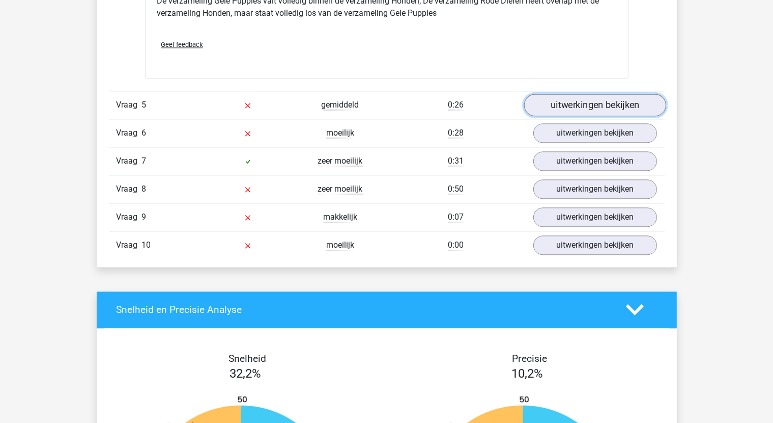
click at [593, 108] on link "uitwerkingen bekijken" at bounding box center [595, 105] width 142 height 22
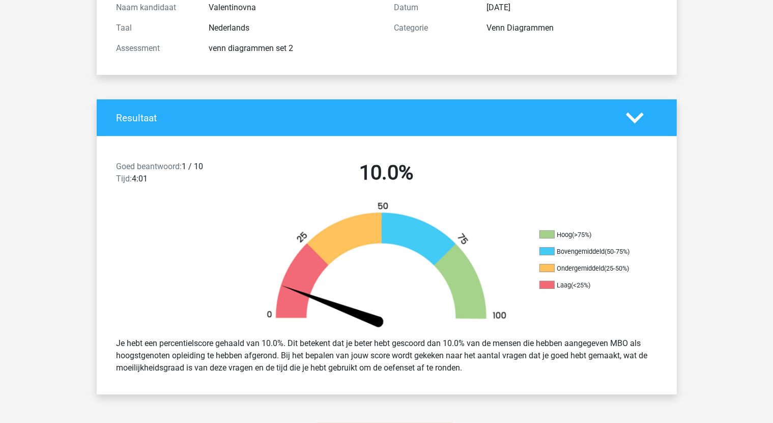
scroll to position [0, 0]
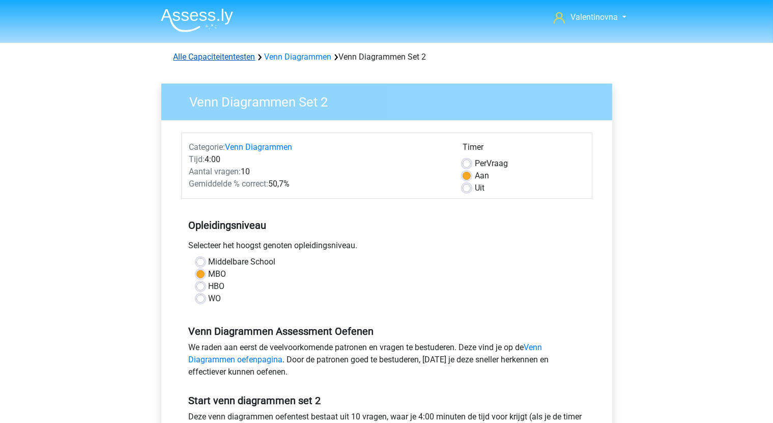
click at [205, 56] on link "Alle Capaciteitentesten" at bounding box center [215, 57] width 82 height 10
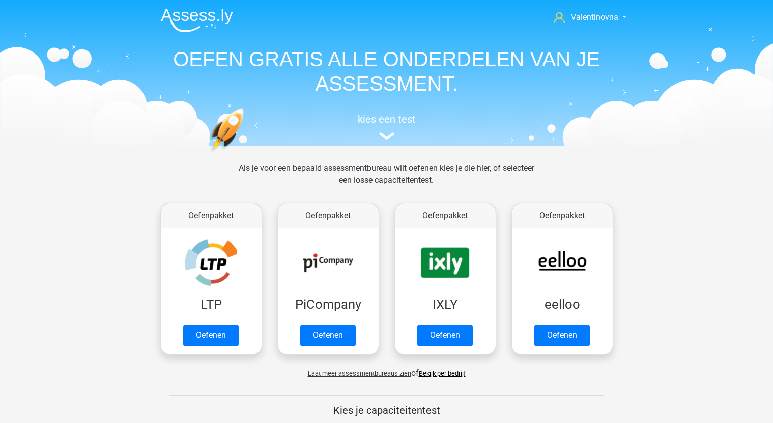
scroll to position [432, 0]
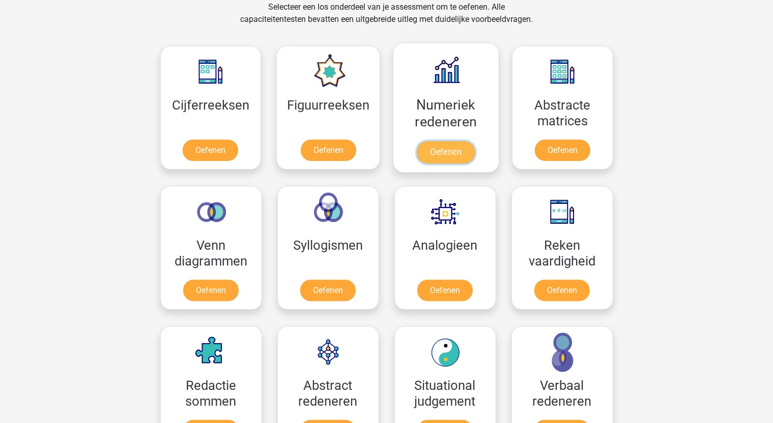
click at [436, 141] on link "Oefenen" at bounding box center [446, 152] width 58 height 22
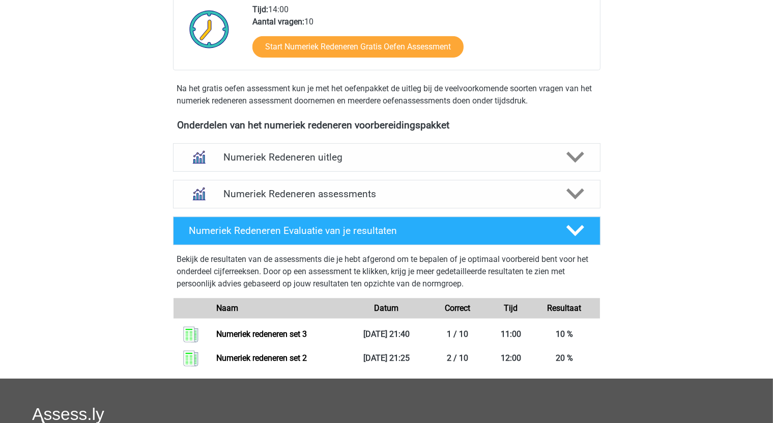
scroll to position [407, 0]
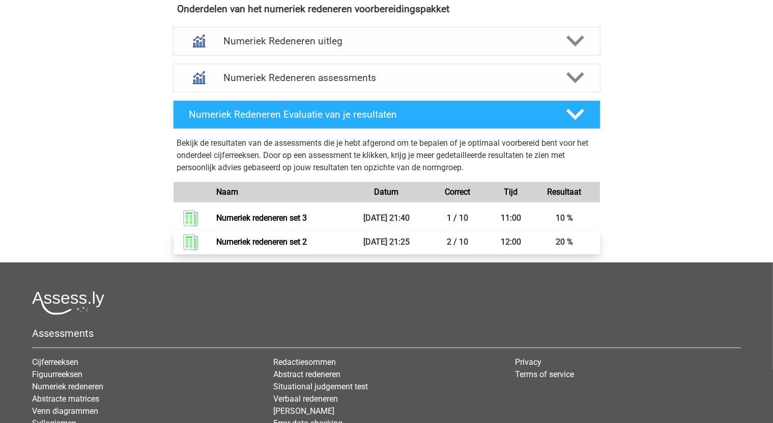
click at [296, 243] on link "Numeriek redeneren set 2" at bounding box center [261, 242] width 91 height 10
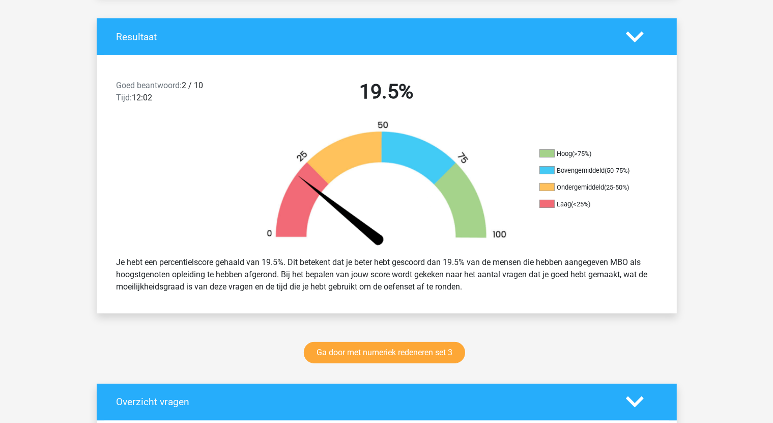
scroll to position [458, 0]
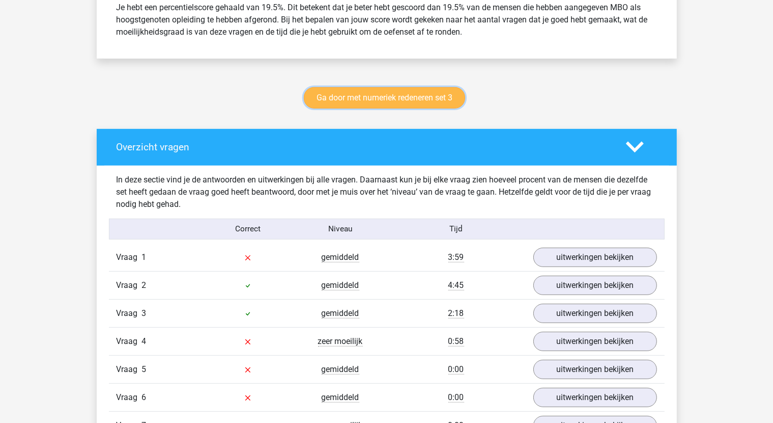
click at [387, 100] on link "Ga door met numeriek redeneren set 3" at bounding box center [384, 97] width 161 height 21
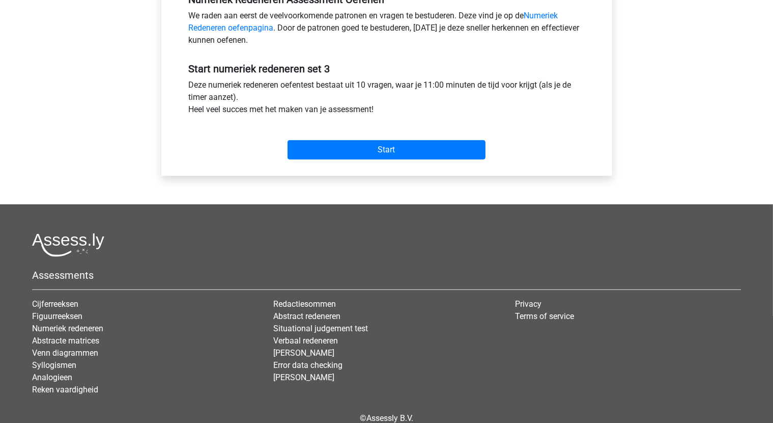
scroll to position [330, 0]
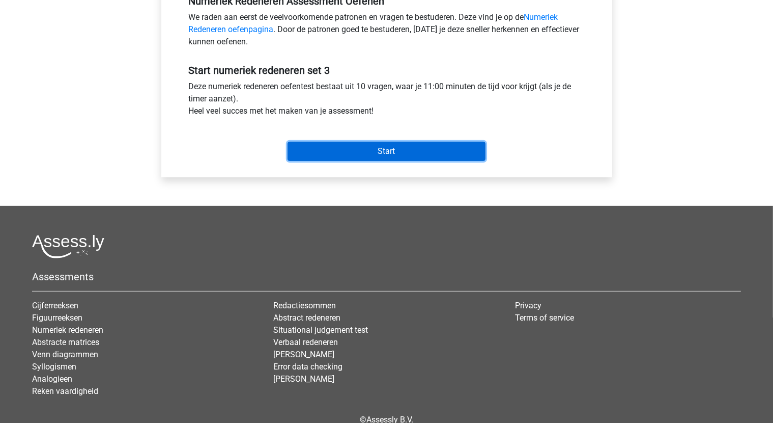
click at [381, 146] on input "Start" at bounding box center [387, 151] width 198 height 19
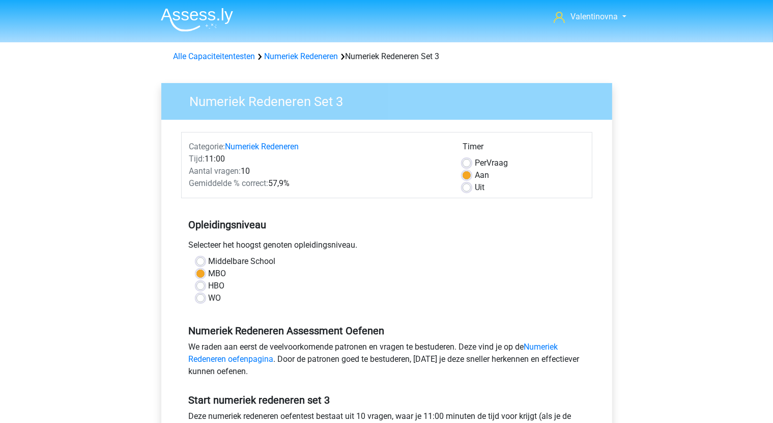
scroll to position [0, 0]
click at [226, 59] on link "Alle Capaciteitentesten" at bounding box center [215, 57] width 82 height 10
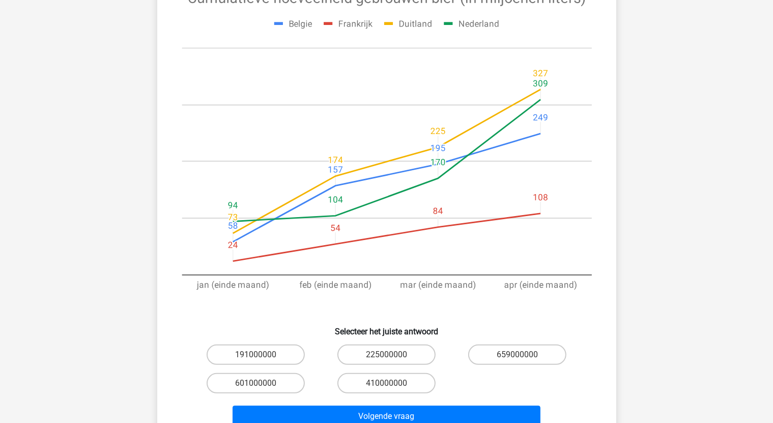
scroll to position [153, 0]
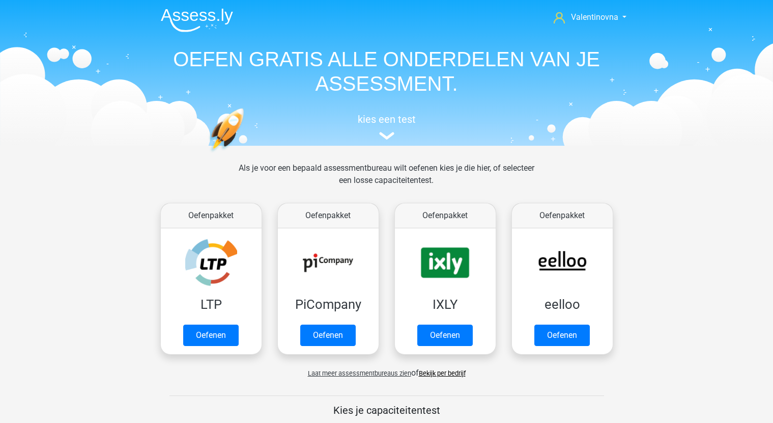
scroll to position [432, 0]
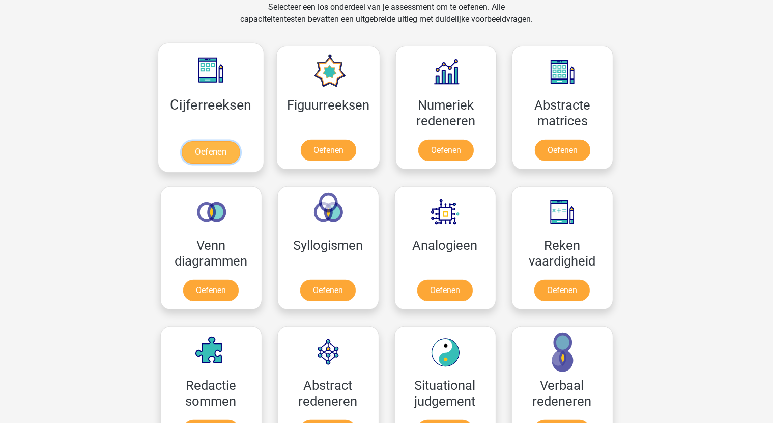
click at [194, 141] on link "Oefenen" at bounding box center [211, 152] width 58 height 22
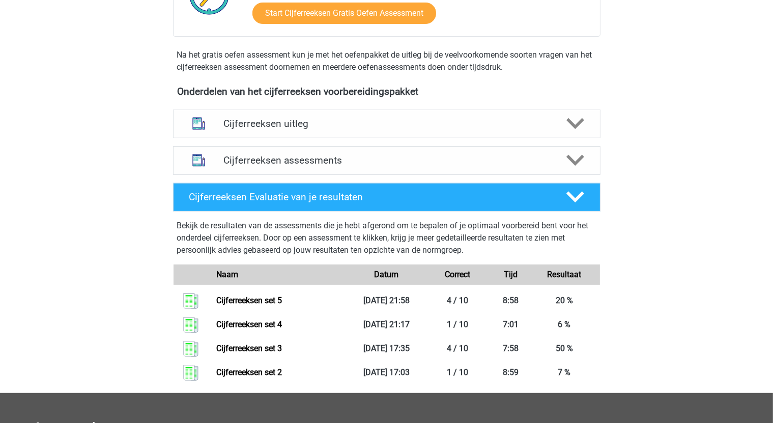
scroll to position [407, 0]
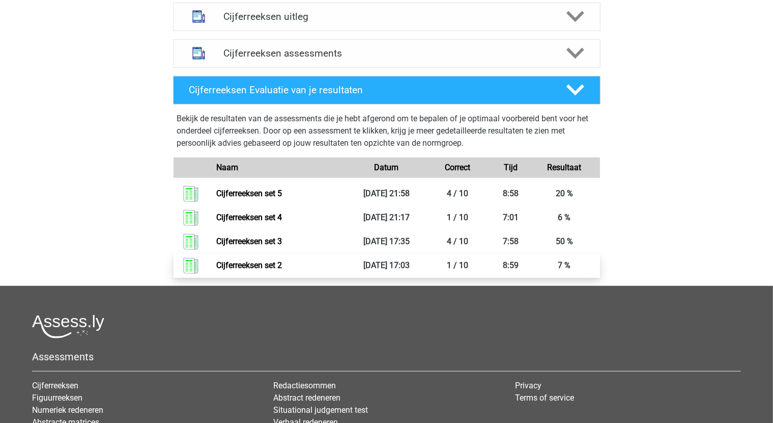
click at [270, 270] on link "Cijferreeksen set 2" at bounding box center [249, 265] width 66 height 10
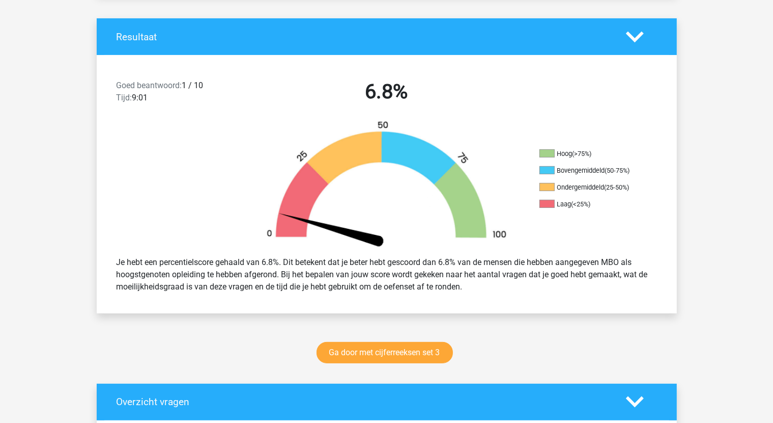
scroll to position [458, 0]
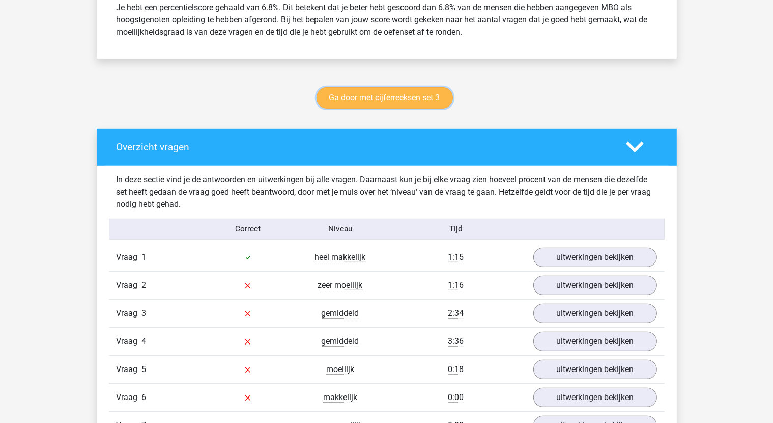
click at [342, 96] on link "Ga door met cijferreeksen set 3" at bounding box center [385, 97] width 136 height 21
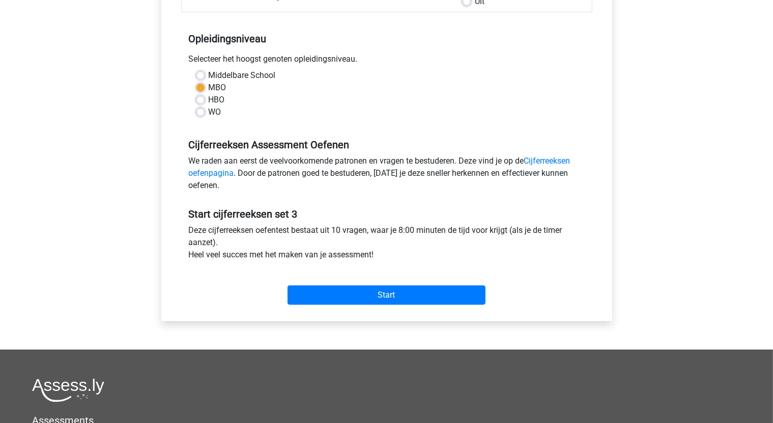
scroll to position [153, 0]
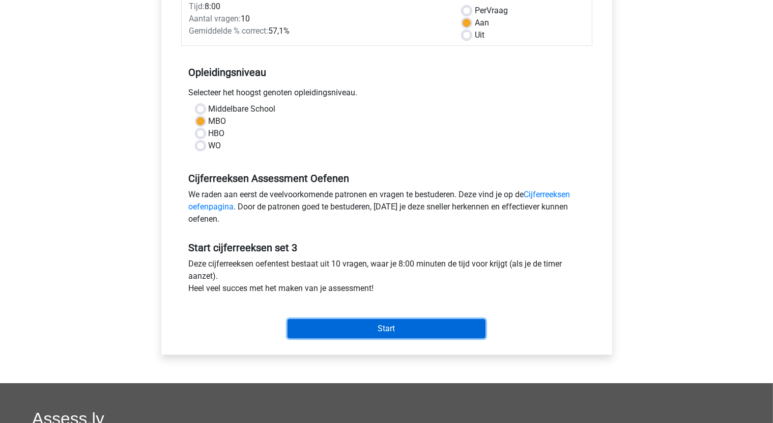
click at [405, 326] on input "Start" at bounding box center [387, 328] width 198 height 19
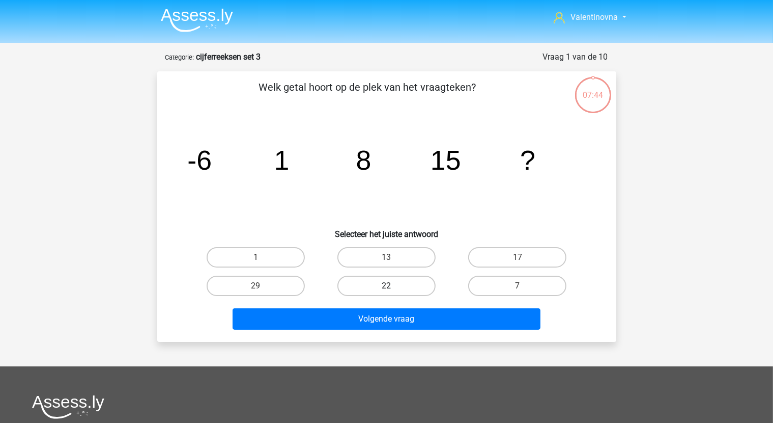
click at [422, 281] on label "22" at bounding box center [387, 285] width 98 height 20
click at [393, 286] on input "22" at bounding box center [389, 289] width 7 height 7
radio input "true"
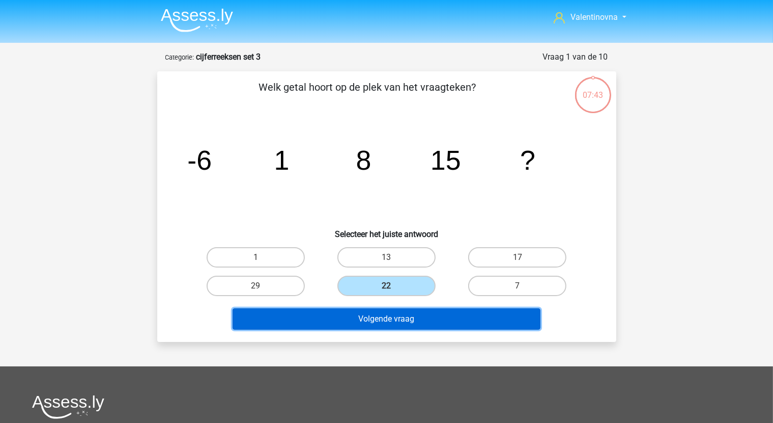
click at [433, 317] on button "Volgende vraag" at bounding box center [387, 318] width 308 height 21
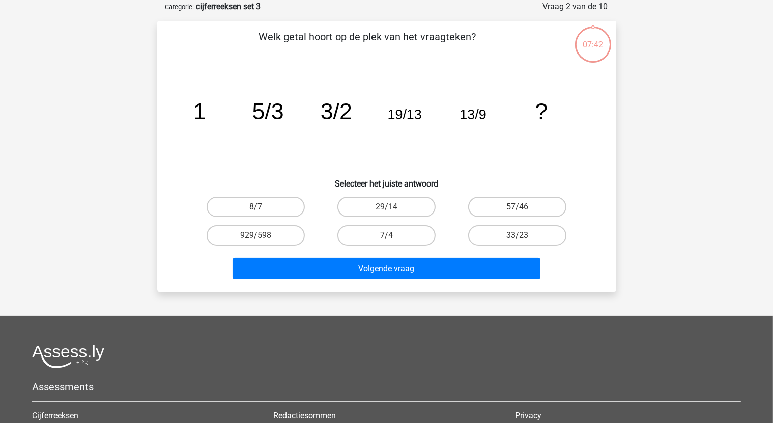
scroll to position [51, 0]
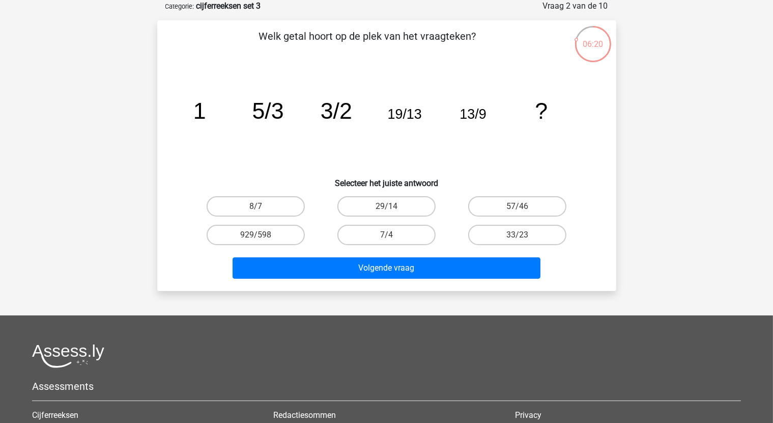
click at [390, 237] on input "7/4" at bounding box center [389, 238] width 7 height 7
radio input "true"
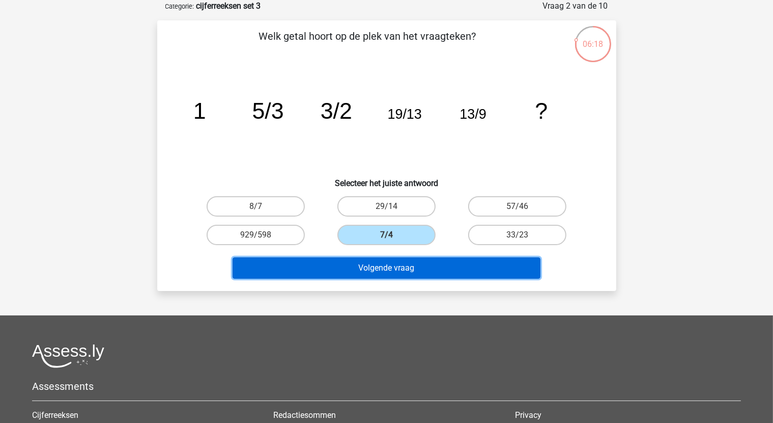
click at [388, 266] on button "Volgende vraag" at bounding box center [387, 267] width 308 height 21
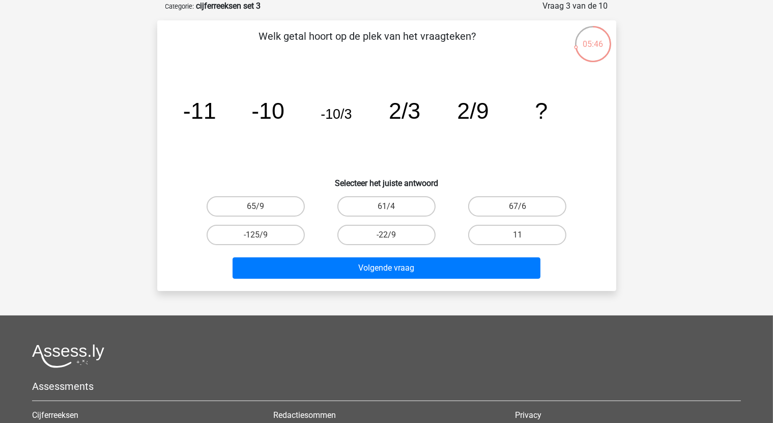
click at [524, 237] on input "11" at bounding box center [521, 238] width 7 height 7
radio input "true"
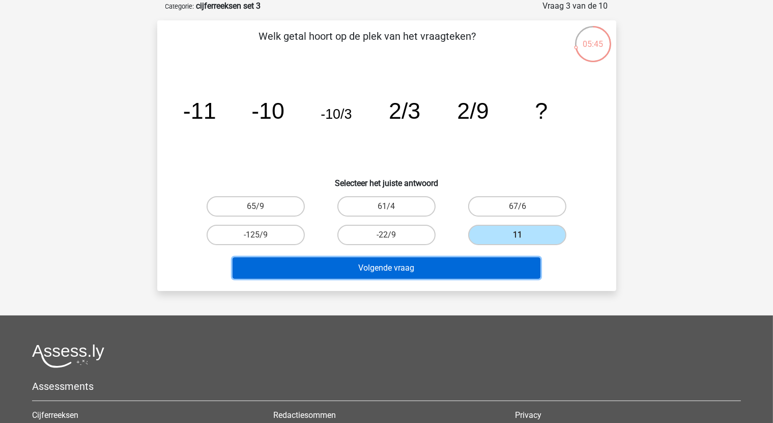
click at [433, 267] on button "Volgende vraag" at bounding box center [387, 267] width 308 height 21
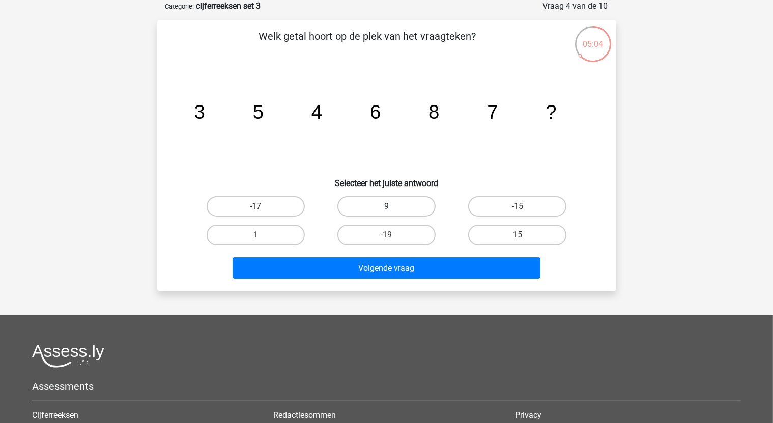
click at [412, 209] on label "9" at bounding box center [387, 206] width 98 height 20
click at [393, 209] on input "9" at bounding box center [389, 209] width 7 height 7
radio input "true"
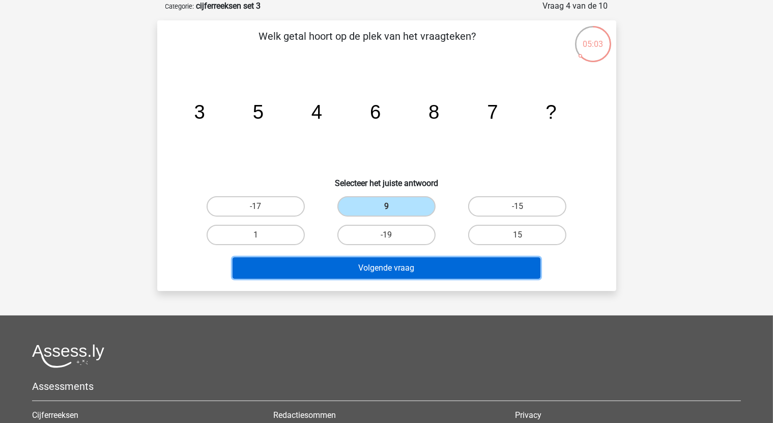
click at [425, 274] on button "Volgende vraag" at bounding box center [387, 267] width 308 height 21
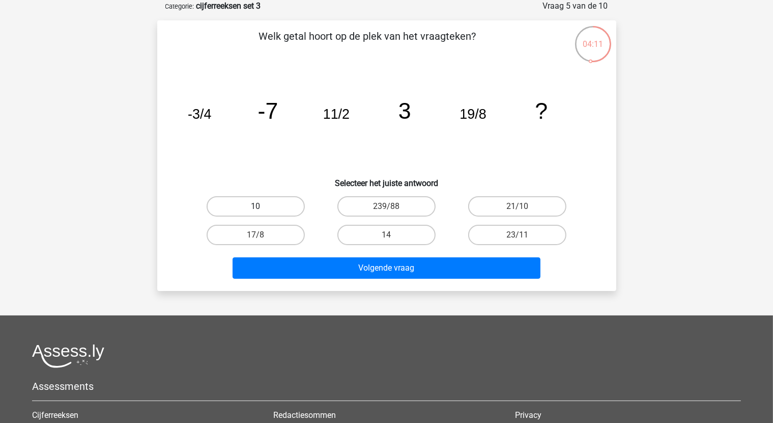
click at [277, 205] on label "10" at bounding box center [256, 206] width 98 height 20
click at [262, 206] on input "10" at bounding box center [259, 209] width 7 height 7
radio input "true"
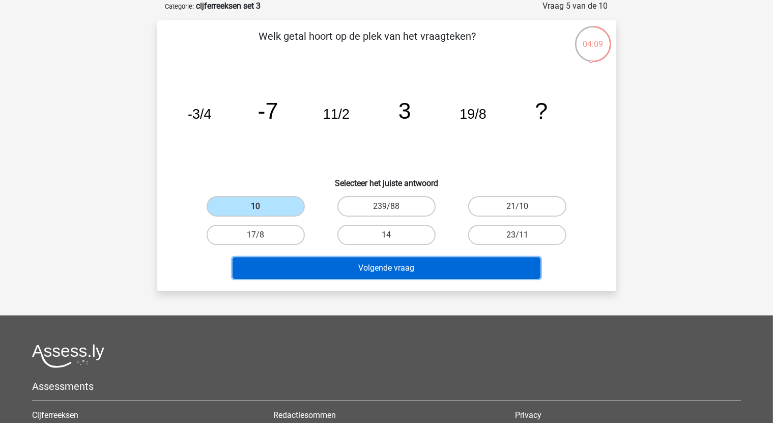
click at [377, 271] on button "Volgende vraag" at bounding box center [387, 267] width 308 height 21
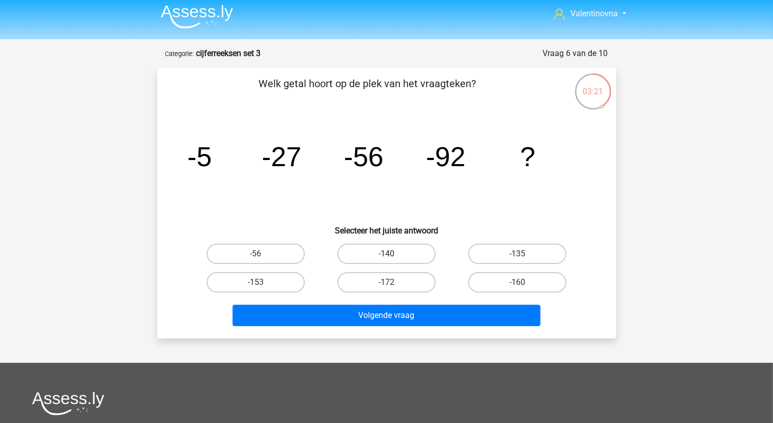
scroll to position [0, 0]
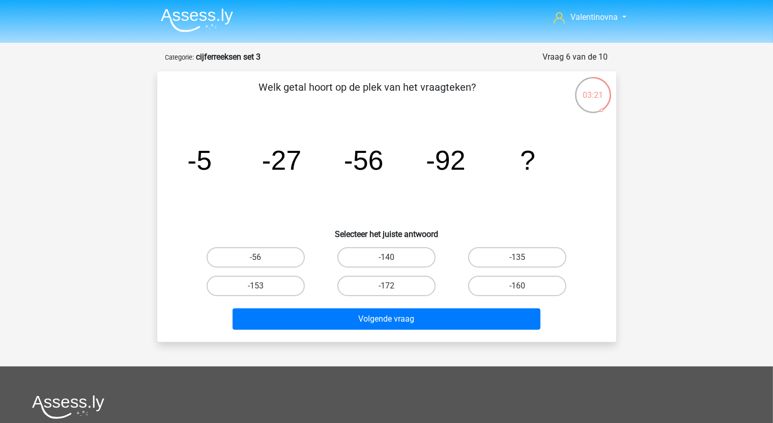
click at [392, 258] on input "-140" at bounding box center [389, 260] width 7 height 7
radio input "true"
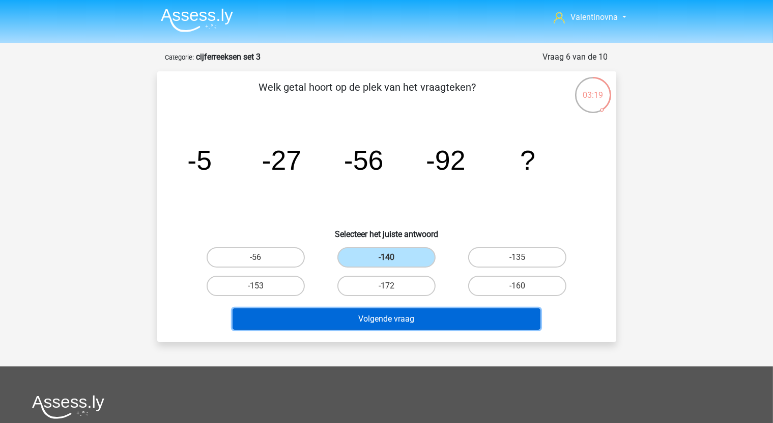
click at [424, 322] on button "Volgende vraag" at bounding box center [387, 318] width 308 height 21
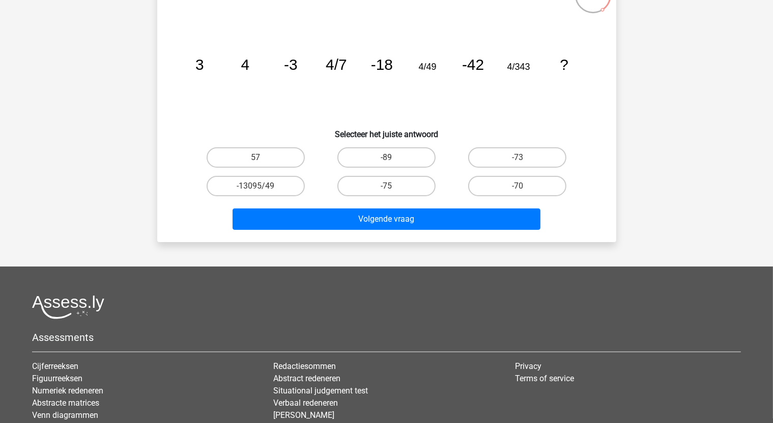
scroll to position [102, 0]
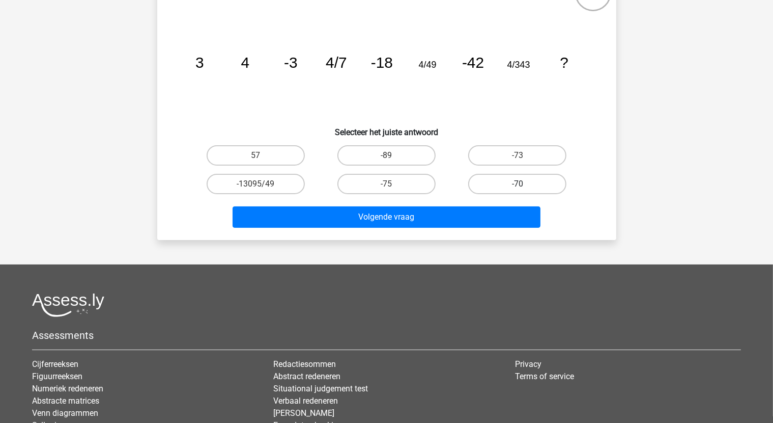
click at [540, 186] on label "-70" at bounding box center [517, 184] width 98 height 20
click at [524, 186] on input "-70" at bounding box center [521, 187] width 7 height 7
radio input "true"
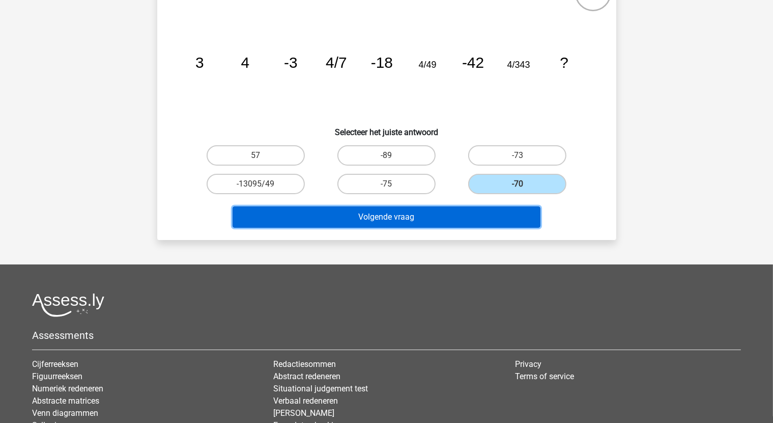
click at [491, 215] on button "Volgende vraag" at bounding box center [387, 216] width 308 height 21
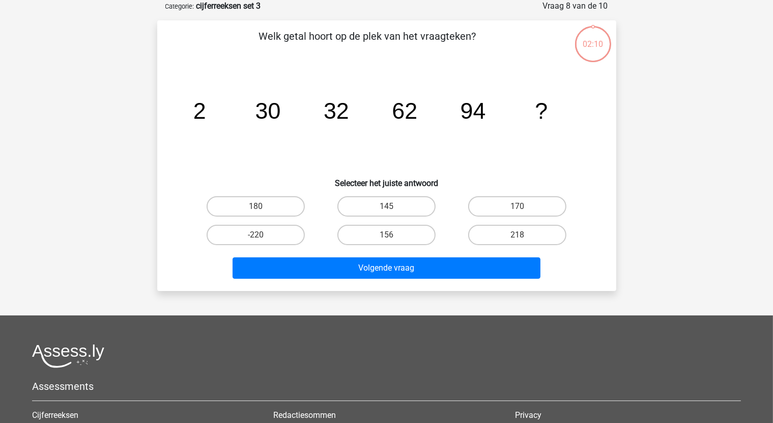
scroll to position [51, 0]
click at [403, 237] on label "156" at bounding box center [387, 235] width 98 height 20
click at [393, 237] on input "156" at bounding box center [389, 238] width 7 height 7
radio input "true"
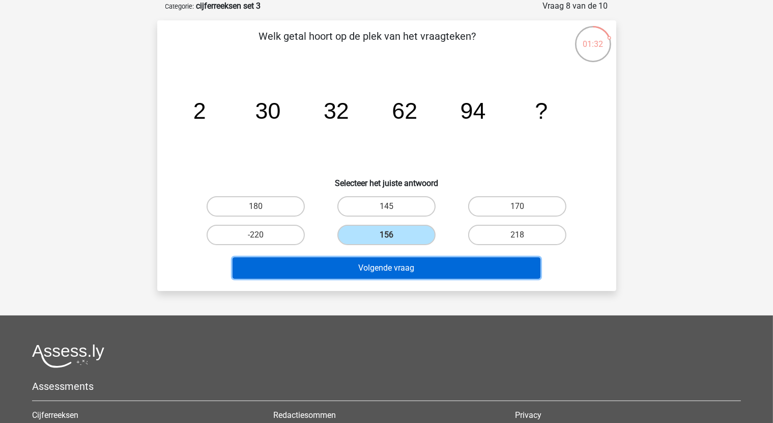
click at [410, 270] on button "Volgende vraag" at bounding box center [387, 267] width 308 height 21
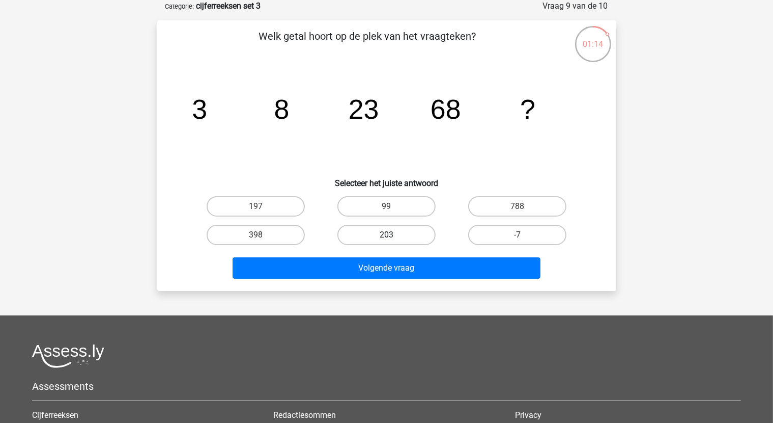
click at [380, 238] on label "203" at bounding box center [387, 235] width 98 height 20
click at [386, 238] on input "203" at bounding box center [389, 238] width 7 height 7
radio input "true"
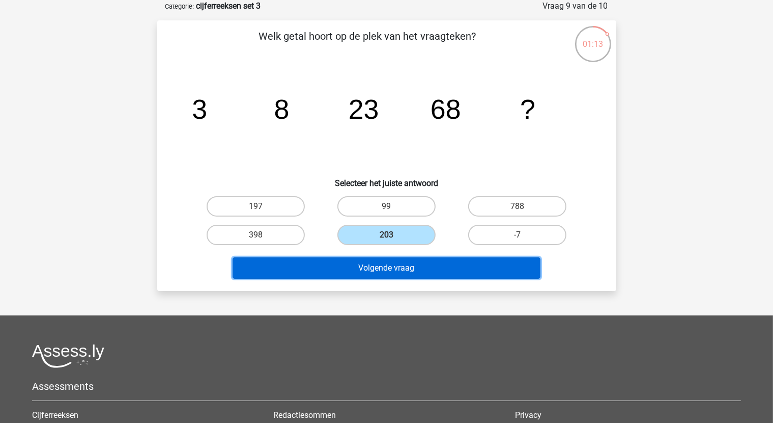
click at [388, 264] on button "Volgende vraag" at bounding box center [387, 267] width 308 height 21
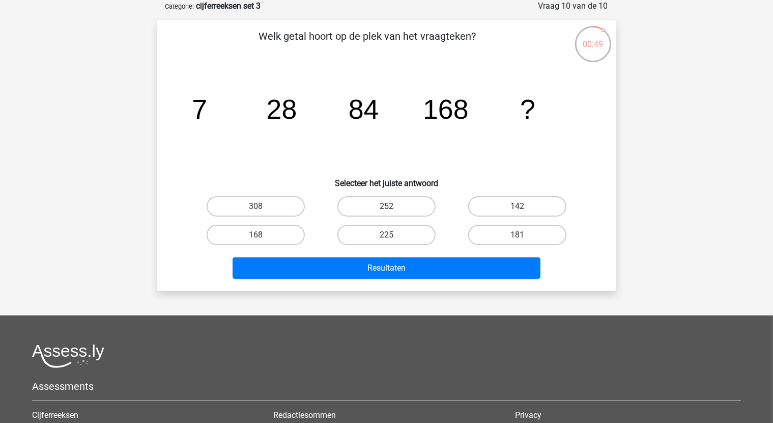
click at [395, 212] on label "252" at bounding box center [387, 206] width 98 height 20
click at [393, 212] on input "252" at bounding box center [389, 209] width 7 height 7
radio input "true"
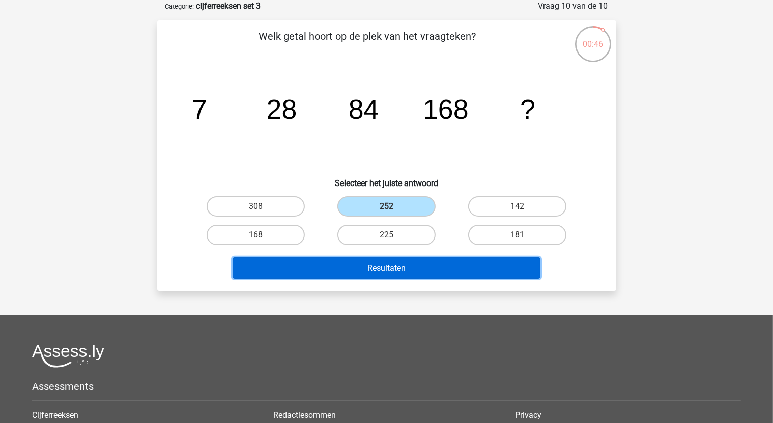
click at [401, 267] on button "Resultaten" at bounding box center [387, 267] width 308 height 21
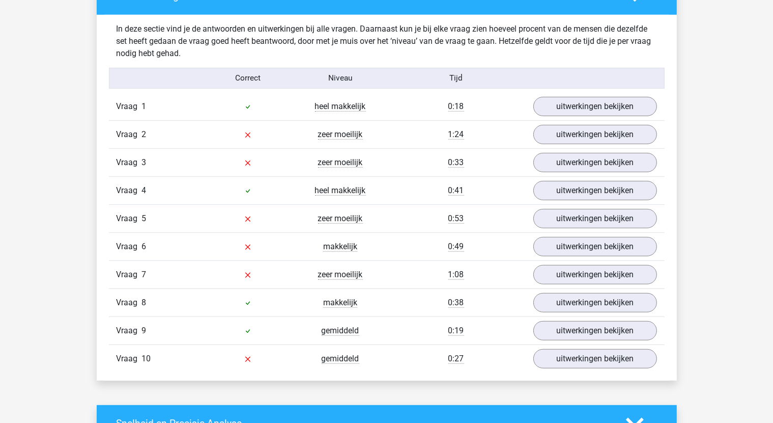
scroll to position [560, 0]
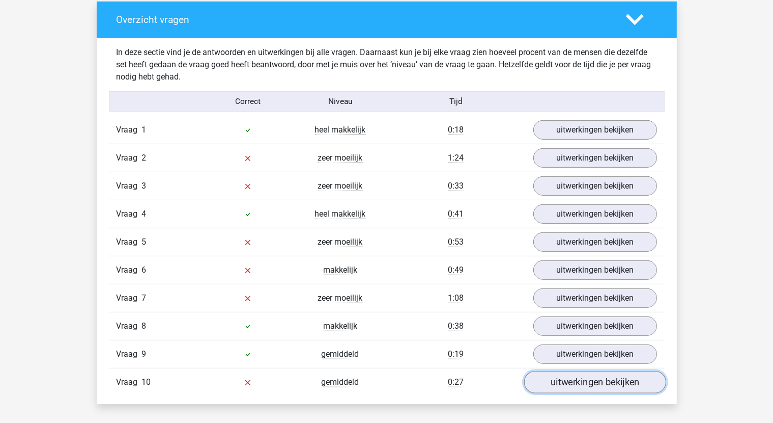
click at [624, 377] on link "uitwerkingen bekijken" at bounding box center [595, 382] width 142 height 22
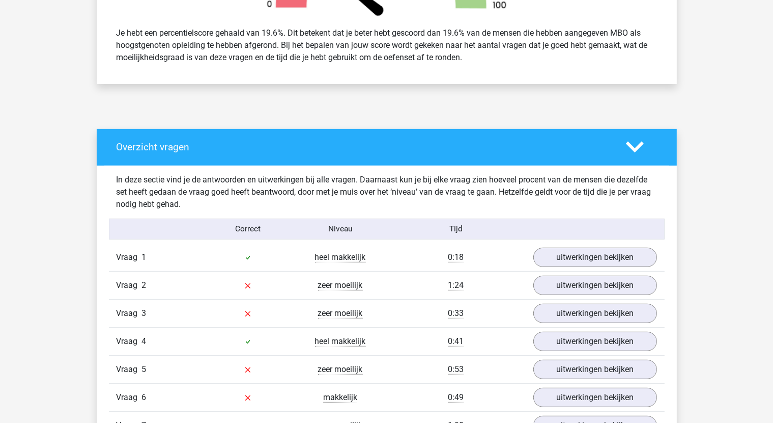
scroll to position [509, 0]
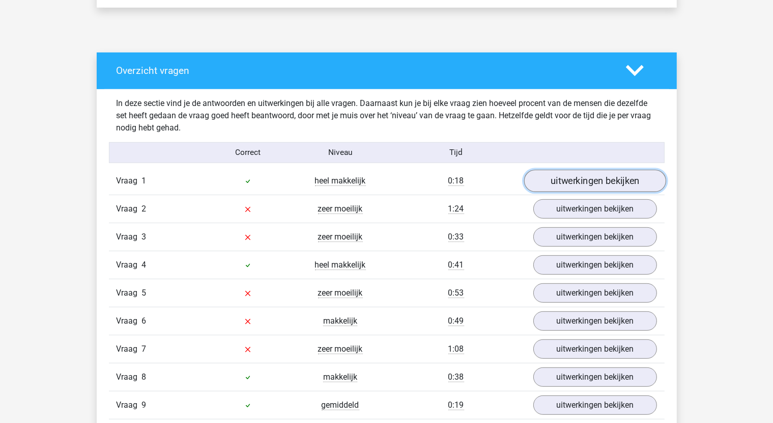
click at [608, 184] on link "uitwerkingen bekijken" at bounding box center [595, 181] width 142 height 22
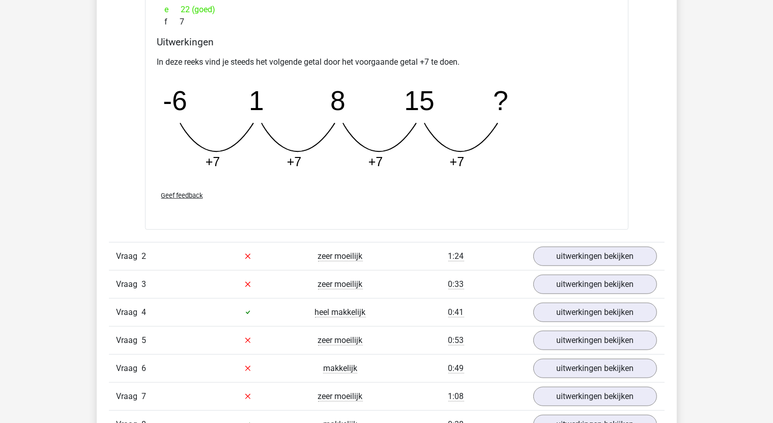
scroll to position [916, 0]
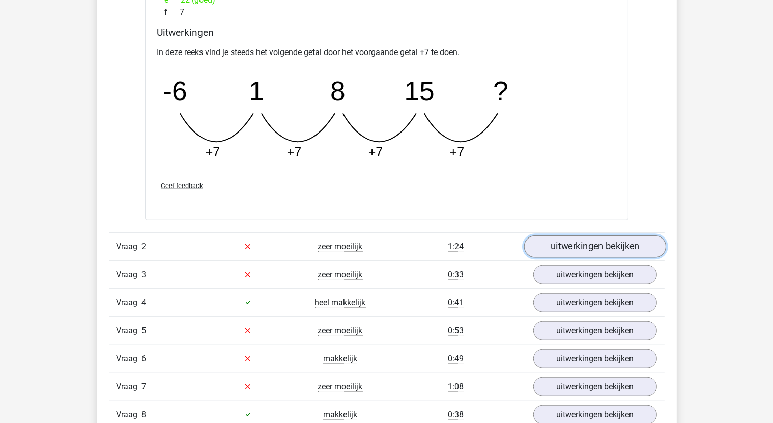
click at [599, 249] on link "uitwerkingen bekijken" at bounding box center [595, 246] width 142 height 22
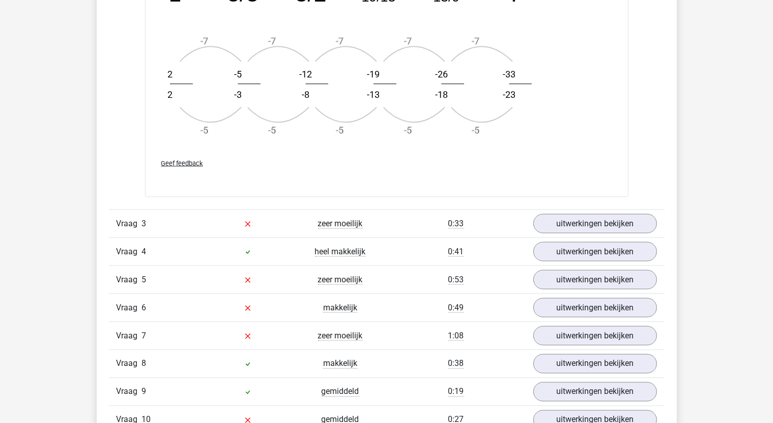
scroll to position [1578, 0]
click at [583, 225] on link "uitwerkingen bekijken" at bounding box center [595, 223] width 142 height 22
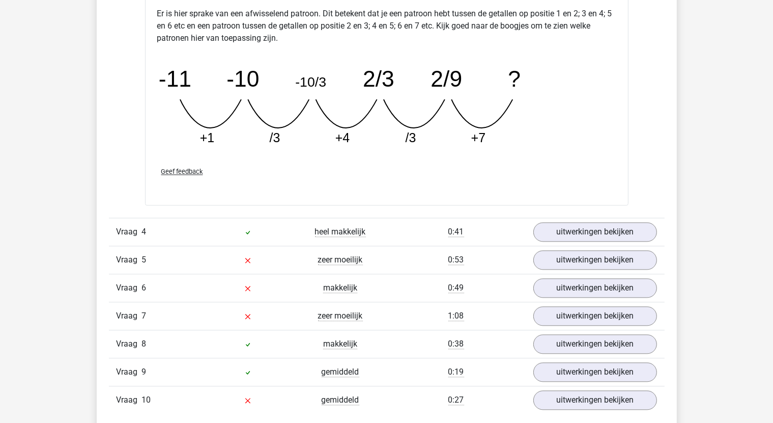
scroll to position [2138, 0]
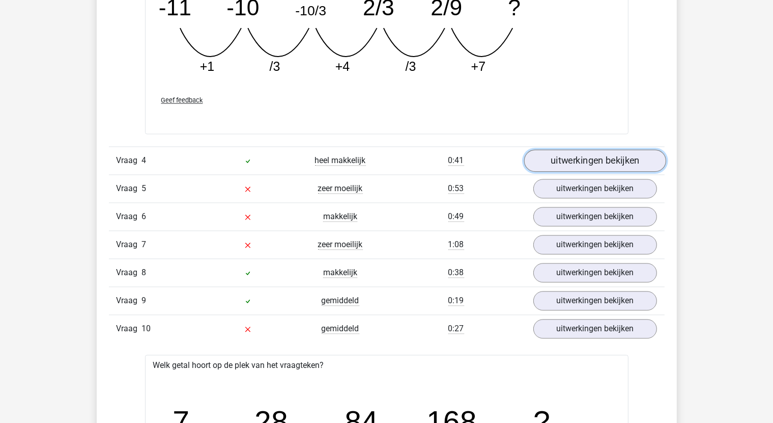
click at [595, 160] on link "uitwerkingen bekijken" at bounding box center [595, 160] width 142 height 22
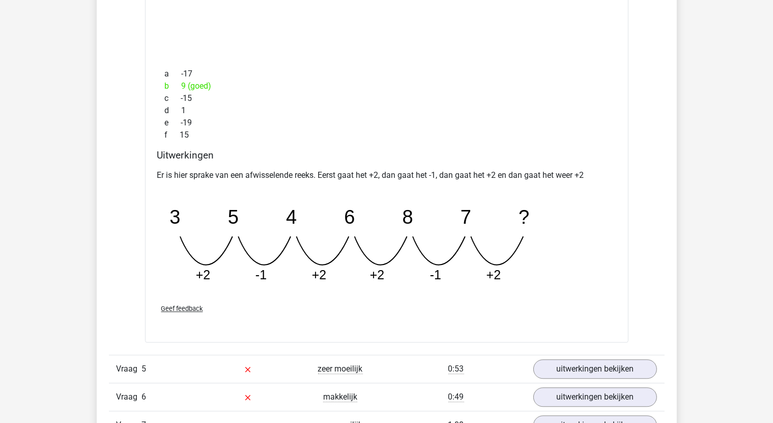
scroll to position [2495, 0]
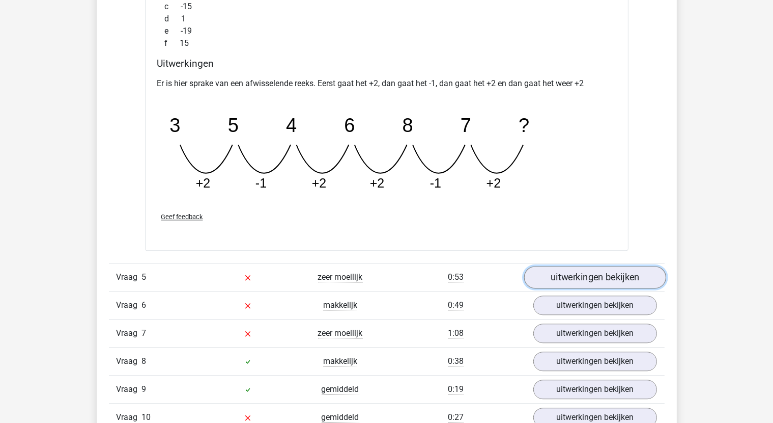
click at [623, 275] on link "uitwerkingen bekijken" at bounding box center [595, 277] width 142 height 22
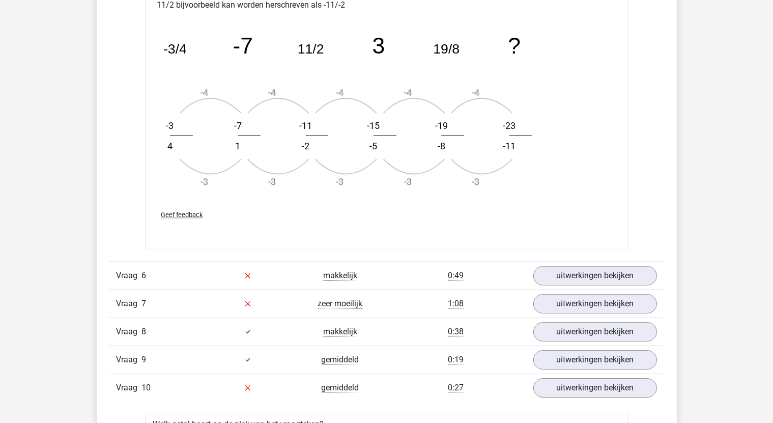
scroll to position [3157, 0]
